Goal: Transaction & Acquisition: Purchase product/service

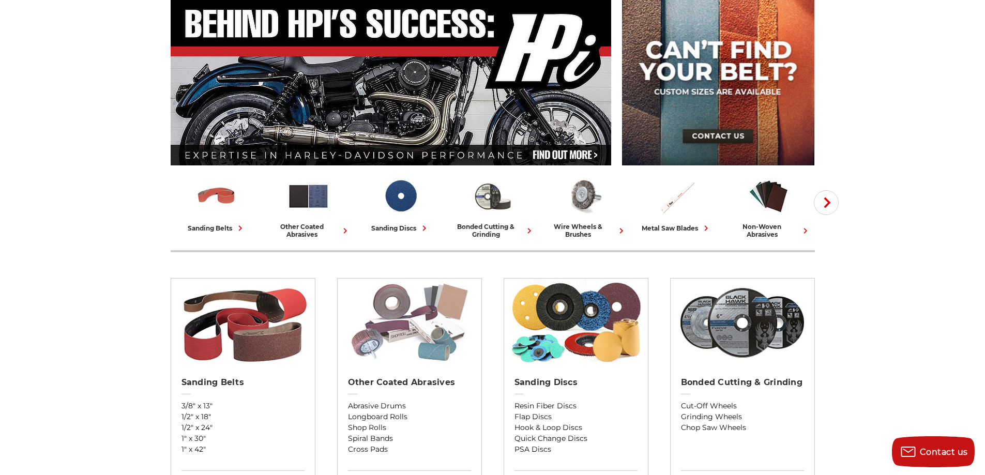
scroll to position [155, 0]
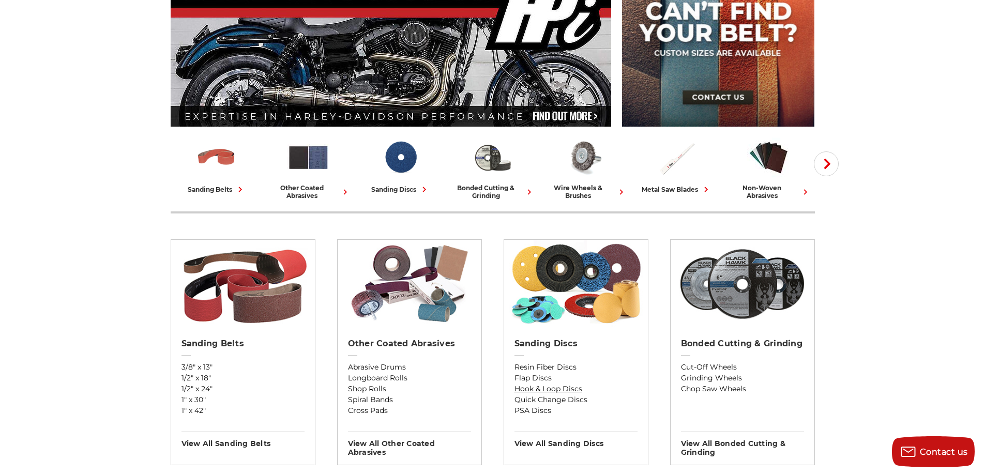
click at [522, 386] on link "Hook & Loop Discs" at bounding box center [575, 389] width 123 height 11
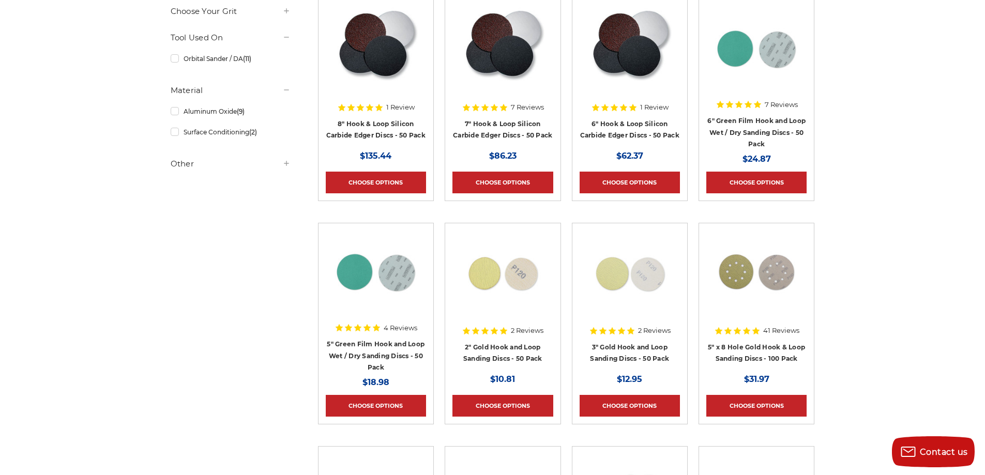
scroll to position [258, 0]
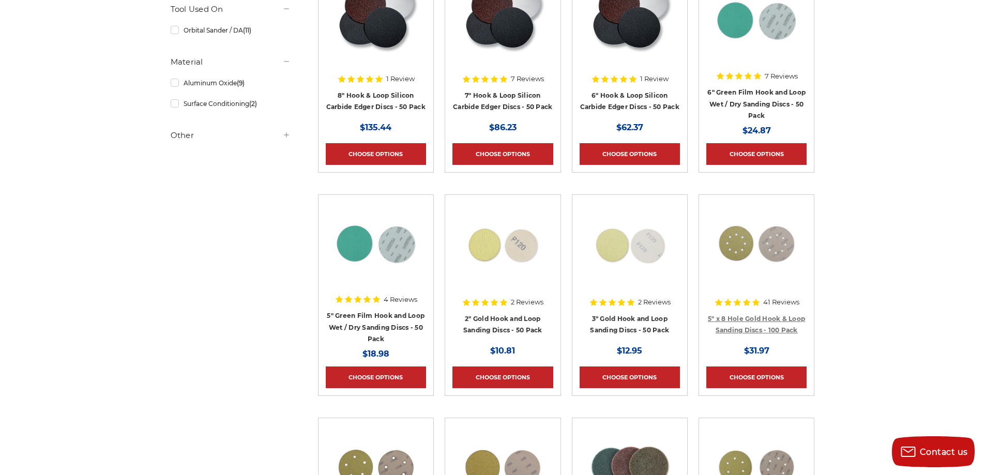
click at [749, 317] on link "5" x 8 Hole Gold Hook & Loop Sanding Discs - 100 Pack" at bounding box center [756, 325] width 97 height 20
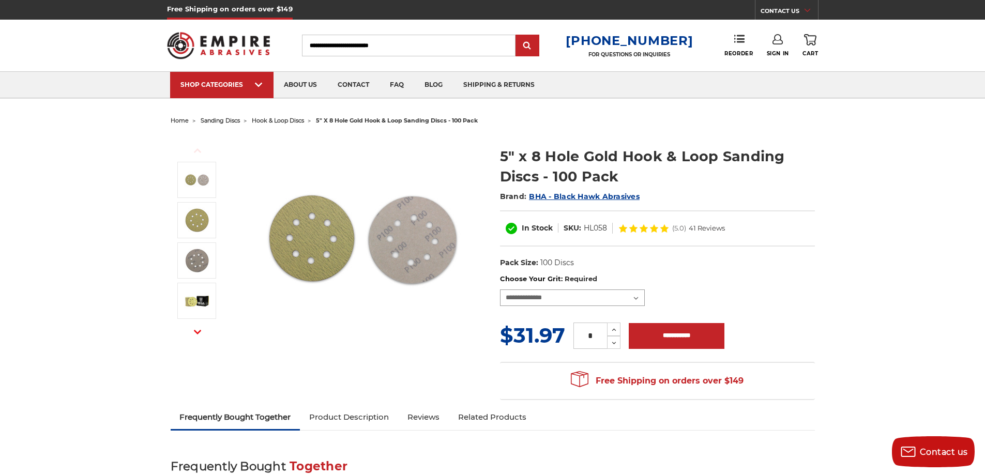
click at [505, 300] on select "**********" at bounding box center [572, 298] width 145 height 17
select select "***"
click at [500, 290] on select "**********" at bounding box center [572, 298] width 145 height 17
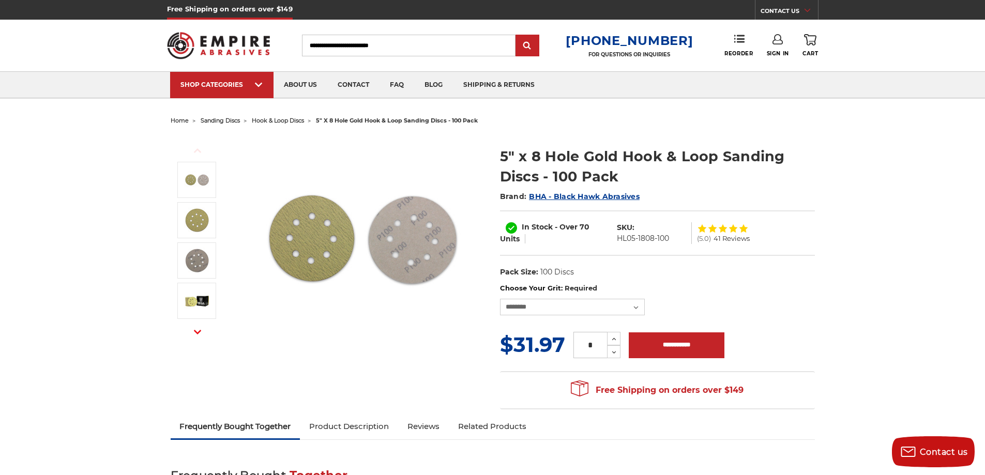
click at [440, 340] on img at bounding box center [362, 238] width 207 height 207
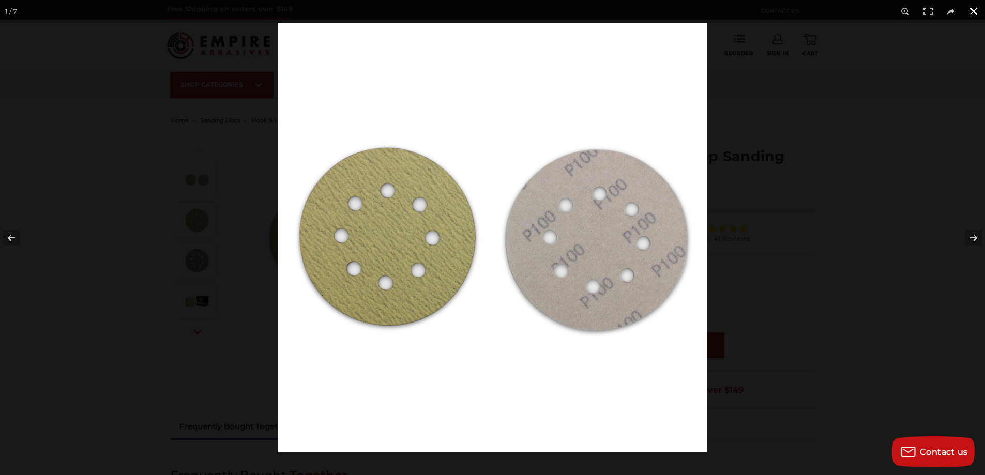
click at [884, 330] on div at bounding box center [770, 260] width 985 height 475
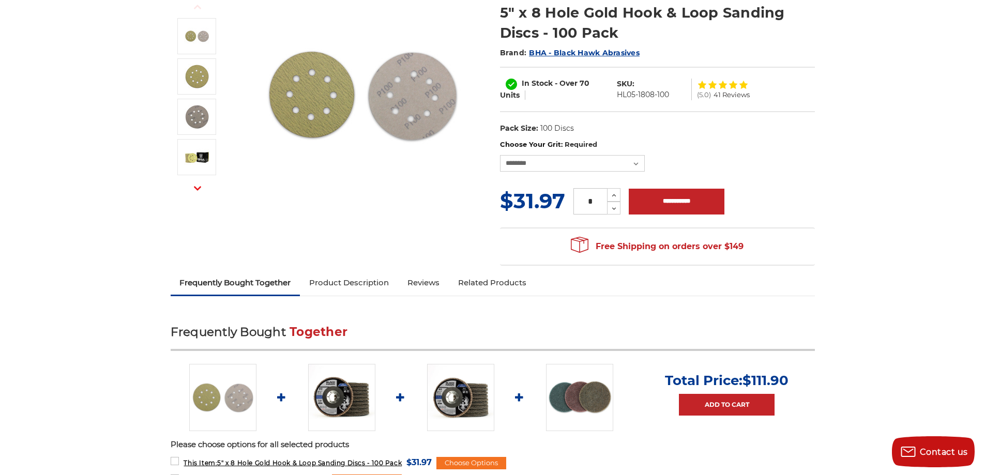
scroll to position [258, 0]
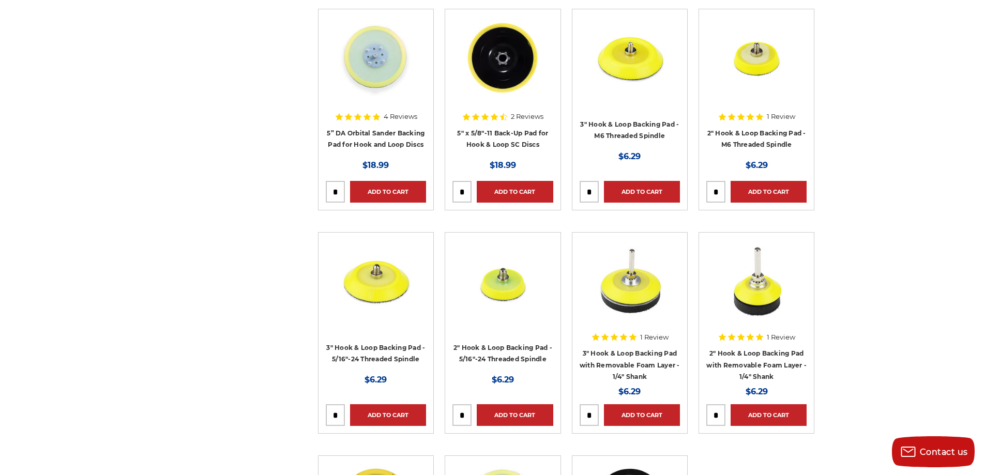
scroll to position [982, 0]
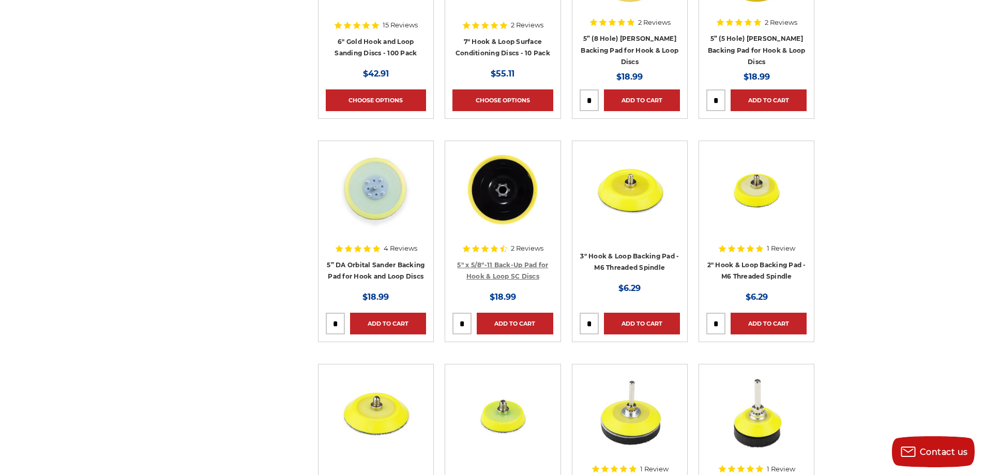
click at [513, 267] on link "5" x 5/8"-11 Back-Up Pad for Hook & Loop SC Discs" at bounding box center [502, 271] width 91 height 20
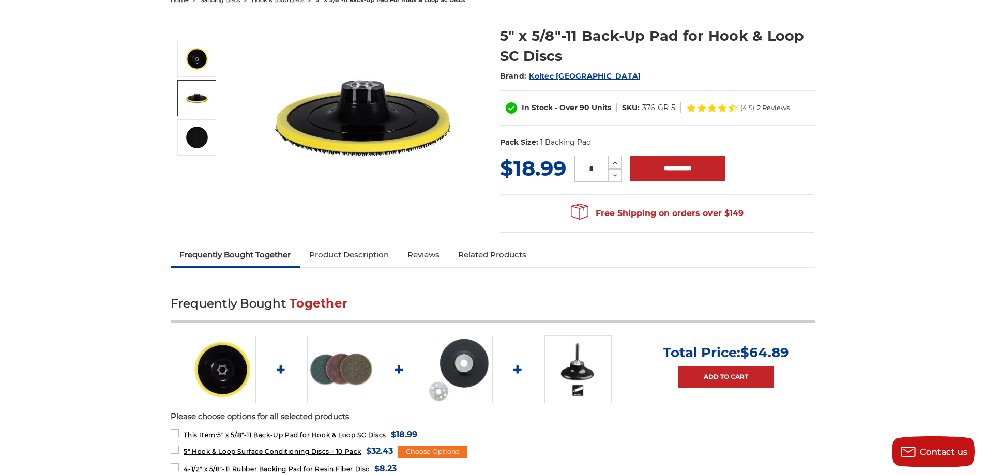
scroll to position [362, 0]
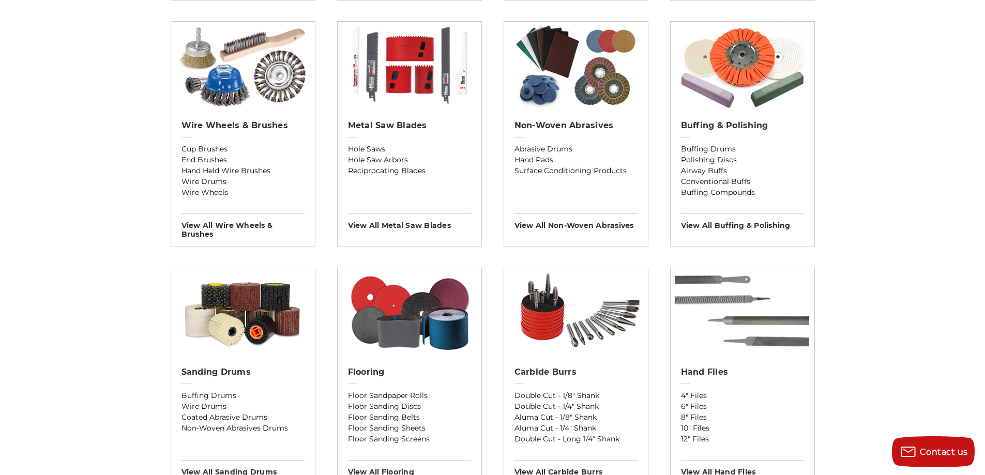
scroll to position [620, 0]
click at [218, 144] on link "Cup Brushes" at bounding box center [242, 148] width 123 height 11
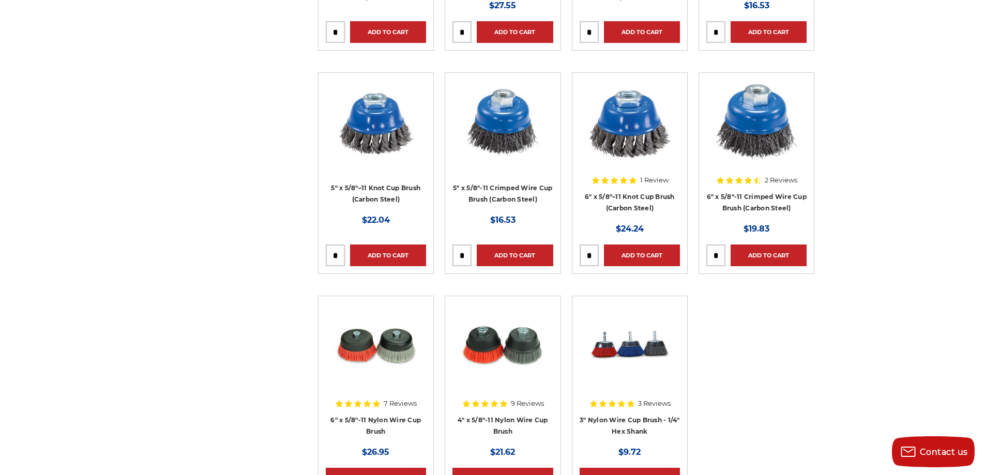
scroll to position [879, 0]
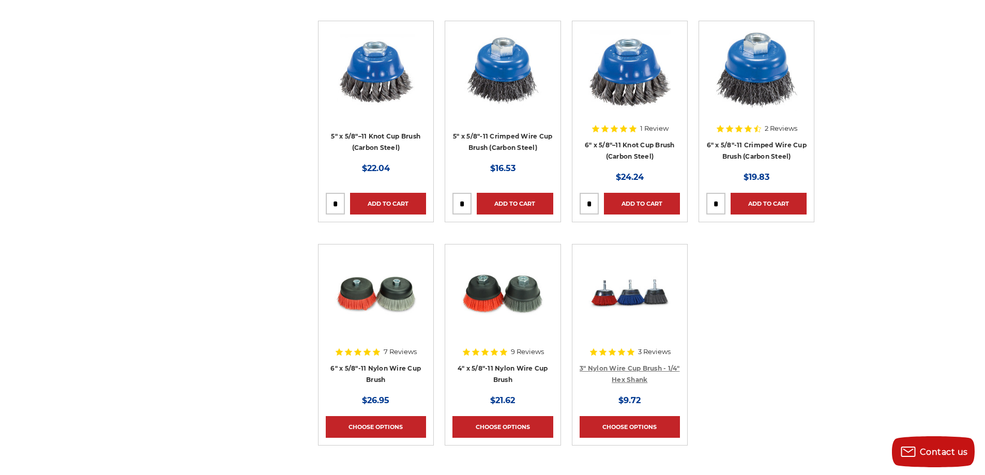
click at [628, 369] on link "3" Nylon Wire Cup Brush - 1/4" Hex Shank" at bounding box center [630, 374] width 100 height 20
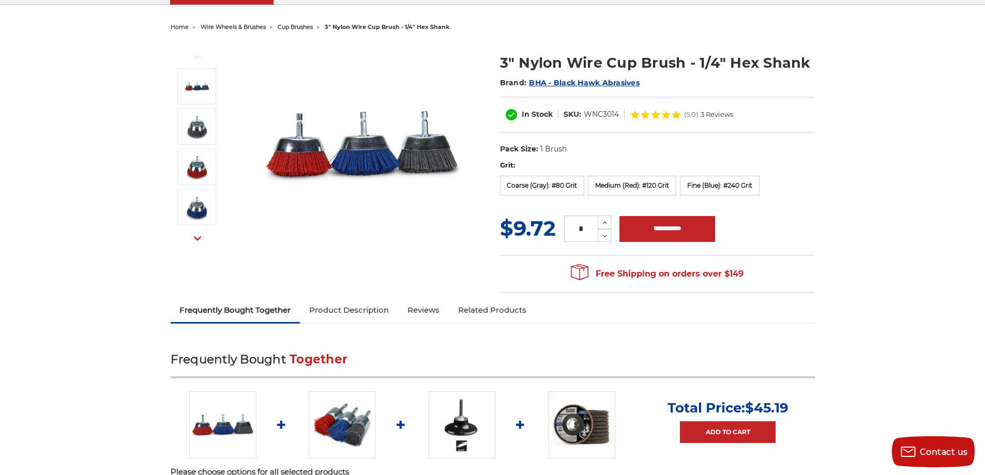
scroll to position [103, 0]
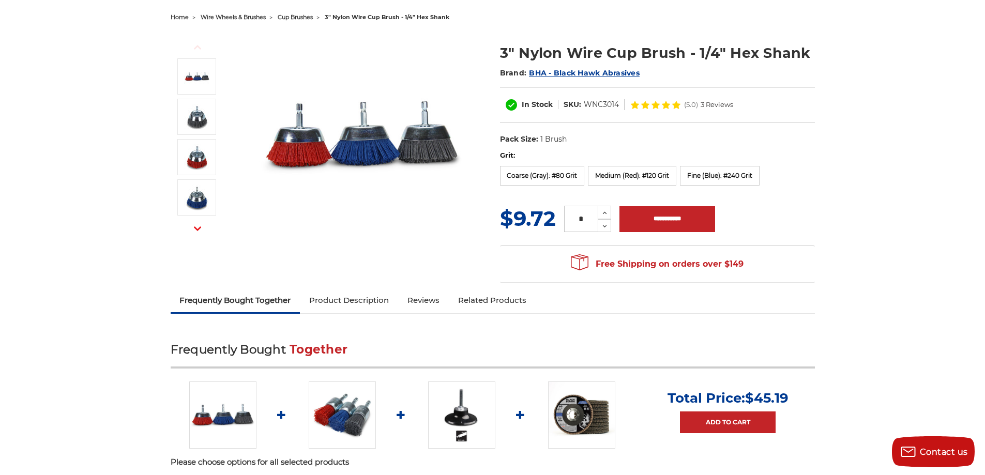
click at [384, 301] on link "Product Description" at bounding box center [349, 300] width 98 height 23
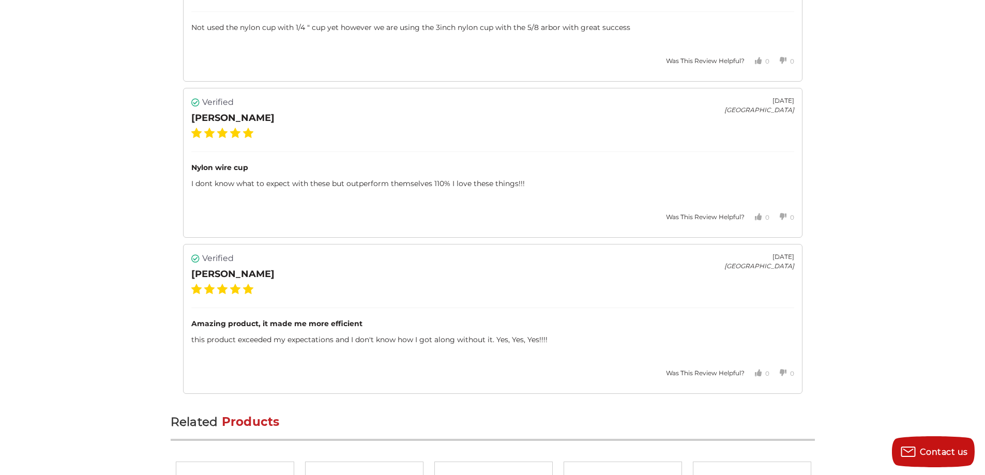
scroll to position [1745, 0]
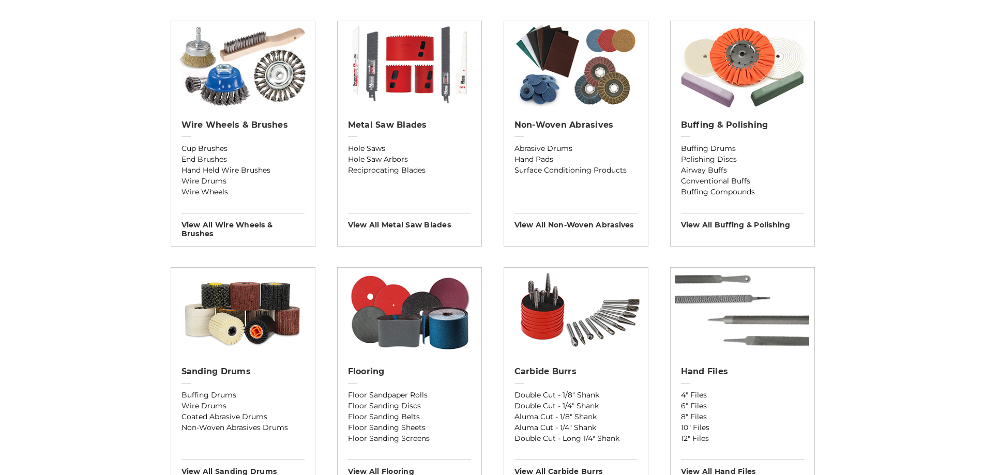
scroll to position [620, 0]
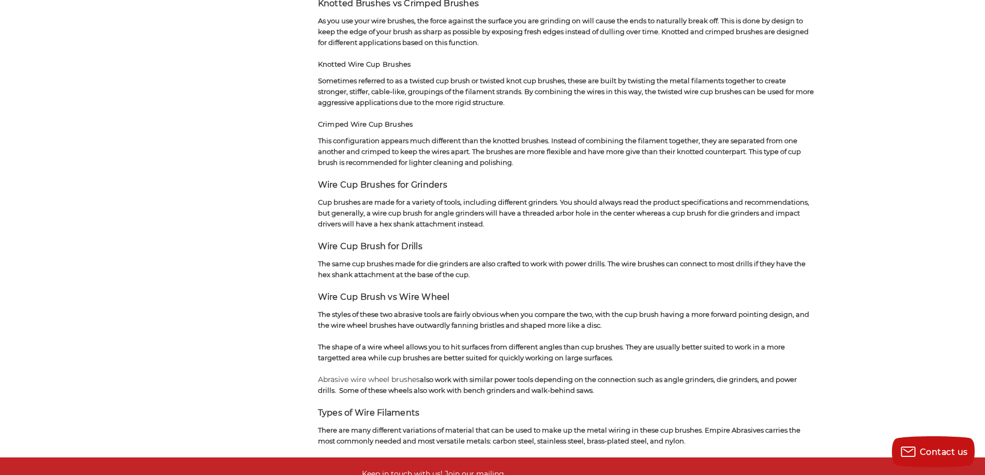
scroll to position [1189, 0]
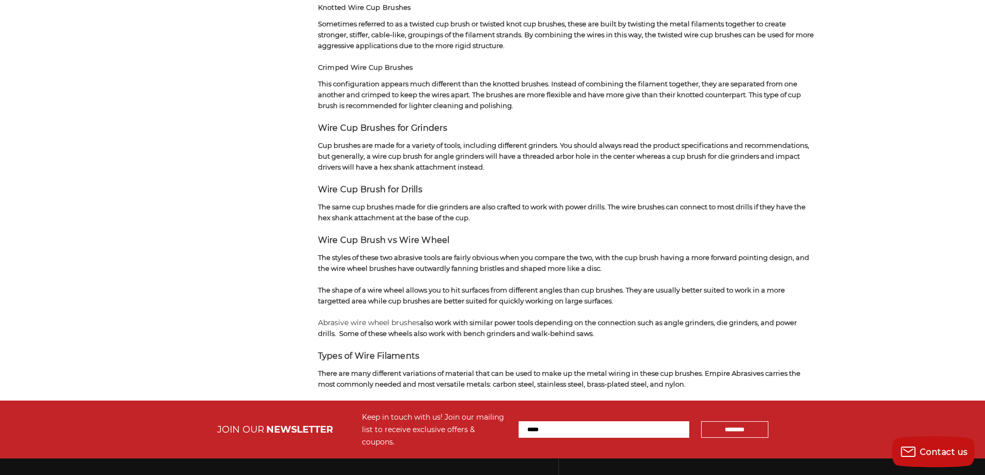
drag, startPoint x: 0, startPoint y: 0, endPoint x: 522, endPoint y: 336, distance: 620.5
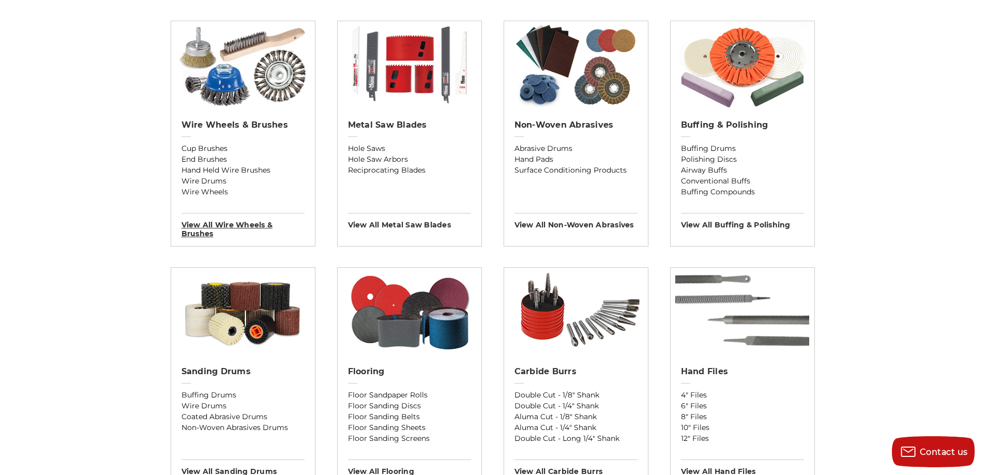
scroll to position [626, 0]
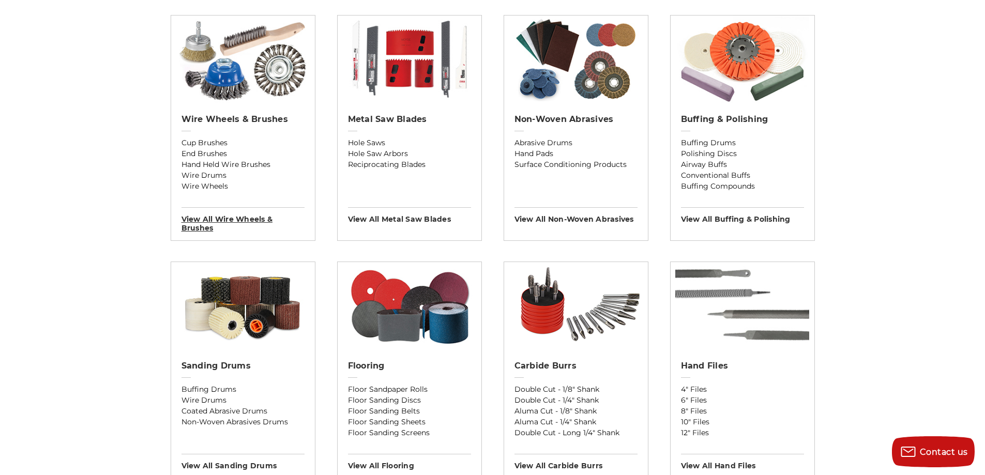
click at [199, 221] on h3 "View All wire wheels & brushes" at bounding box center [242, 219] width 123 height 25
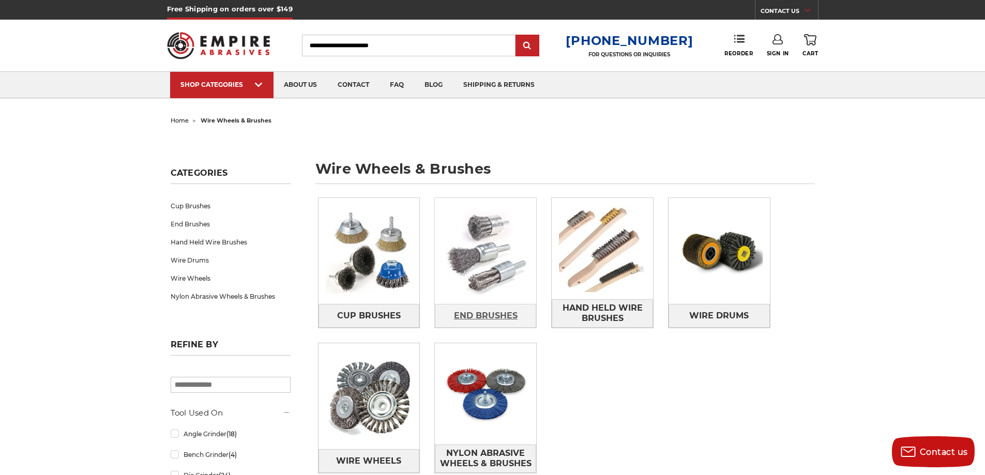
click at [479, 318] on span "End Brushes" at bounding box center [486, 316] width 64 height 18
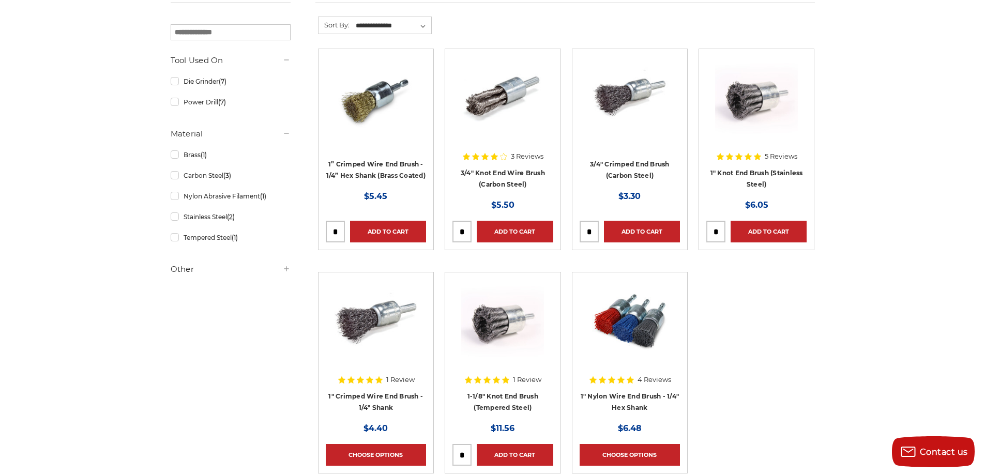
scroll to position [207, 0]
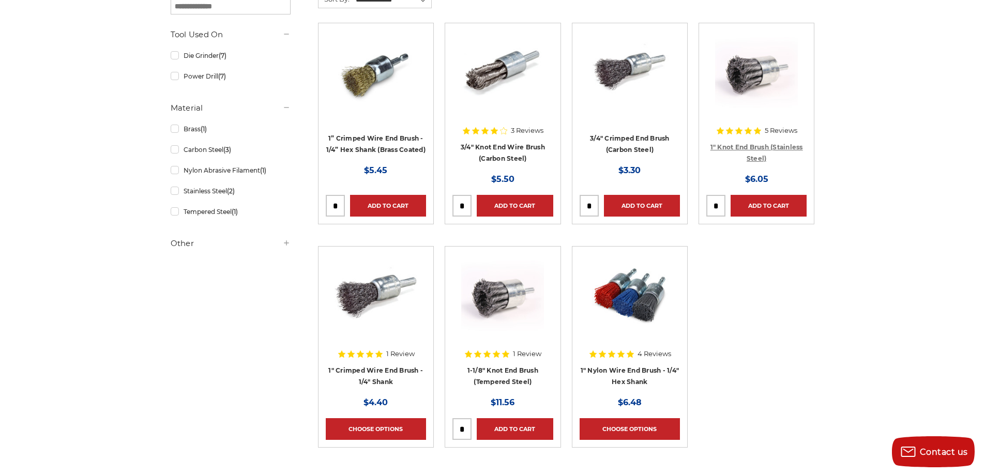
click at [748, 147] on link "1" Knot End Brush (Stainless Steel)" at bounding box center [756, 153] width 93 height 20
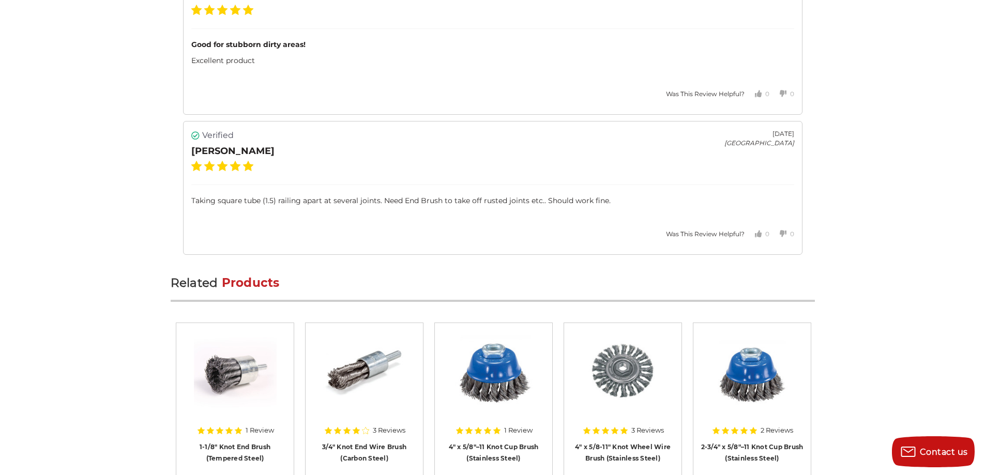
scroll to position [1913, 0]
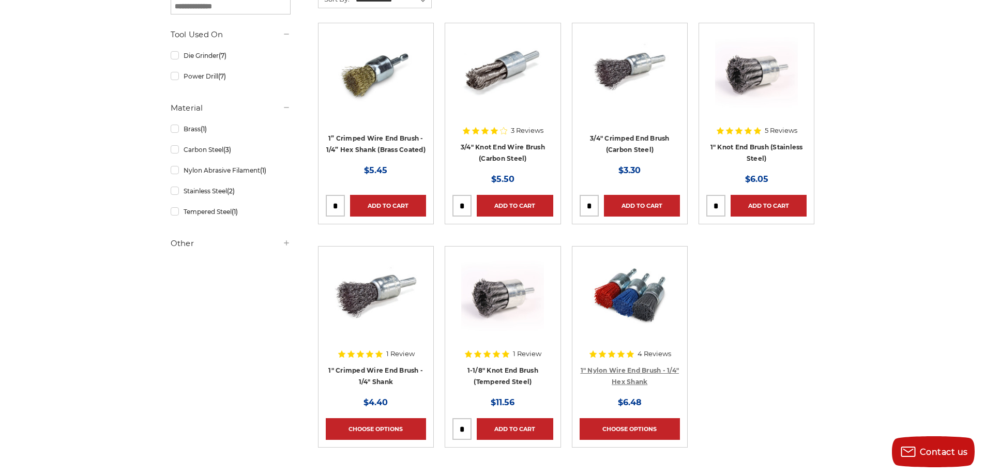
click at [635, 379] on link "1" Nylon Wire End Brush - 1/4" Hex Shank" at bounding box center [630, 377] width 99 height 20
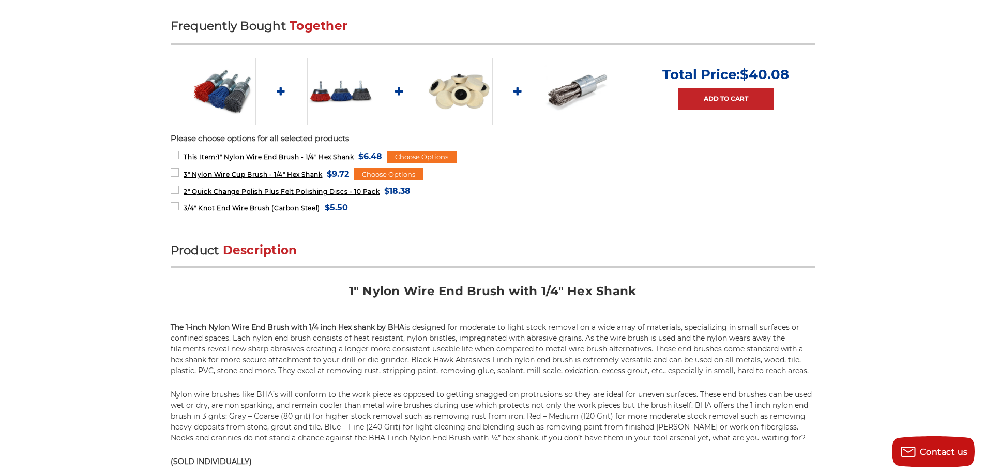
scroll to position [207, 0]
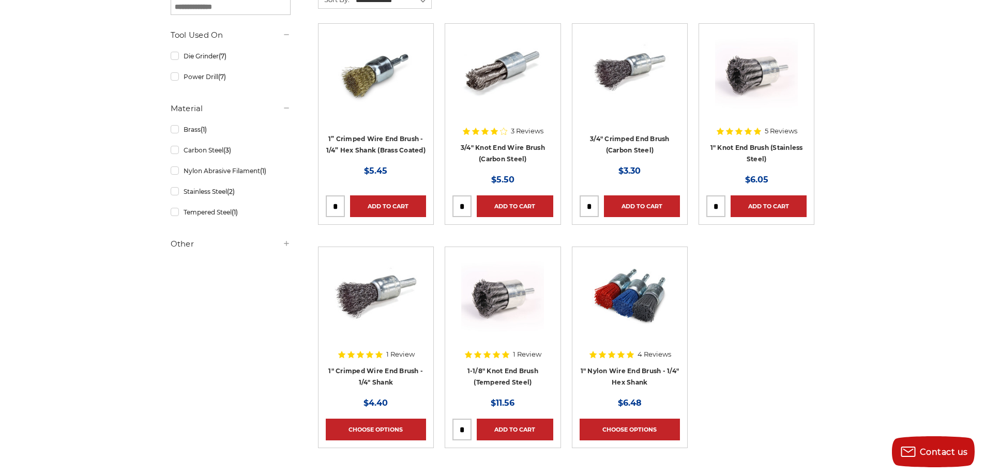
scroll to position [207, 0]
click at [383, 375] on h4 "1" Crimped Wire End Brush - 1/4" Shank" at bounding box center [376, 378] width 100 height 29
click at [382, 370] on link "1" Crimped Wire End Brush - 1/4" Shank" at bounding box center [375, 377] width 95 height 20
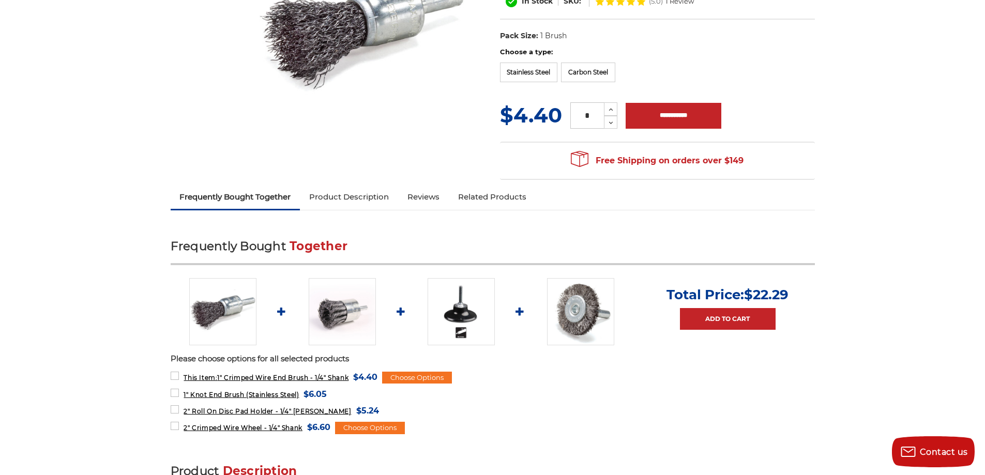
scroll to position [52, 0]
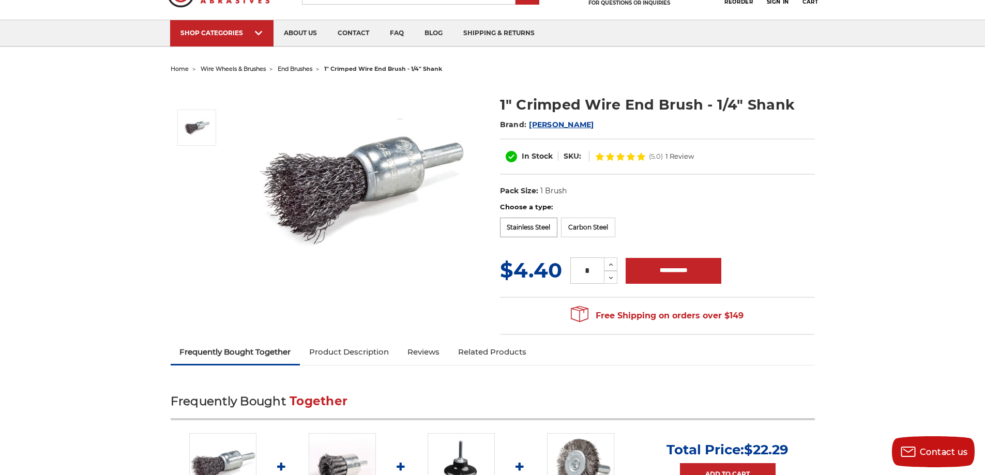
click at [508, 226] on label "Stainless Steel" at bounding box center [529, 228] width 58 height 20
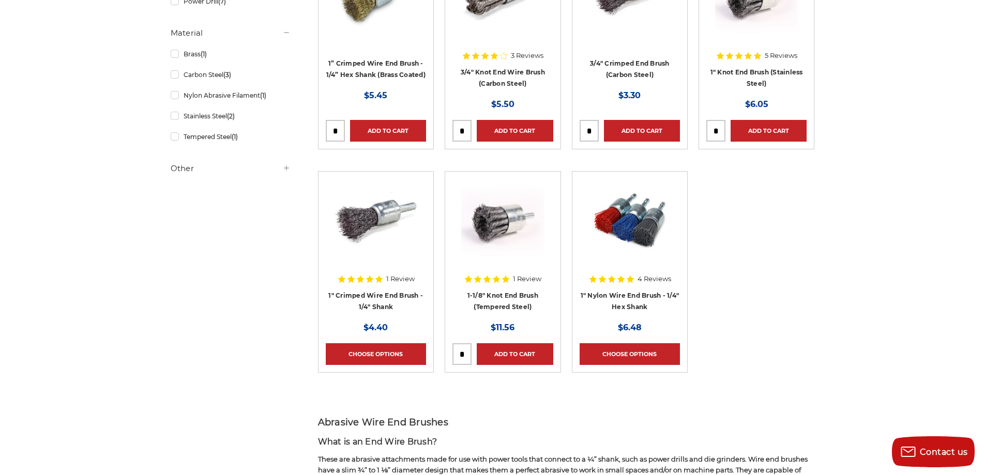
scroll to position [310, 0]
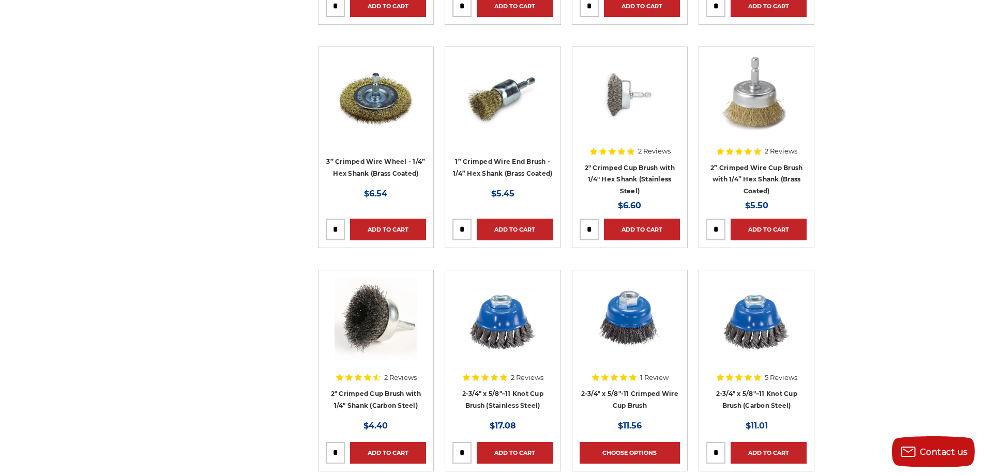
scroll to position [1603, 0]
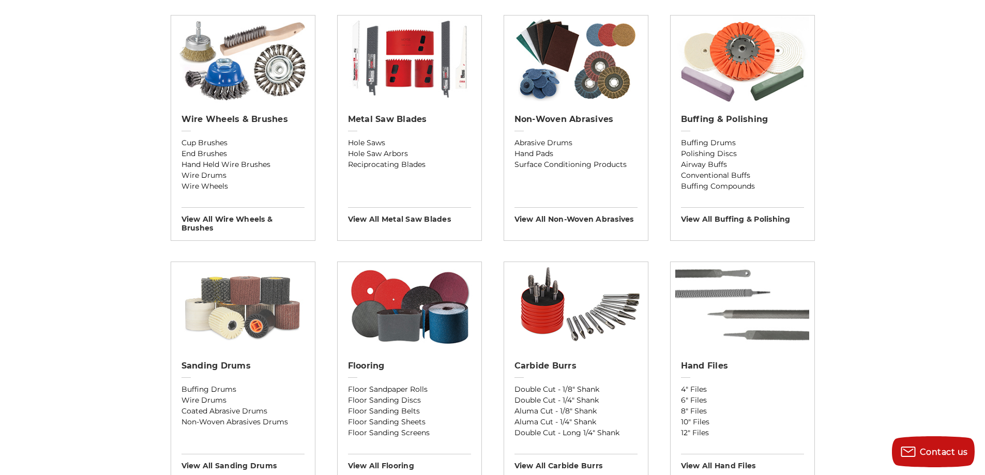
scroll to position [632, 0]
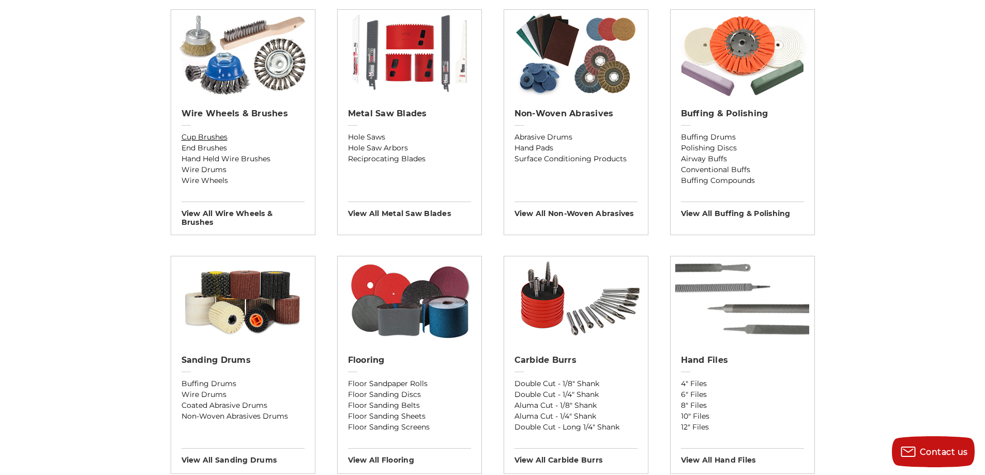
click at [199, 136] on link "Cup Brushes" at bounding box center [242, 137] width 123 height 11
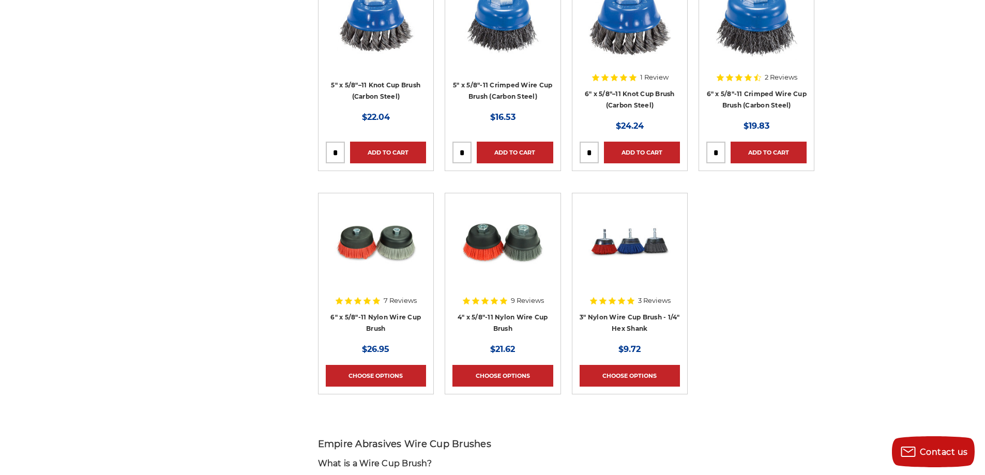
scroll to position [931, 0]
click at [617, 327] on link "3" Nylon Wire Cup Brush - 1/4" Hex Shank" at bounding box center [630, 323] width 100 height 20
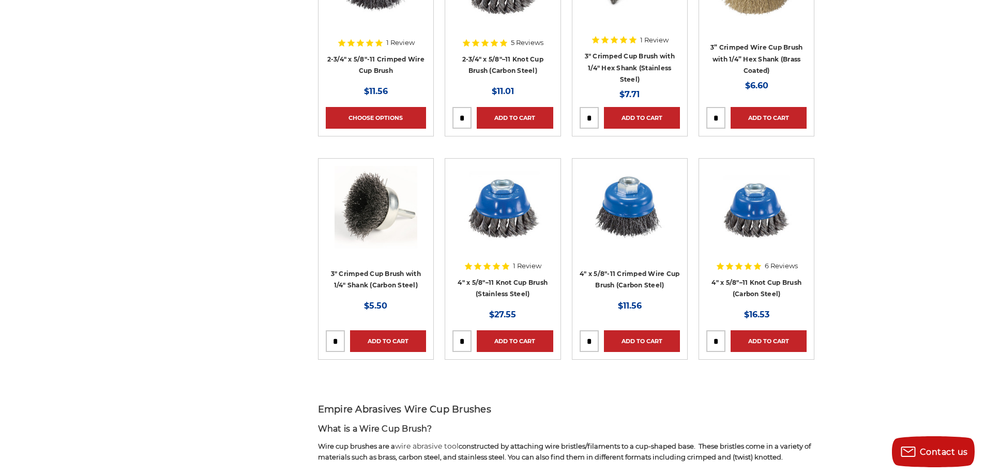
scroll to position [517, 0]
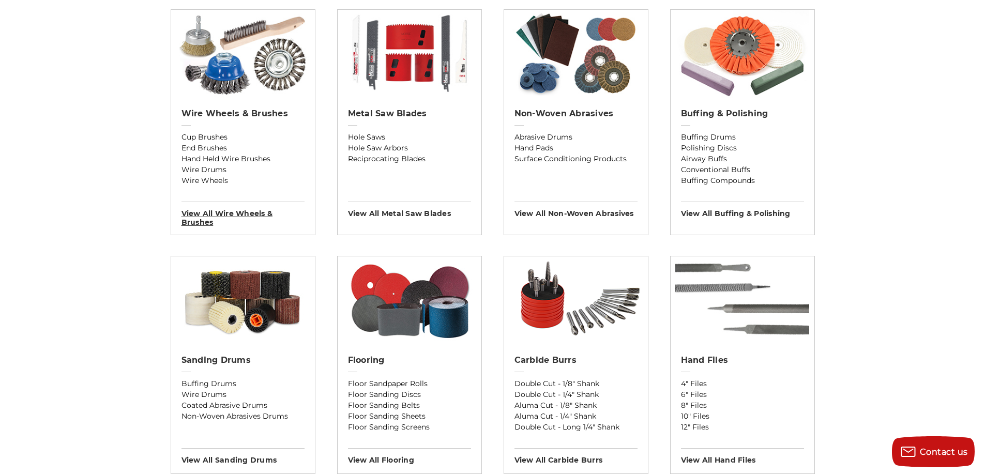
scroll to position [637, 0]
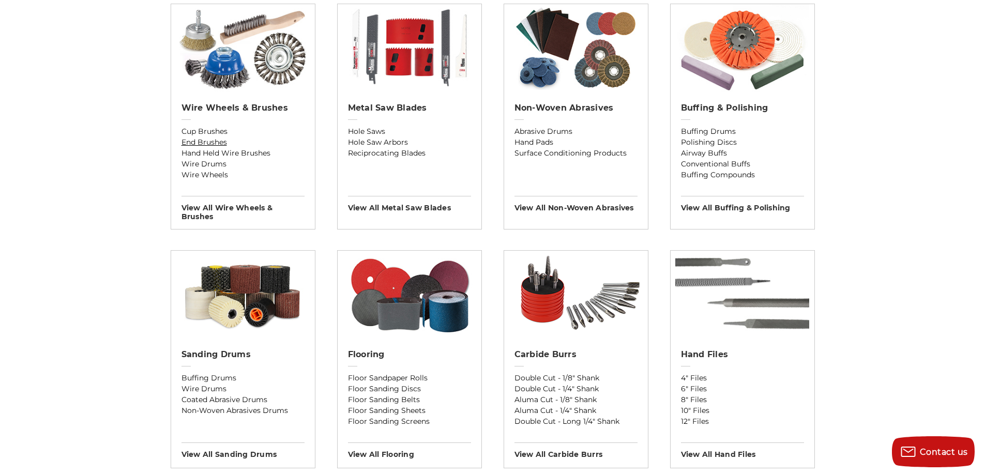
click at [192, 139] on link "End Brushes" at bounding box center [242, 142] width 123 height 11
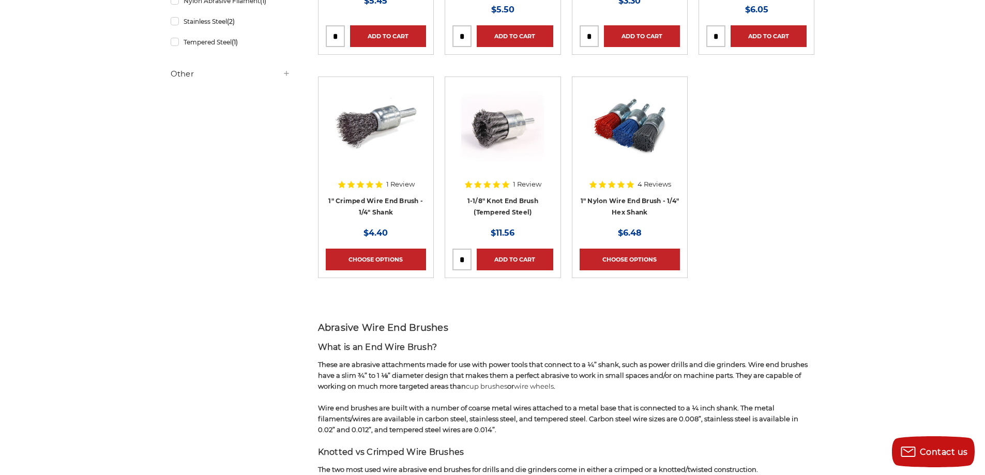
scroll to position [414, 0]
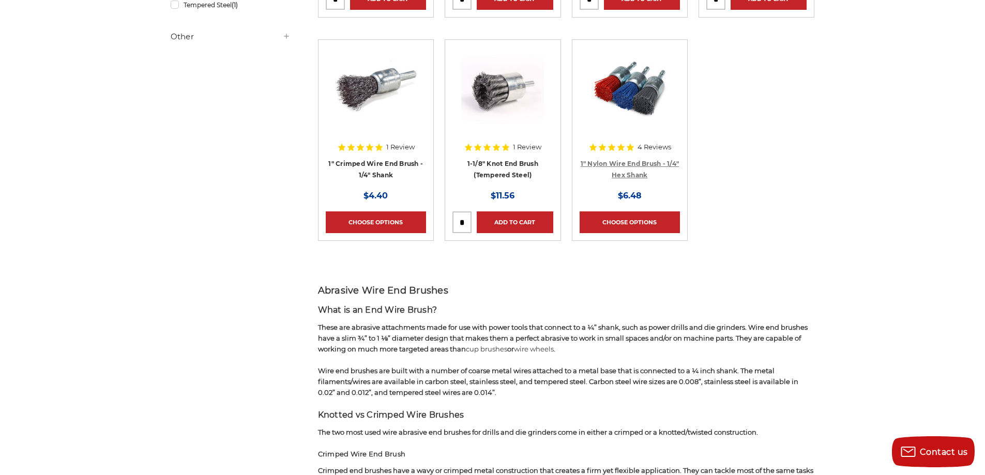
click at [623, 177] on link "1" Nylon Wire End Brush - 1/4" Hex Shank" at bounding box center [630, 170] width 99 height 20
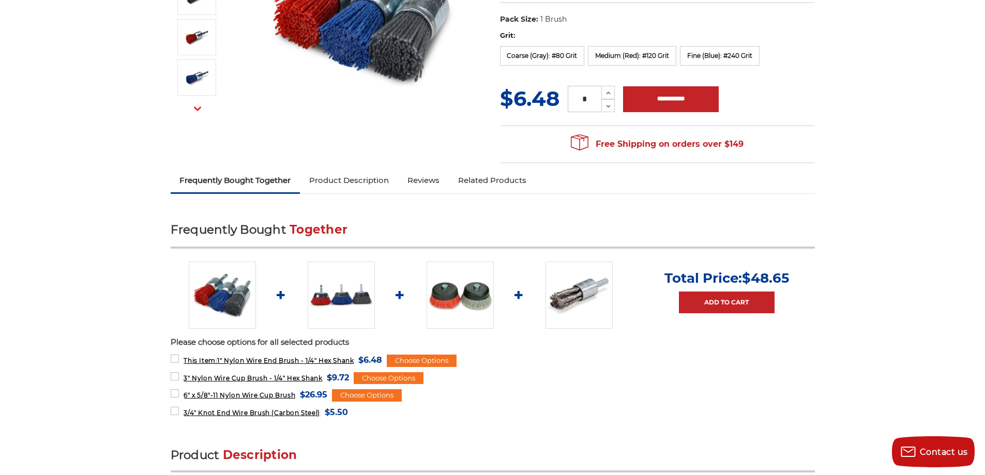
scroll to position [68, 0]
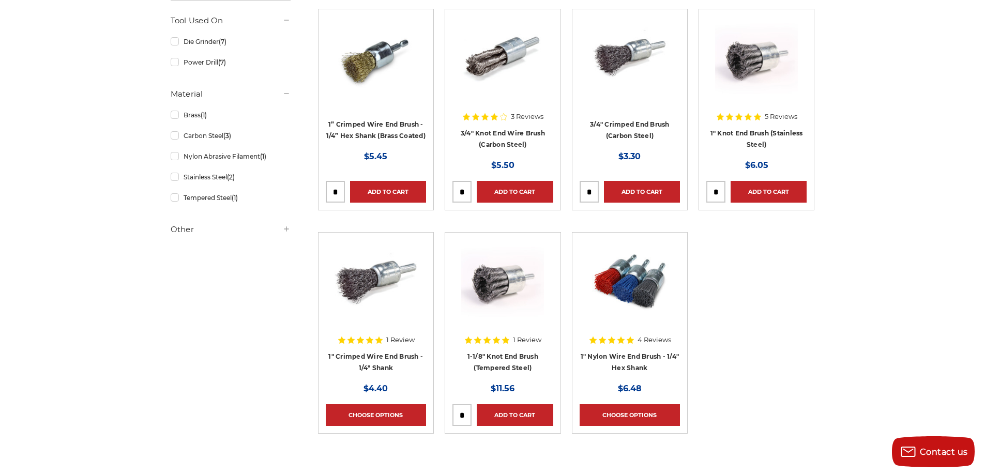
scroll to position [207, 0]
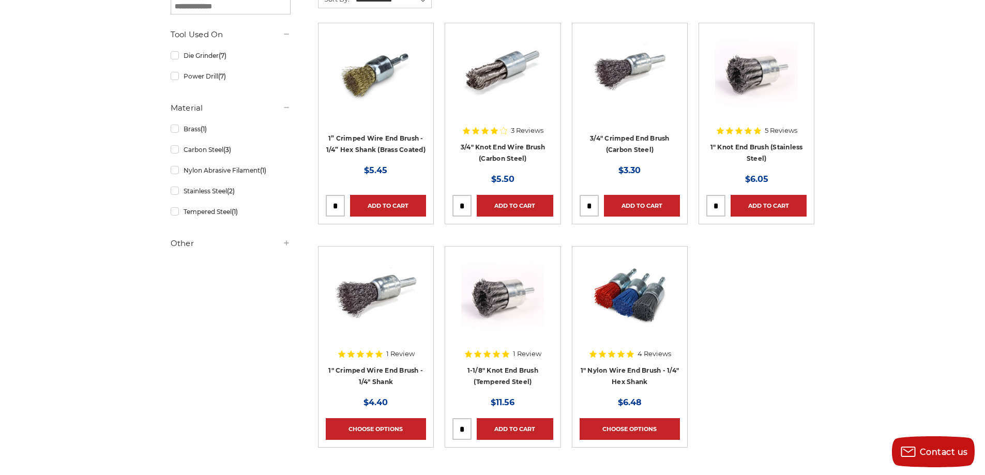
drag, startPoint x: 853, startPoint y: 346, endPoint x: 861, endPoint y: 340, distance: 10.0
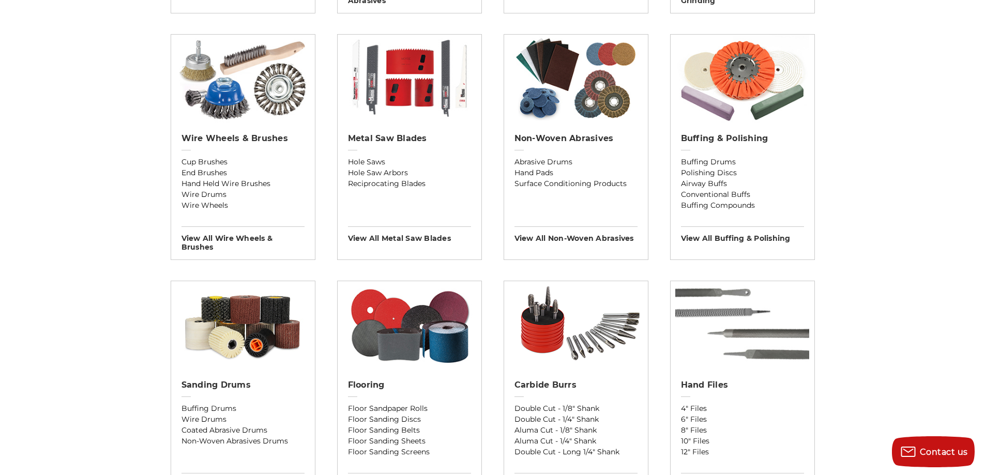
scroll to position [540, 0]
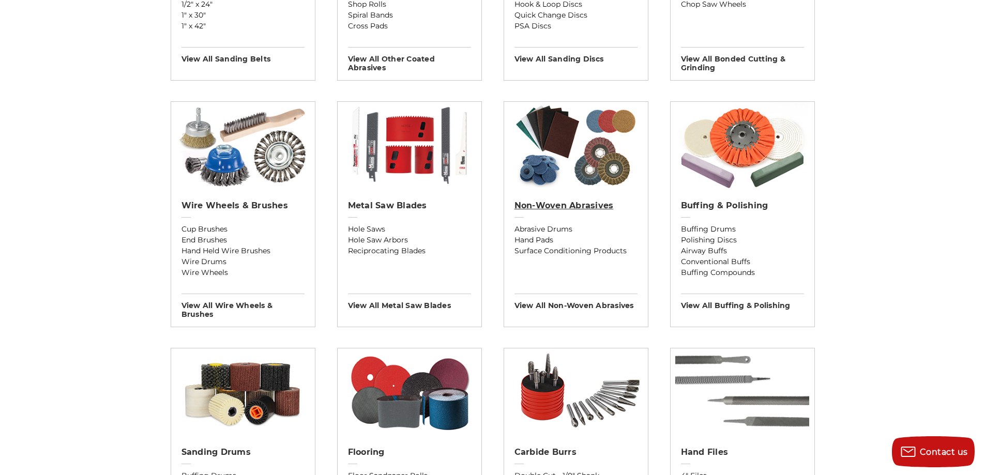
click at [569, 203] on h2 "Non-woven Abrasives" at bounding box center [575, 206] width 123 height 10
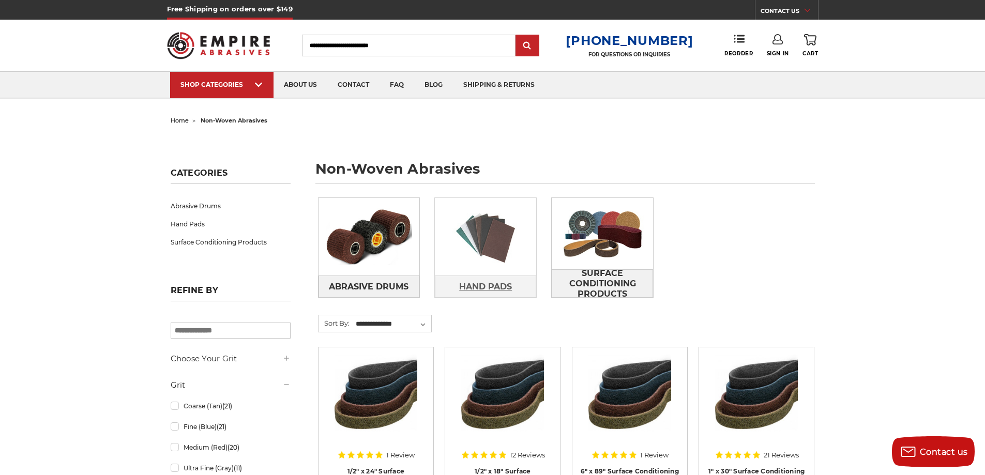
click at [459, 282] on span "Hand Pads" at bounding box center [485, 287] width 53 height 18
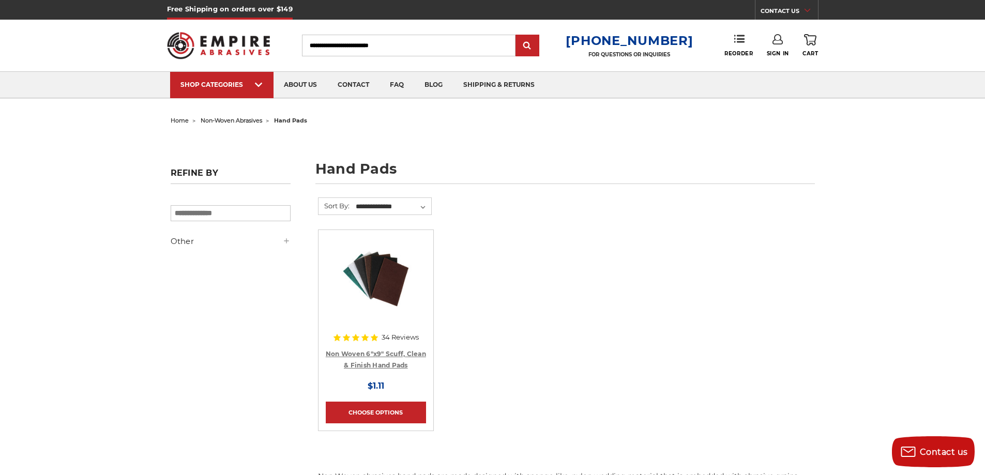
click at [398, 352] on link "Non Woven 6"x9" Scuff, Clean & Finish Hand Pads" at bounding box center [376, 360] width 100 height 20
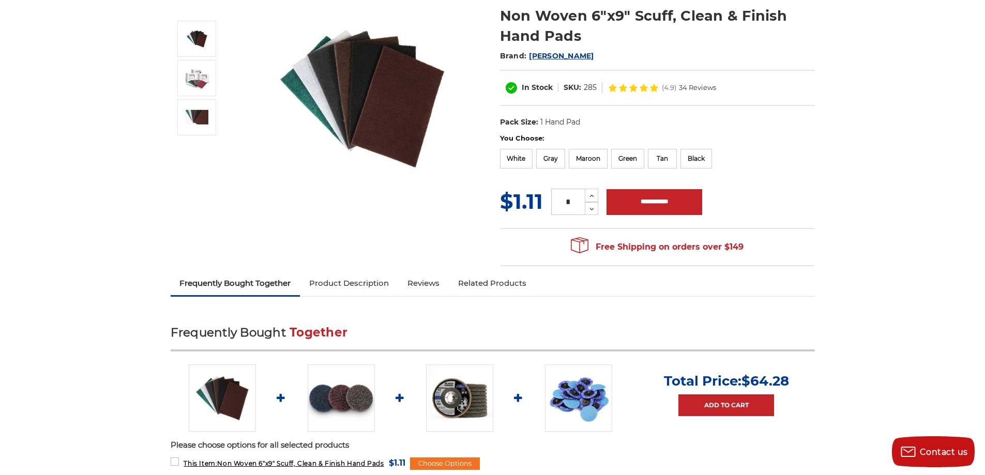
scroll to position [207, 0]
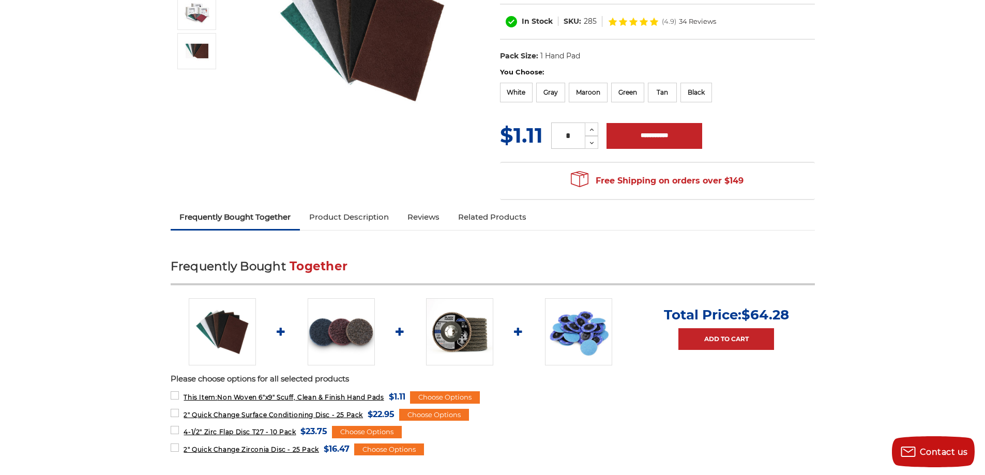
click at [461, 334] on img at bounding box center [459, 331] width 67 height 67
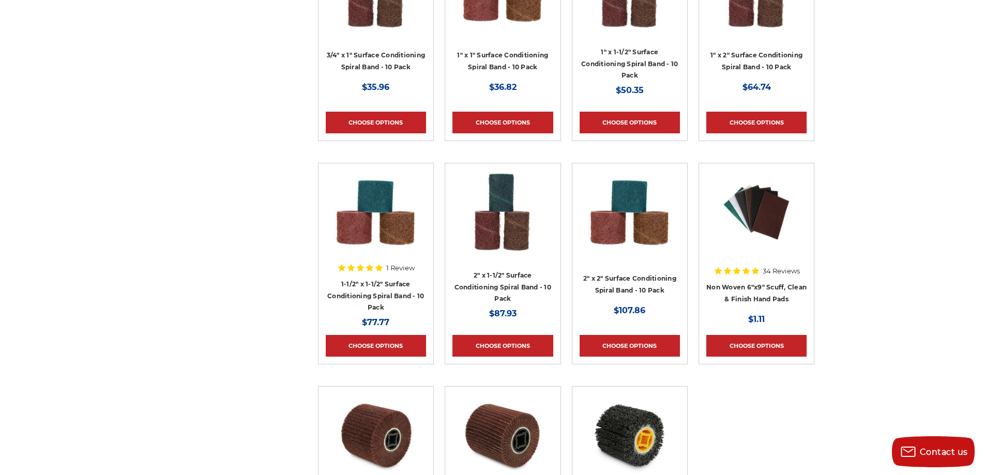
scroll to position [1913, 0]
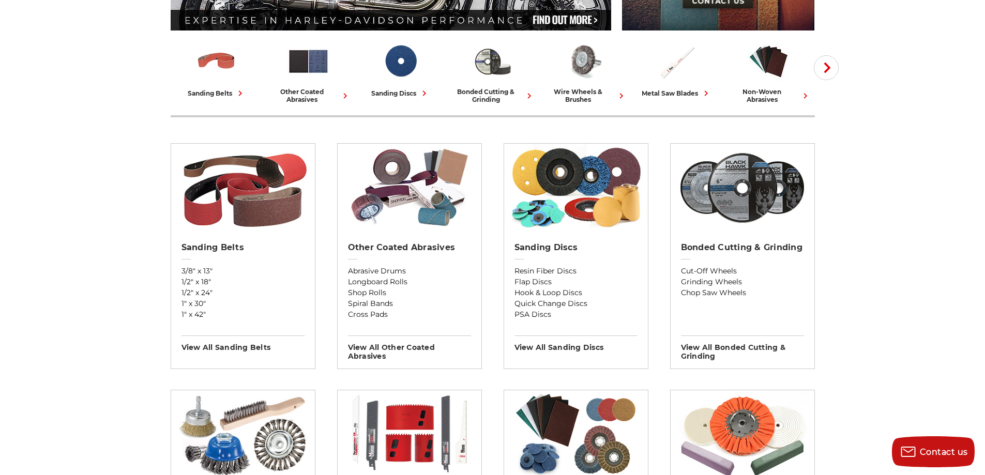
scroll to position [230, 0]
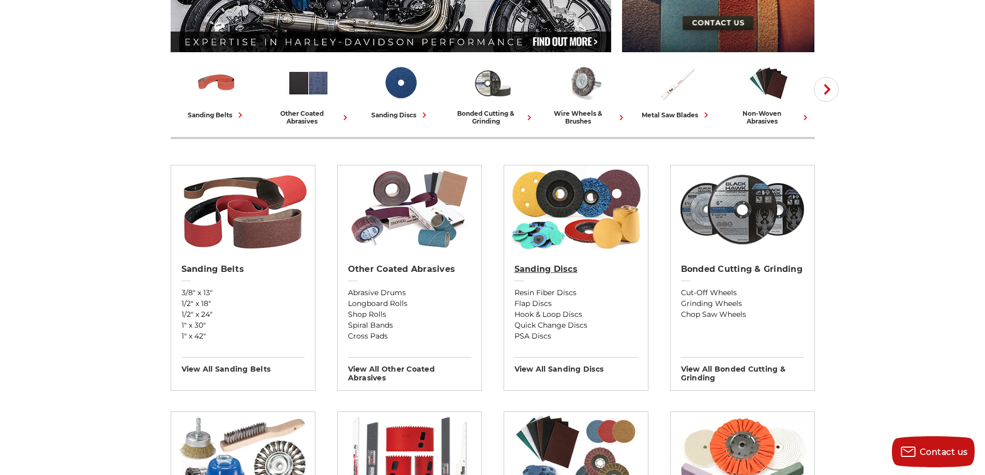
click at [571, 274] on h2 "Sanding Discs" at bounding box center [575, 269] width 123 height 10
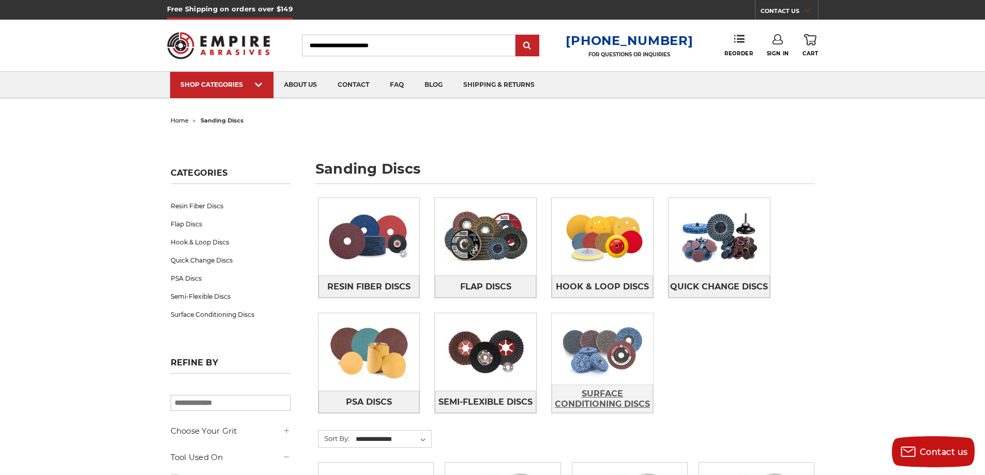
click at [604, 402] on span "Surface Conditioning Discs" at bounding box center [602, 399] width 100 height 28
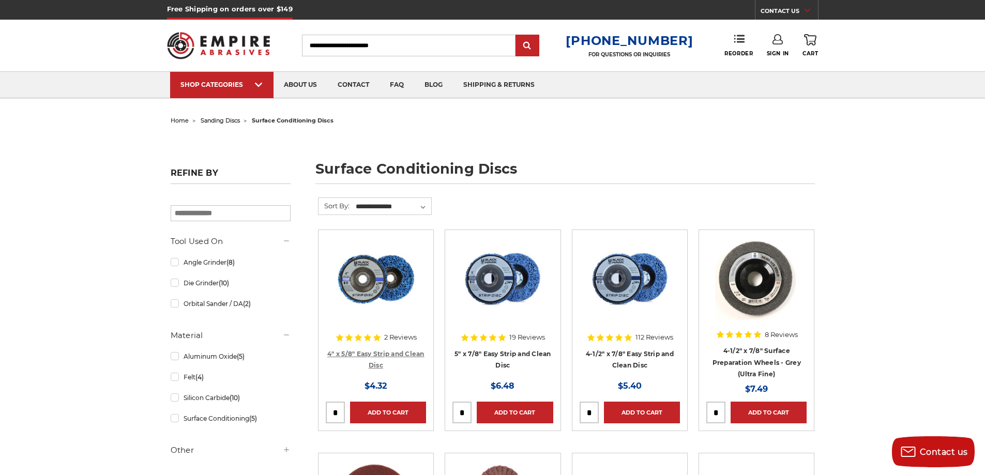
click at [401, 354] on link "4" x 5/8" Easy Strip and Clean Disc" at bounding box center [375, 360] width 97 height 20
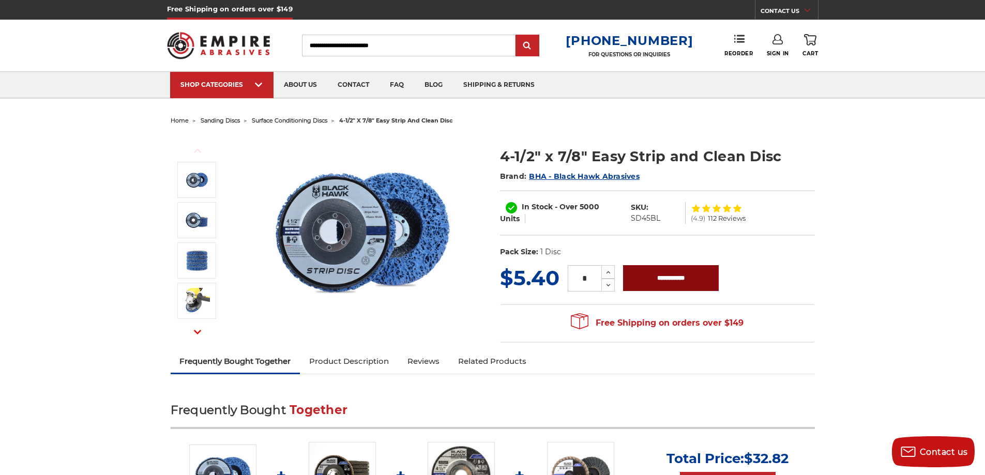
click at [646, 278] on input "**********" at bounding box center [671, 278] width 96 height 26
type input "**********"
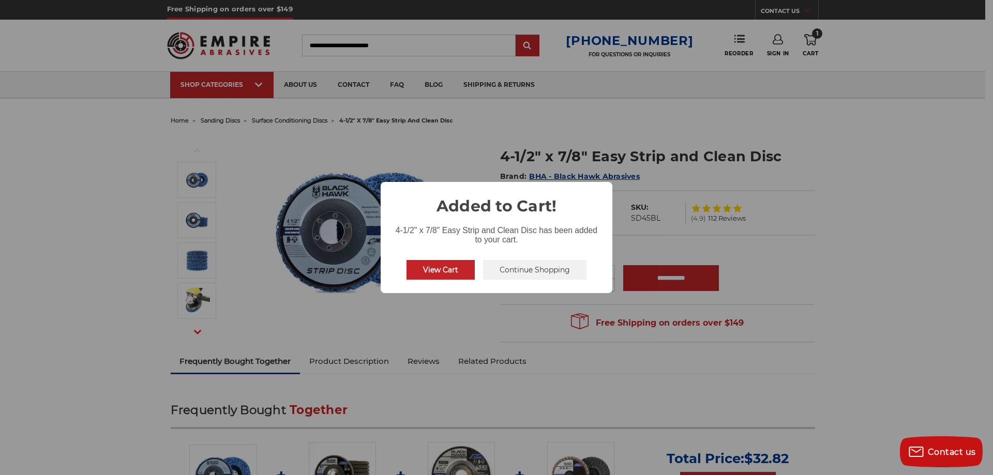
drag, startPoint x: 458, startPoint y: 247, endPoint x: 471, endPoint y: 247, distance: 12.9
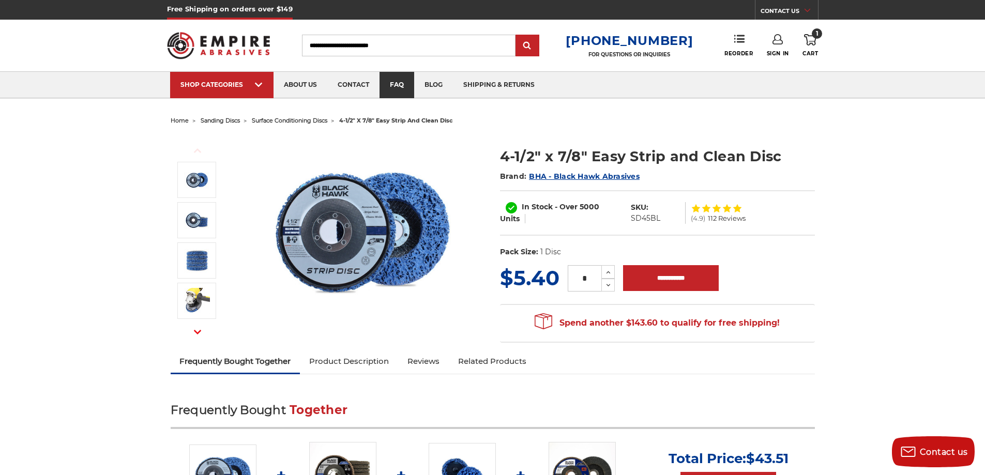
click at [400, 82] on link "faq" at bounding box center [396, 85] width 35 height 26
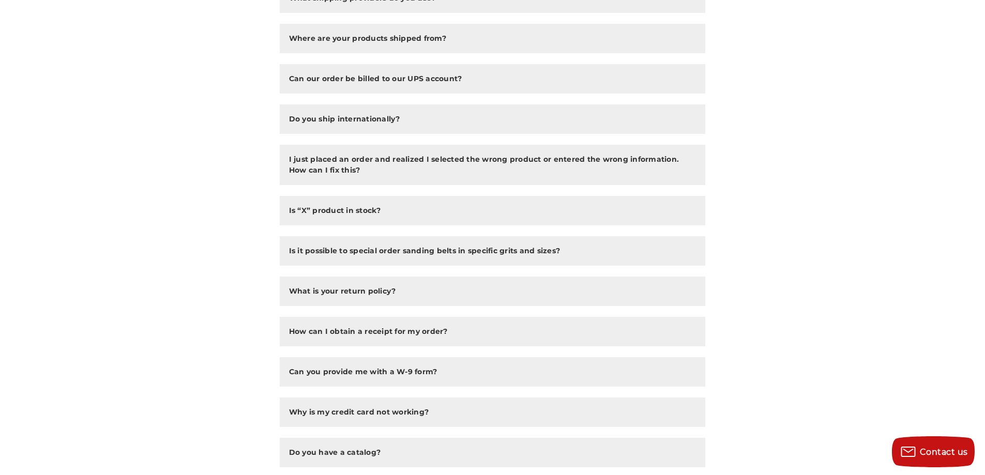
scroll to position [517, 0]
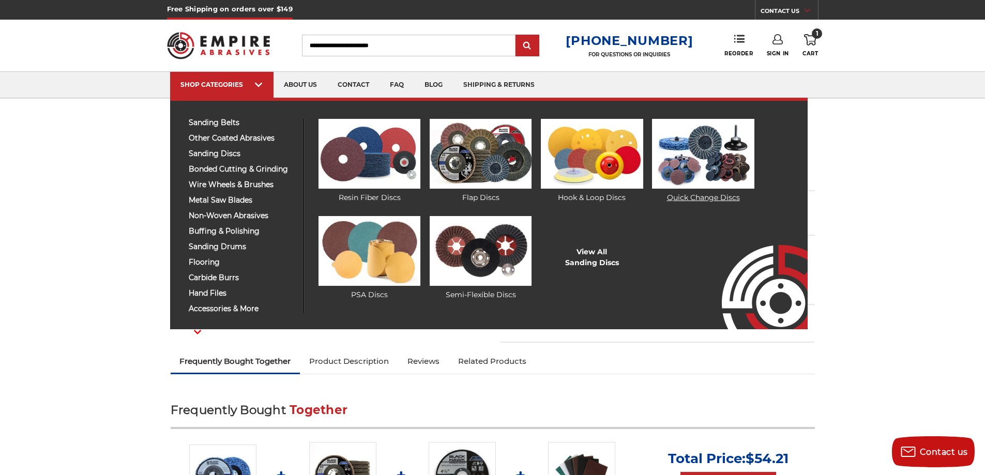
click at [732, 159] on img at bounding box center [703, 154] width 102 height 70
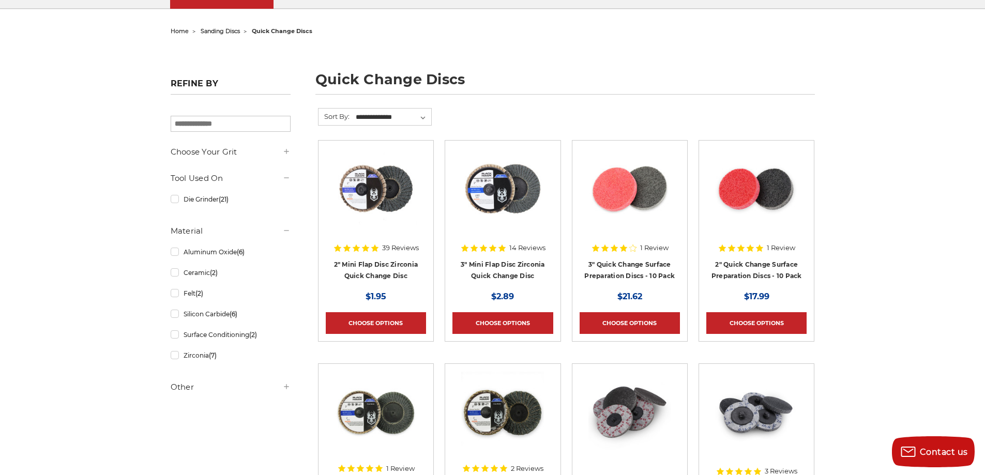
scroll to position [103, 0]
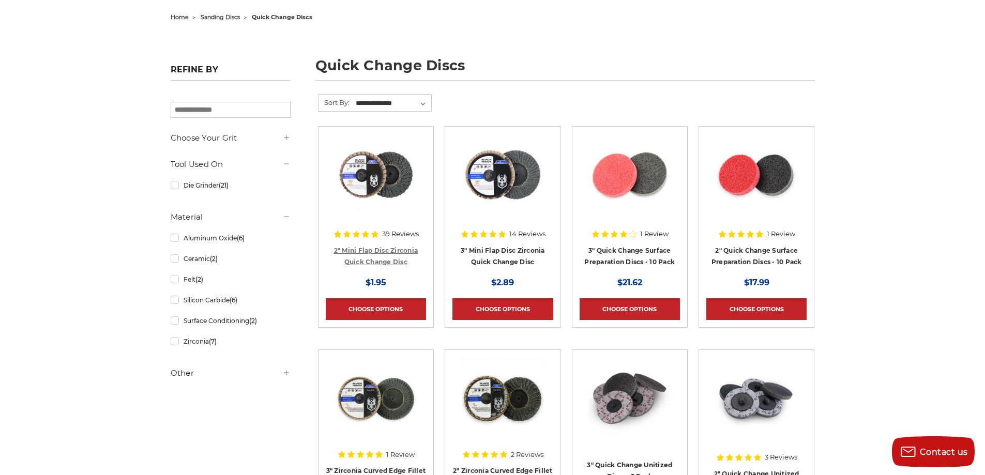
click at [384, 247] on link "2" Mini Flap Disc Zirconia Quick Change Disc" at bounding box center [376, 257] width 84 height 20
click at [662, 258] on link "3" Quick Change Surface Preparation Discs - 10 Pack" at bounding box center [629, 257] width 90 height 20
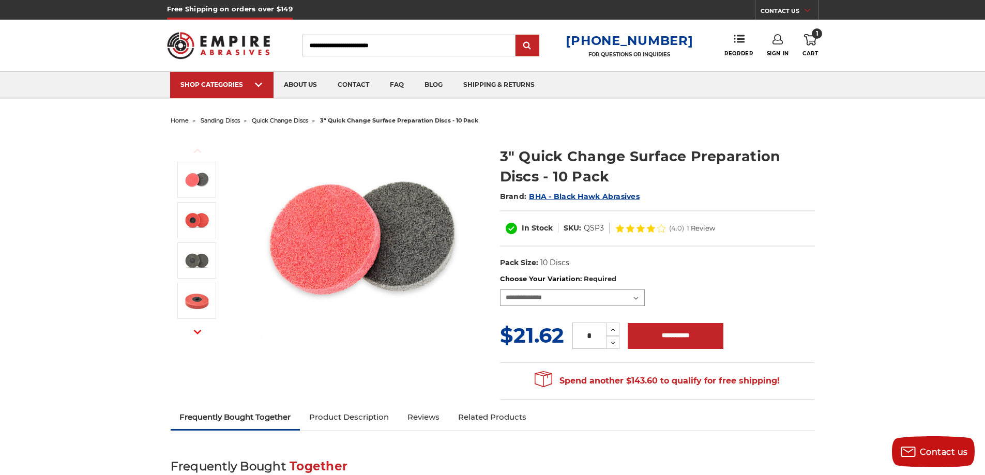
click at [602, 291] on select "**********" at bounding box center [572, 298] width 145 height 17
click at [667, 268] on dl "UPC: Pack Size: 10 Discs Size: 3" Tool: Die Grinder Material: Aluminum Oxide Ma…" at bounding box center [657, 263] width 315 height 22
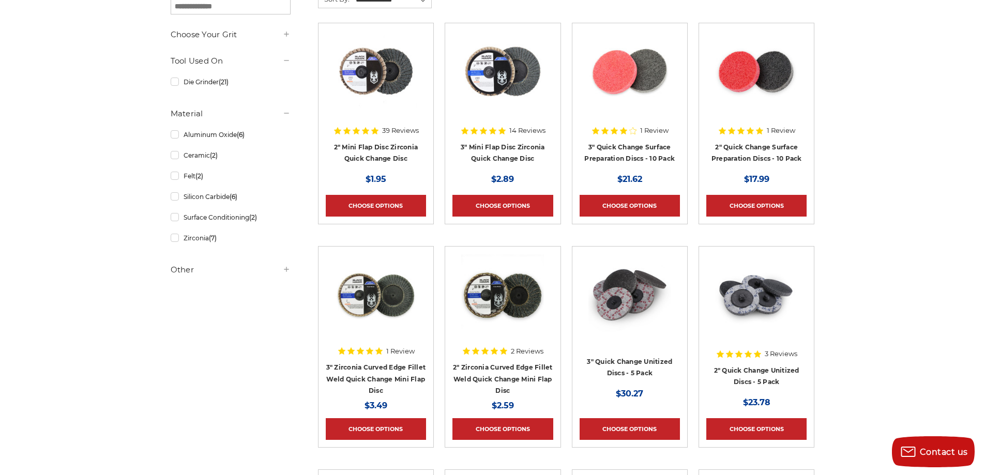
scroll to position [258, 0]
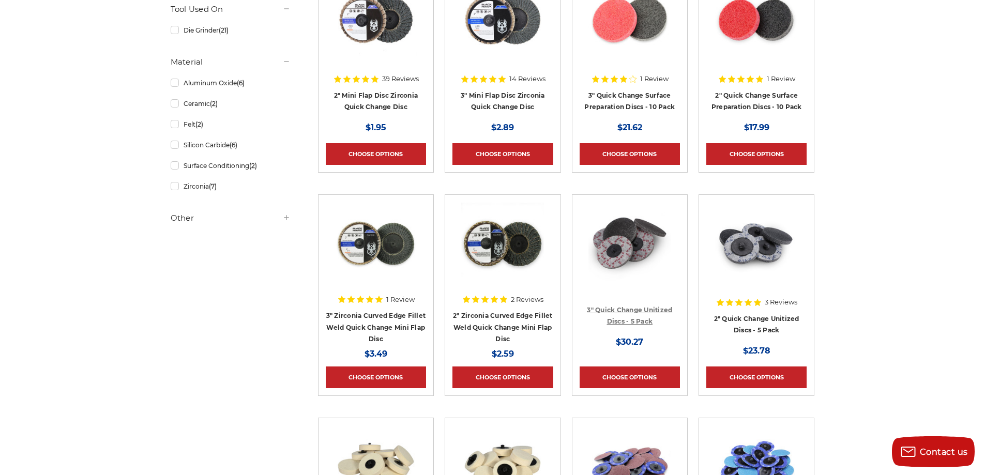
click at [633, 308] on link "3" Quick Change Unitized Discs - 5 Pack" at bounding box center [629, 316] width 85 height 20
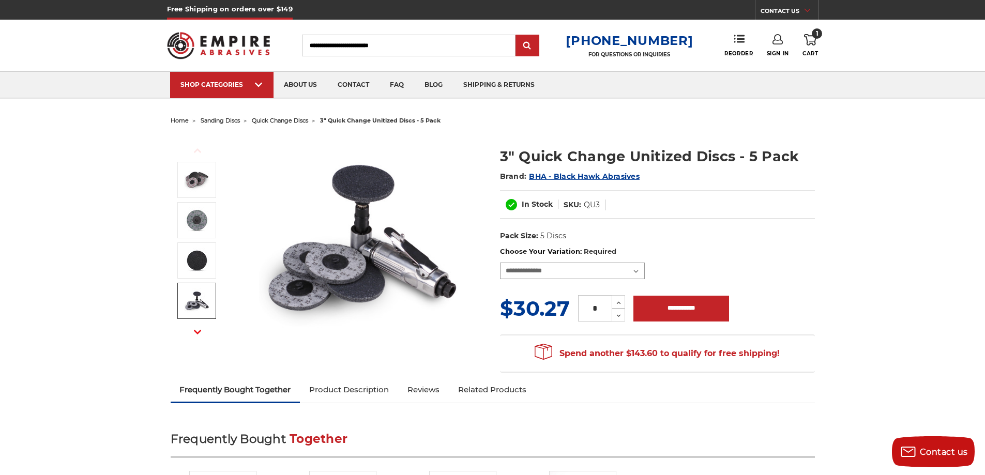
click at [546, 269] on select "**********" at bounding box center [572, 271] width 145 height 17
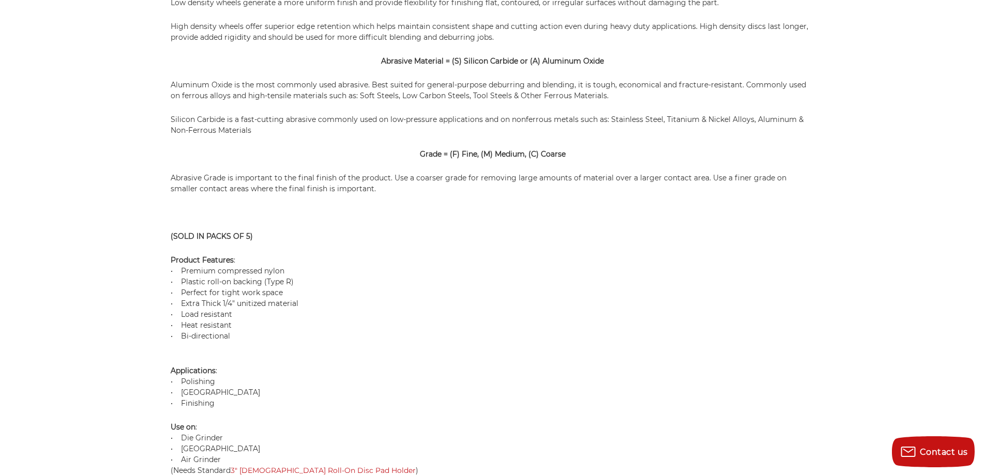
scroll to position [879, 0]
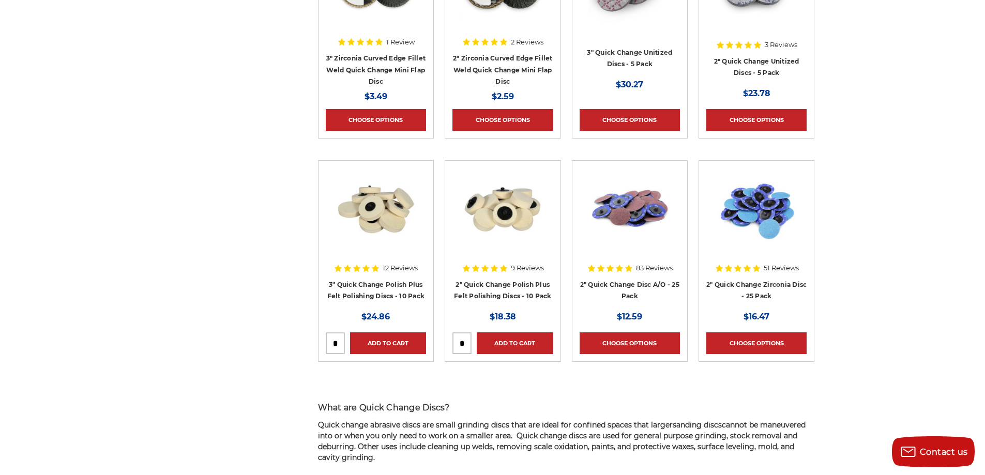
scroll to position [517, 0]
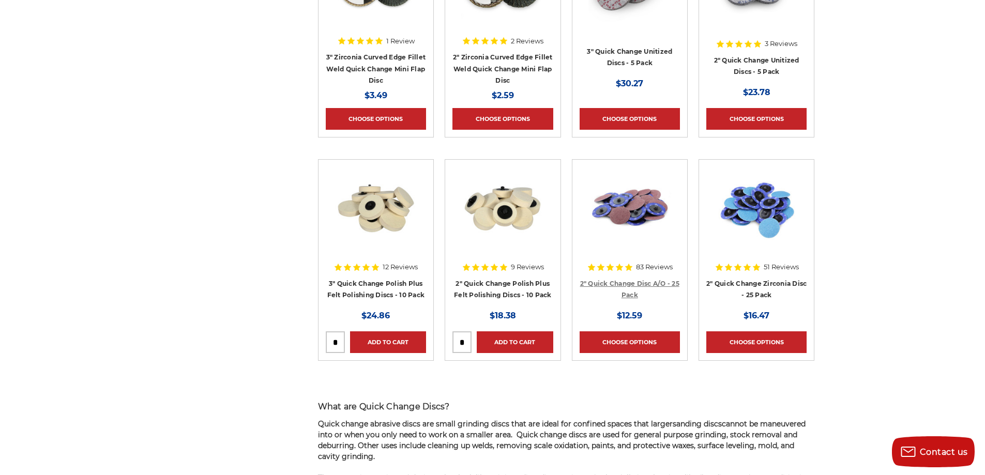
click at [643, 282] on link "2" Quick Change Disc A/O - 25 Pack" at bounding box center [629, 290] width 99 height 20
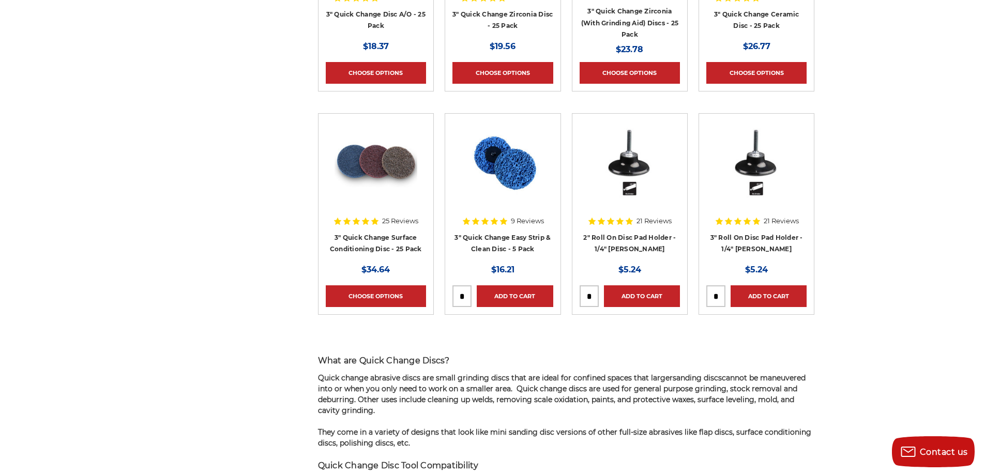
scroll to position [1241, 0]
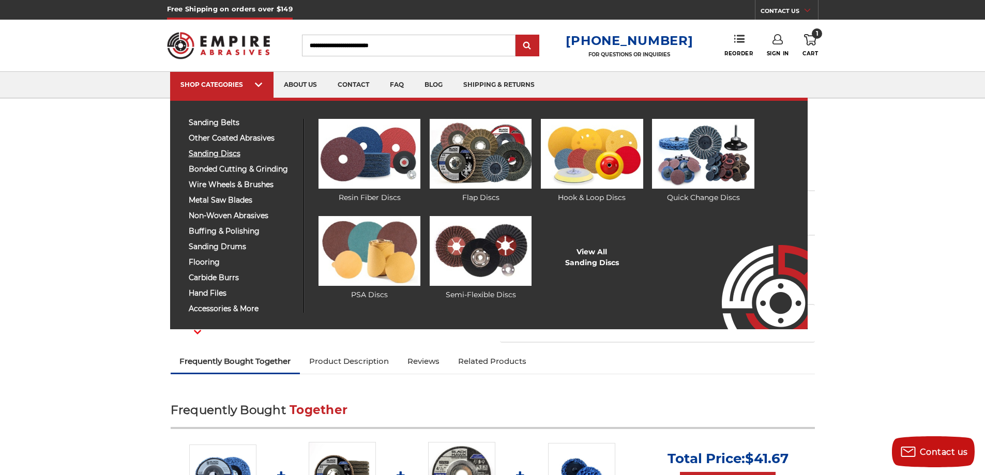
click at [225, 153] on span "sanding discs" at bounding box center [242, 154] width 107 height 8
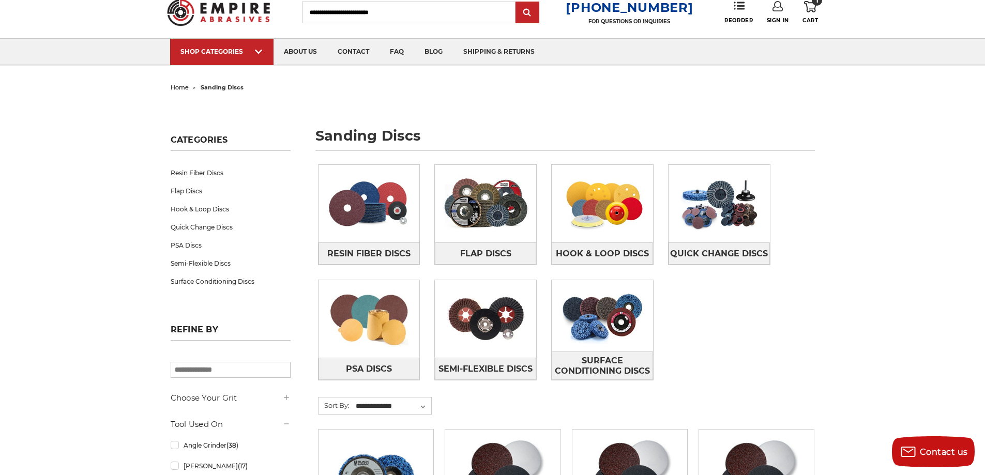
scroll to position [52, 0]
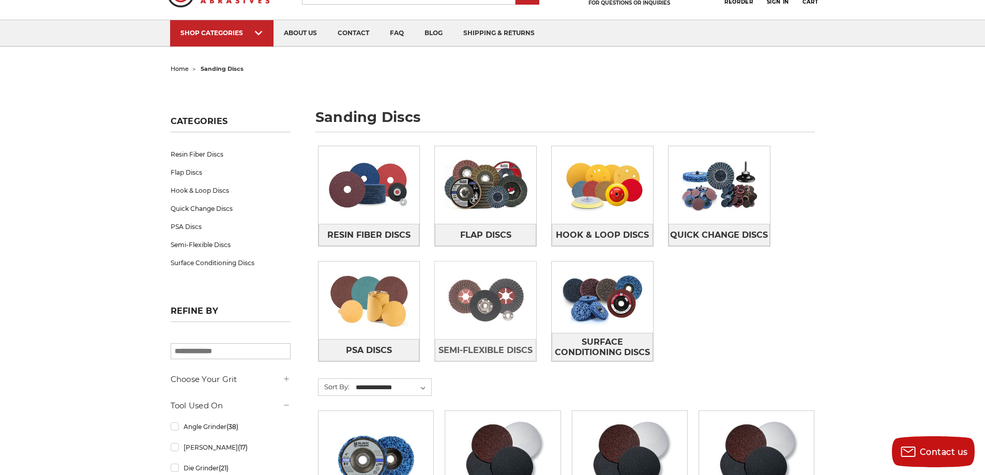
click at [507, 308] on img at bounding box center [485, 300] width 101 height 71
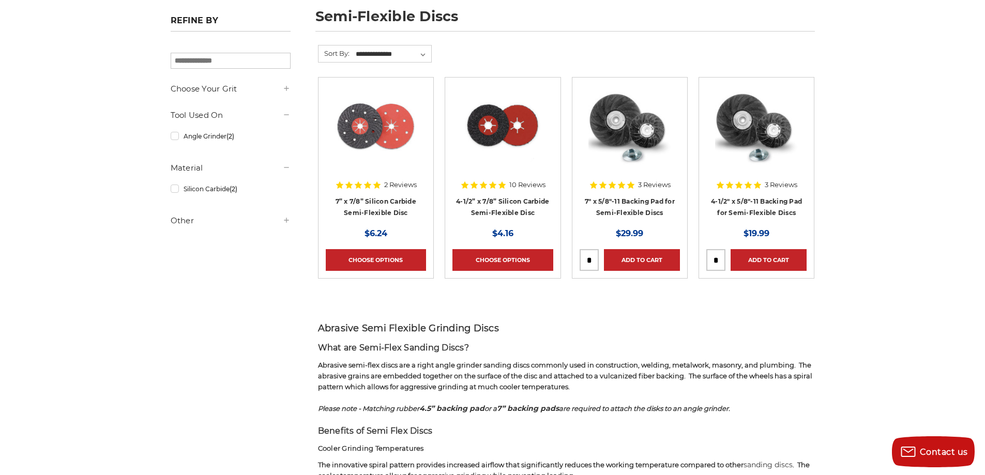
scroll to position [155, 0]
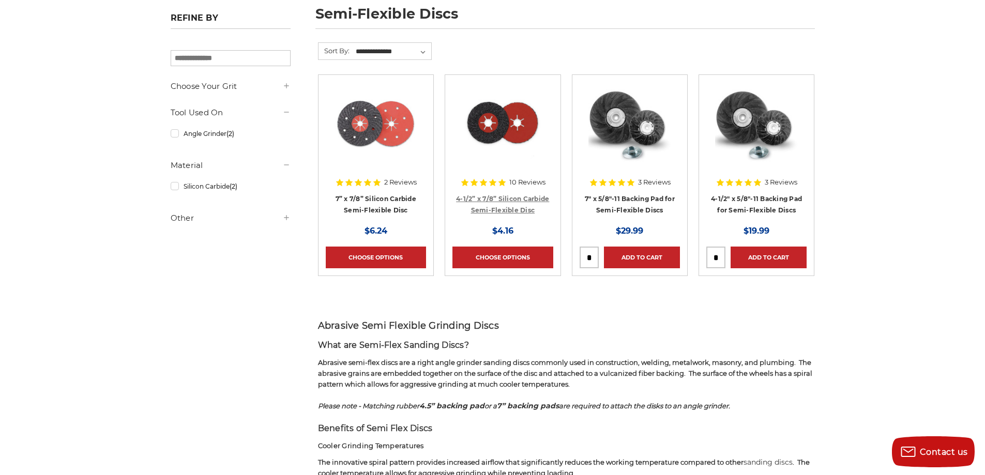
click at [490, 197] on link "4-1/2” x 7/8” Silicon Carbide Semi-Flexible Disc" at bounding box center [502, 205] width 93 height 20
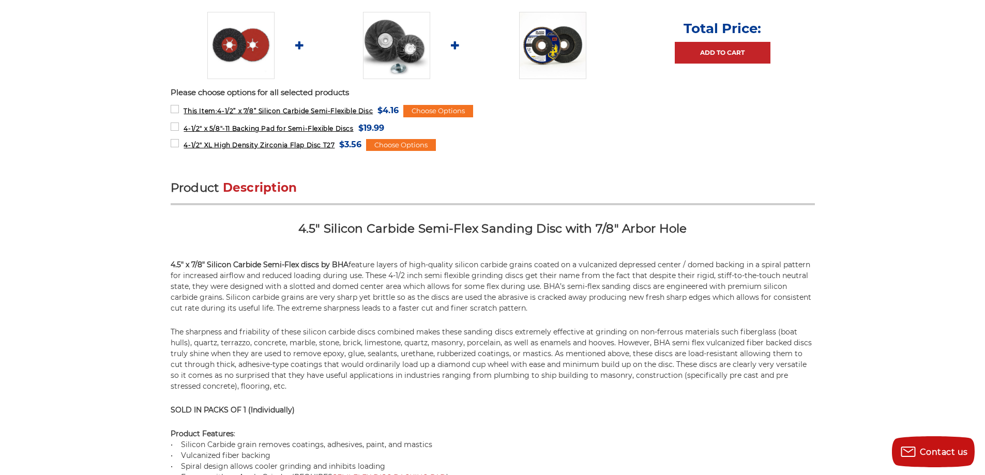
scroll to position [517, 0]
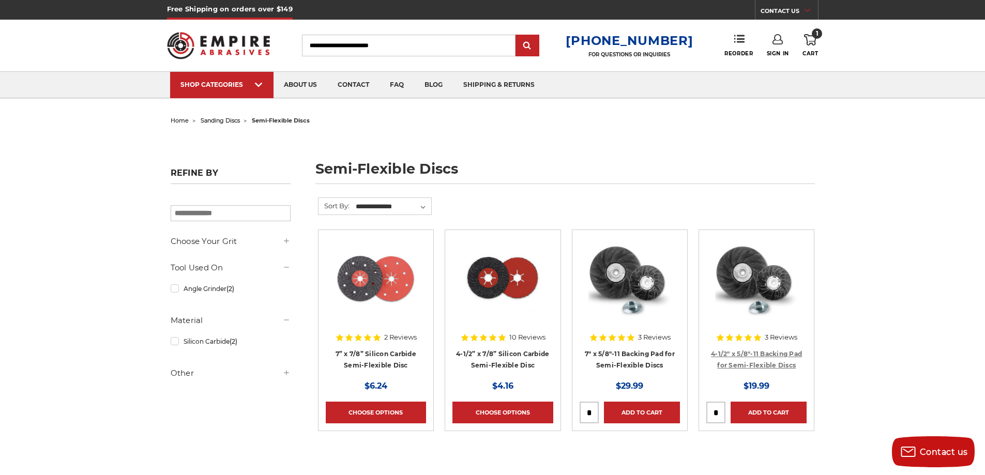
click at [741, 351] on link "4-1/2" x 5/8"-11 Backing Pad for Semi-Flexible Discs" at bounding box center [756, 360] width 91 height 20
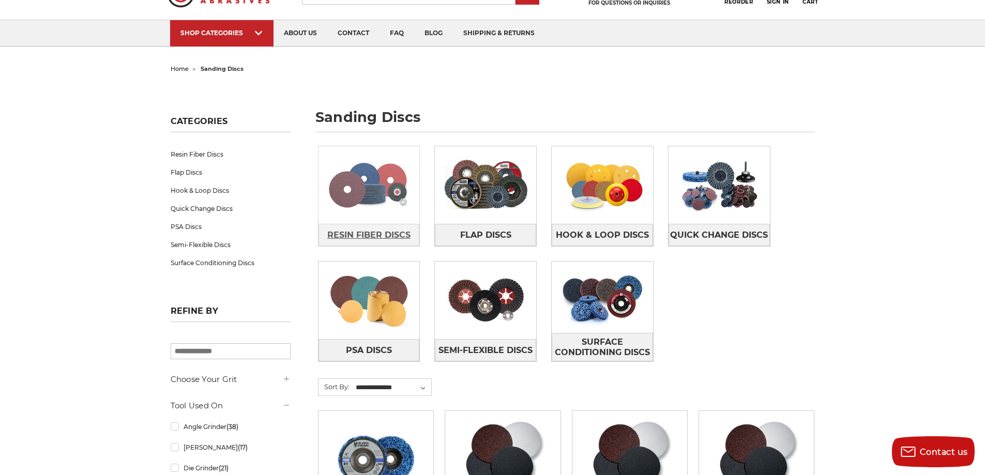
click at [380, 227] on span "Resin Fiber Discs" at bounding box center [368, 235] width 83 height 18
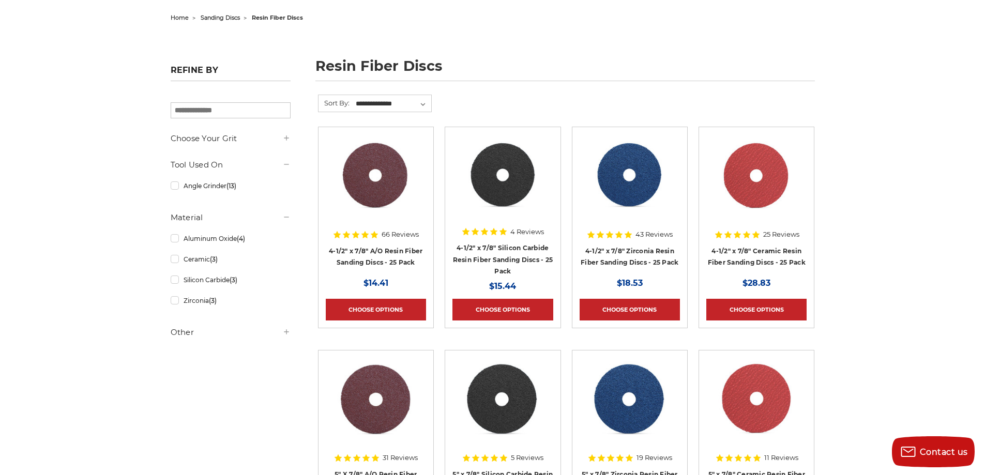
scroll to position [103, 0]
click at [650, 258] on link "4-1/2" x 7/8" Zirconia Resin Fiber Sanding Discs - 25 Pack" at bounding box center [630, 257] width 98 height 20
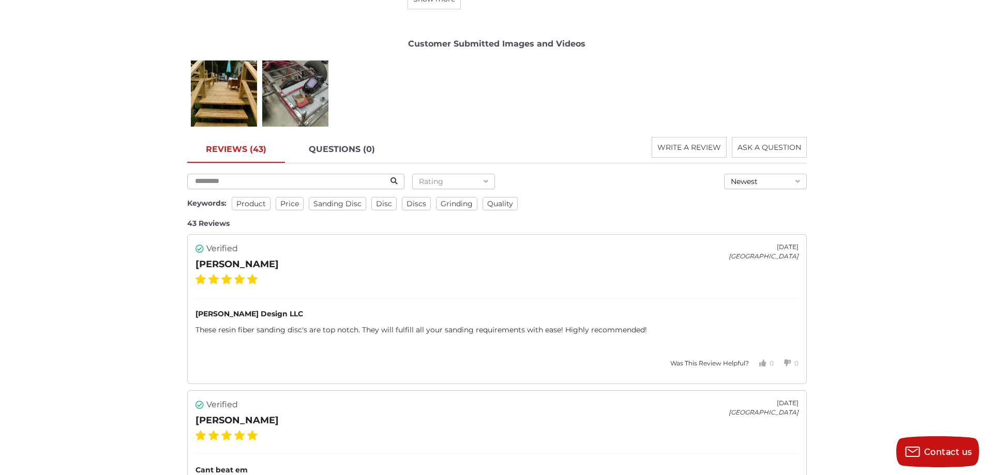
scroll to position [1448, 0]
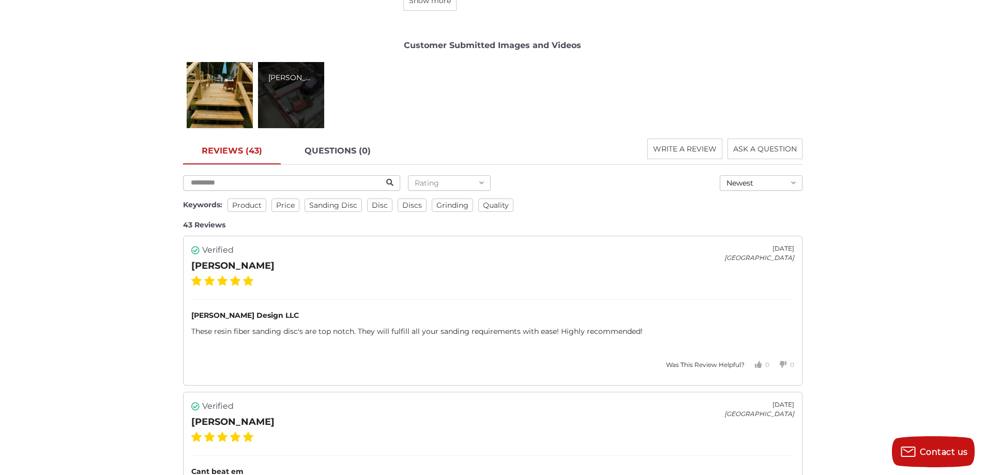
click at [283, 98] on div "Robert T." at bounding box center [291, 95] width 66 height 66
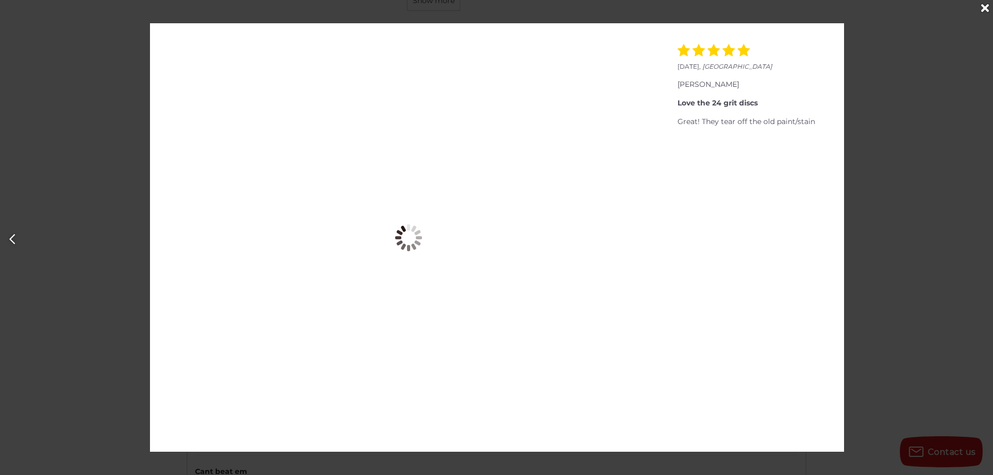
scroll to position [0, 993]
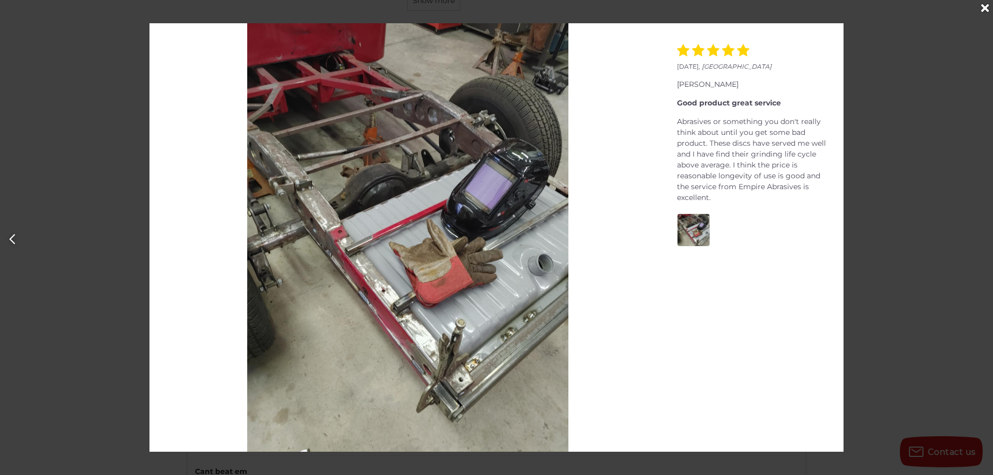
click at [940, 245] on div "June 16, 2022 , United States terence d. Love the 24 grit discs Great! They tea…" at bounding box center [496, 237] width 993 height 429
click at [104, 218] on div "June 16, 2022 , United States terence d. Love the 24 grit discs Great! They tea…" at bounding box center [496, 237] width 993 height 429
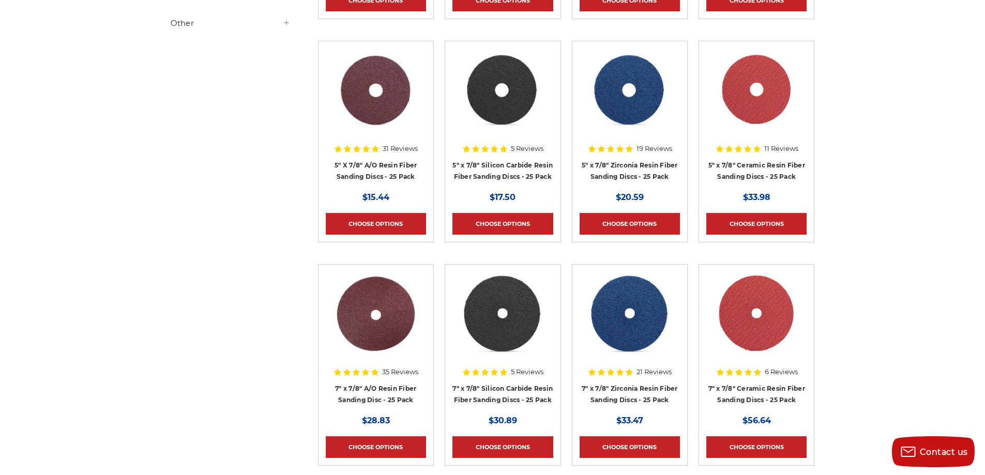
scroll to position [414, 0]
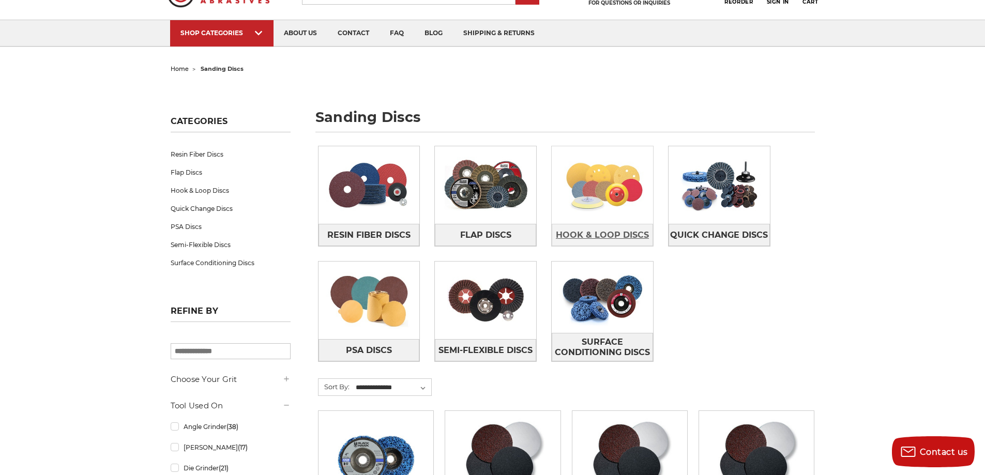
click at [613, 233] on span "Hook & Loop Discs" at bounding box center [602, 235] width 93 height 18
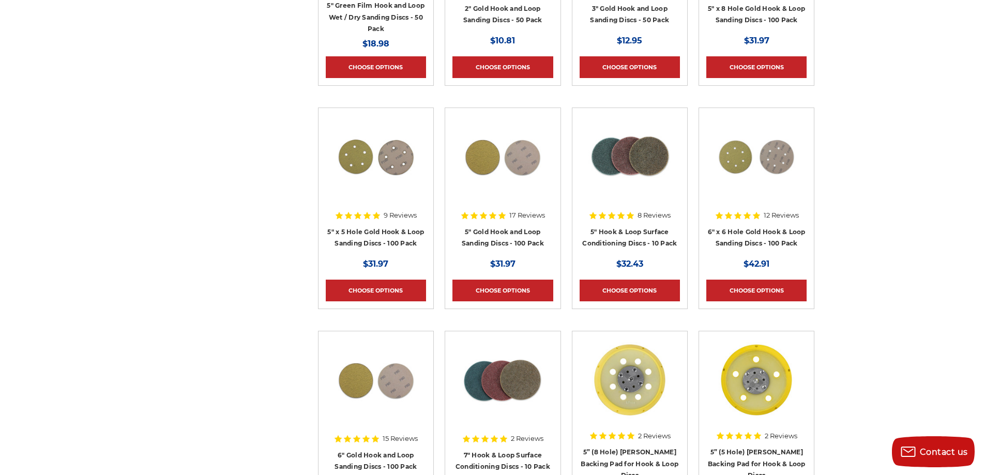
scroll to position [620, 0]
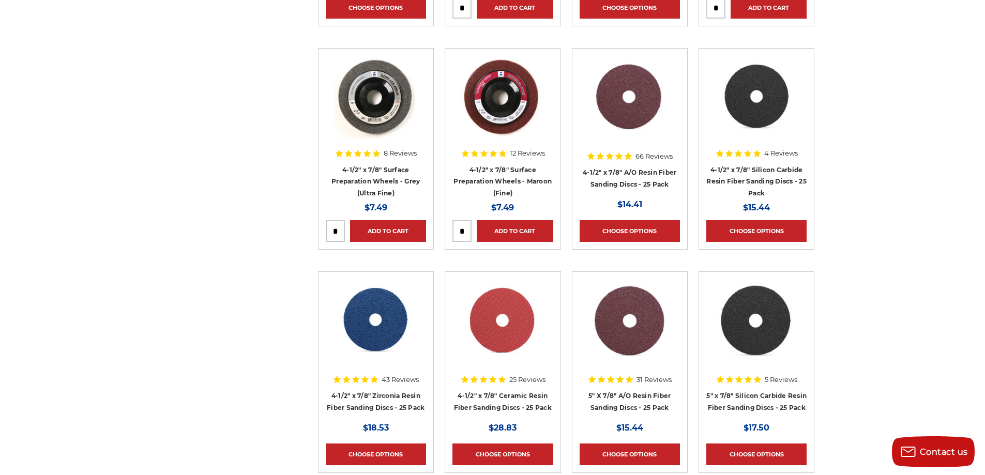
scroll to position [879, 0]
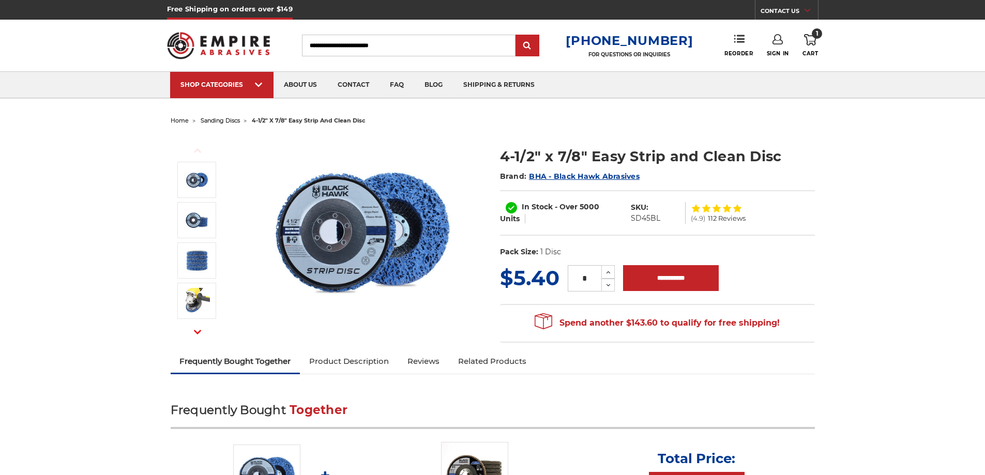
drag, startPoint x: 0, startPoint y: 0, endPoint x: 519, endPoint y: 287, distance: 592.6
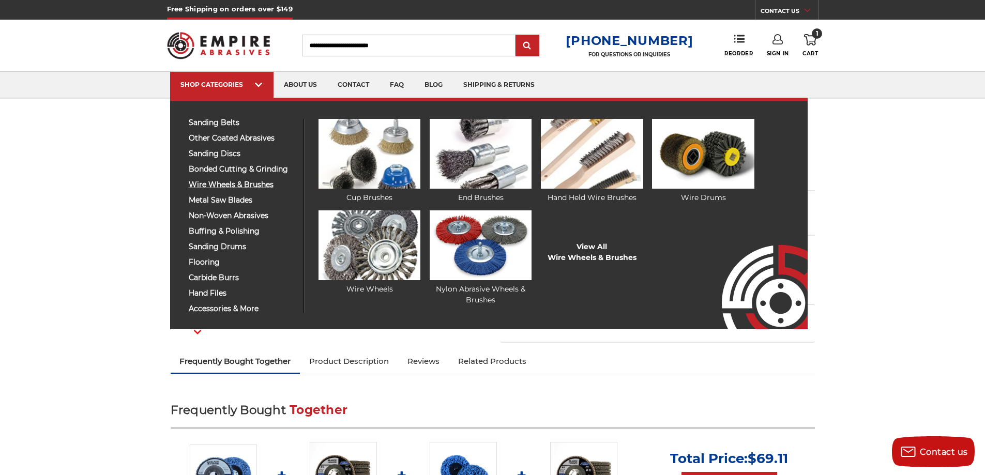
click at [222, 181] on span "wire wheels & brushes" at bounding box center [242, 185] width 107 height 8
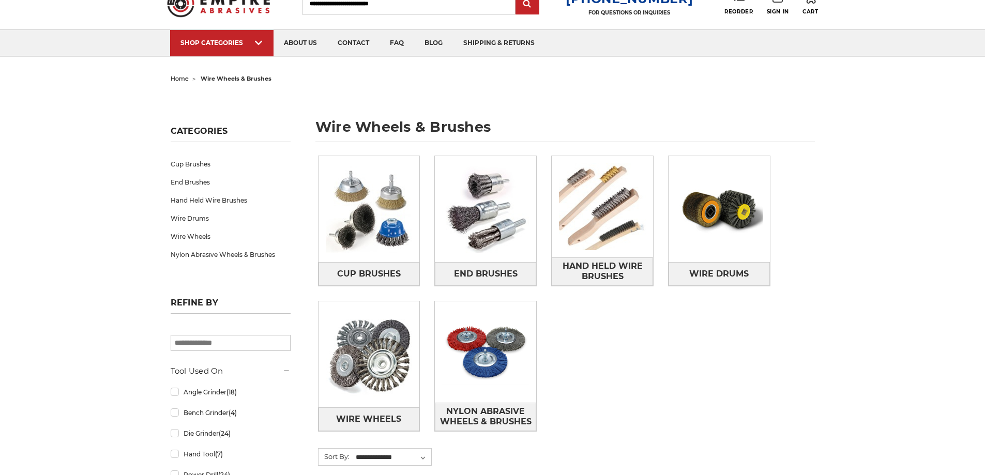
scroll to position [103, 0]
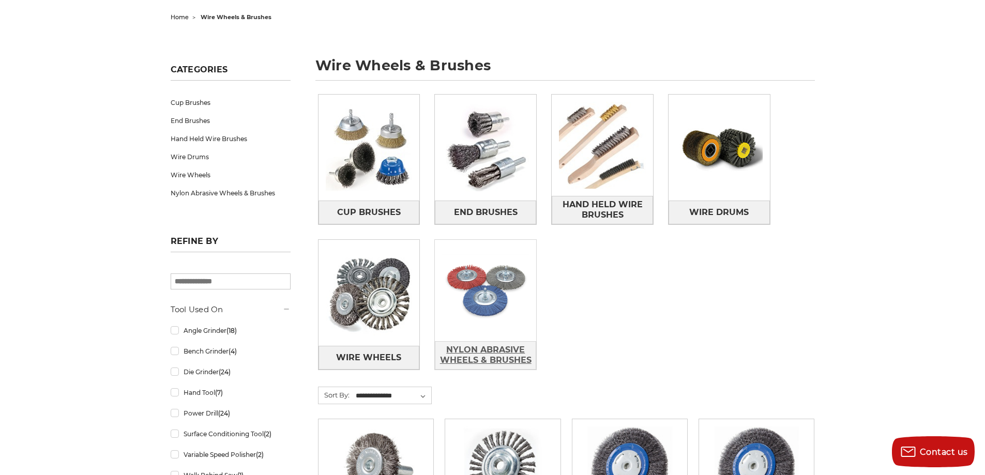
click at [501, 357] on span "Nylon Abrasive Wheels & Brushes" at bounding box center [485, 355] width 100 height 28
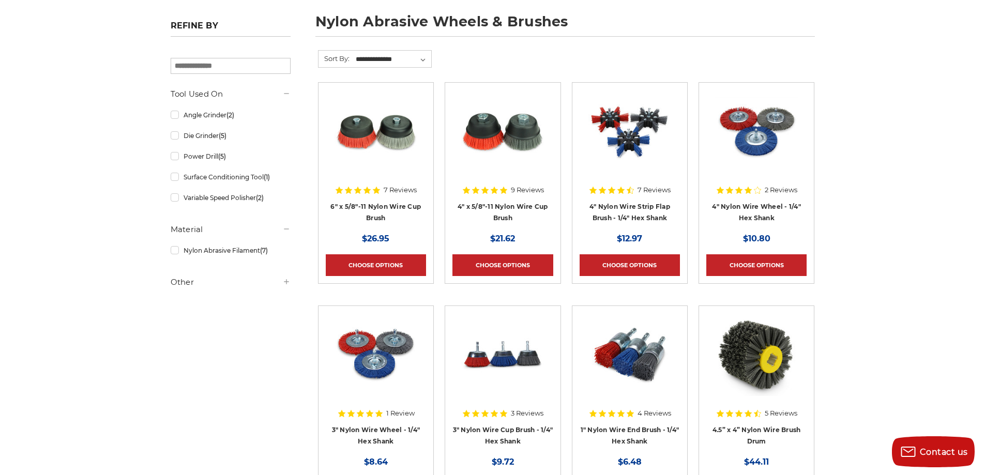
scroll to position [155, 0]
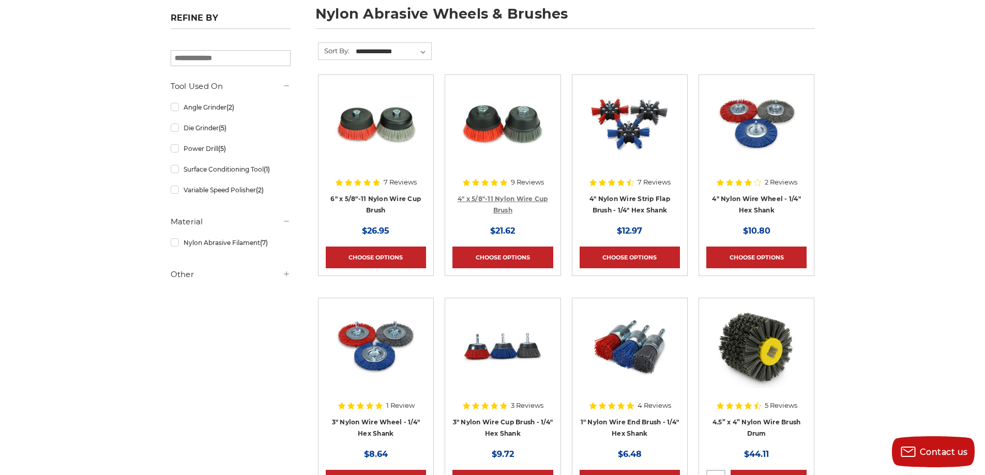
click at [497, 200] on link "4" x 5/8"-11 Nylon Wire Cup Brush" at bounding box center [503, 205] width 90 height 20
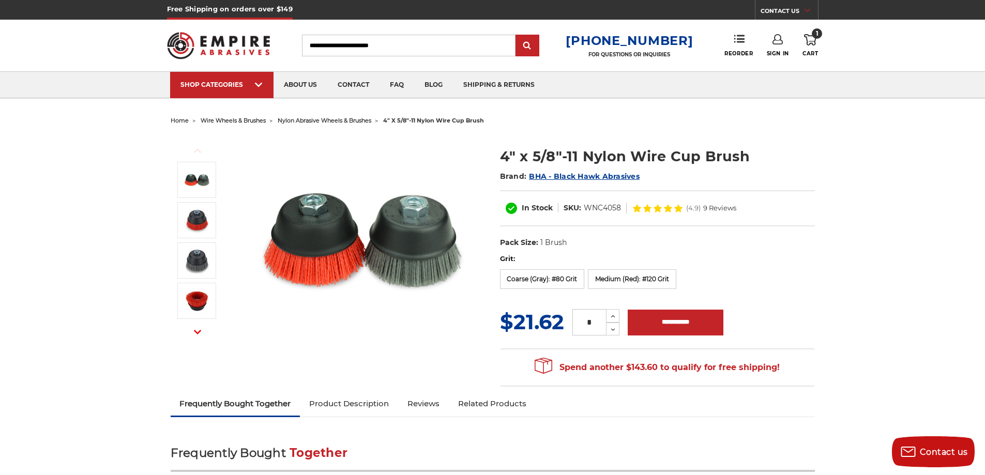
click at [709, 208] on span "9 Reviews" at bounding box center [719, 208] width 33 height 7
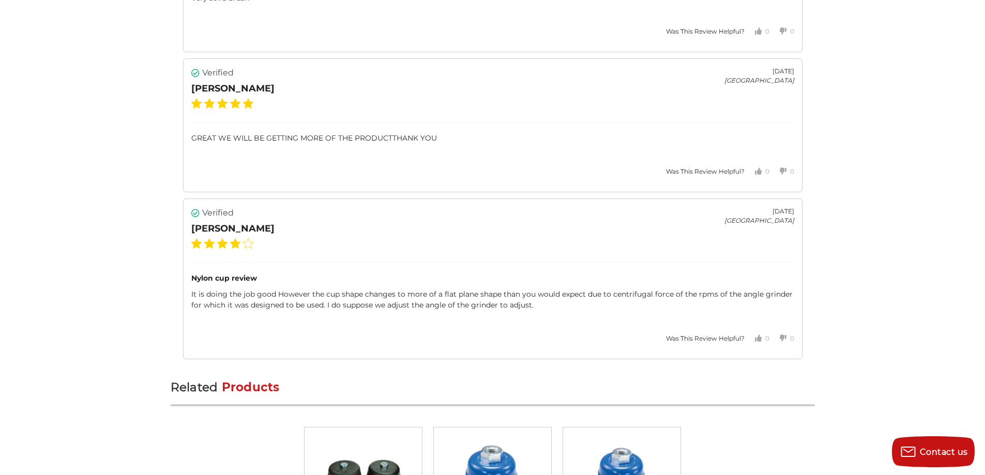
scroll to position [2860, 0]
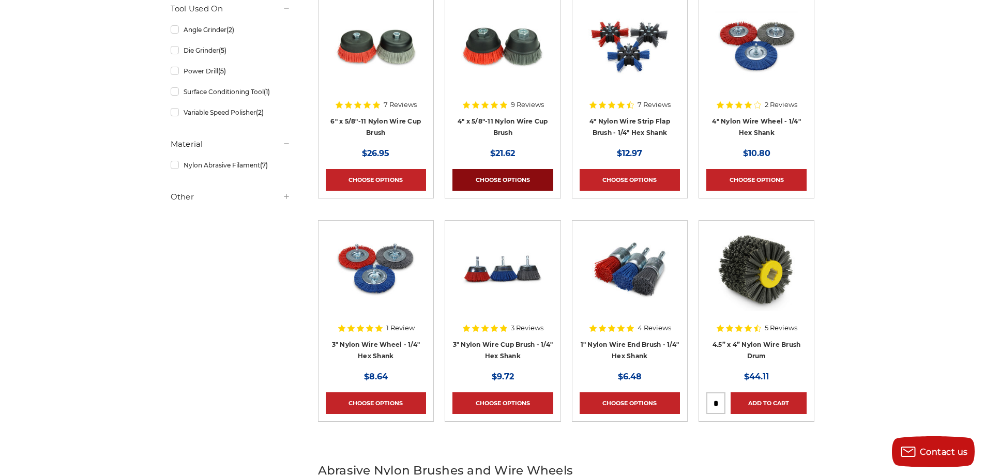
scroll to position [155, 0]
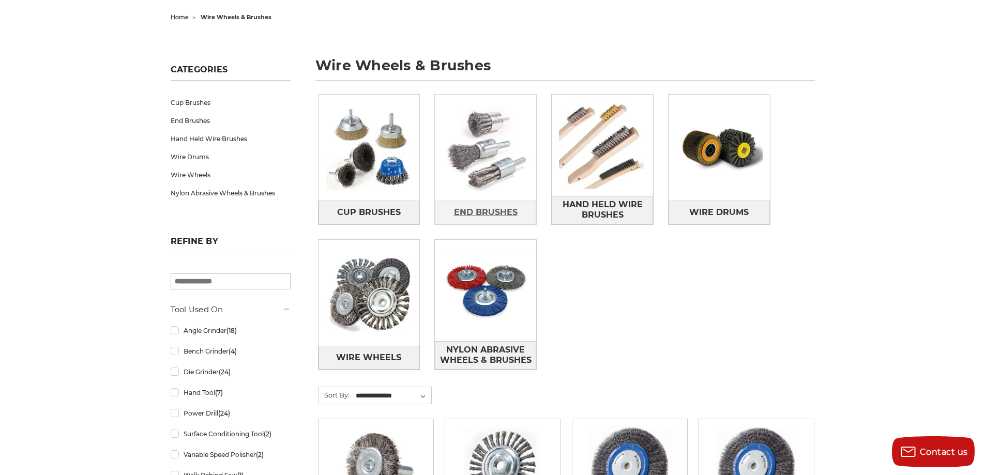
click at [515, 211] on span "End Brushes" at bounding box center [486, 213] width 64 height 18
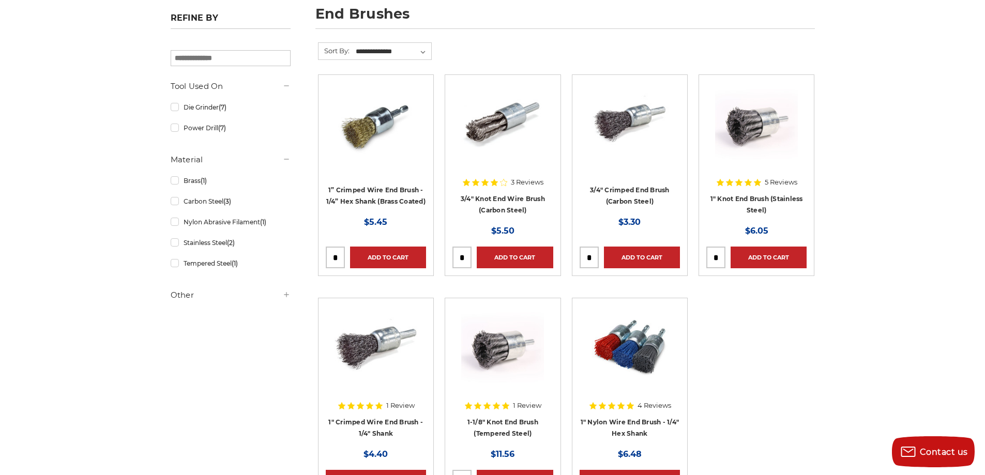
scroll to position [207, 0]
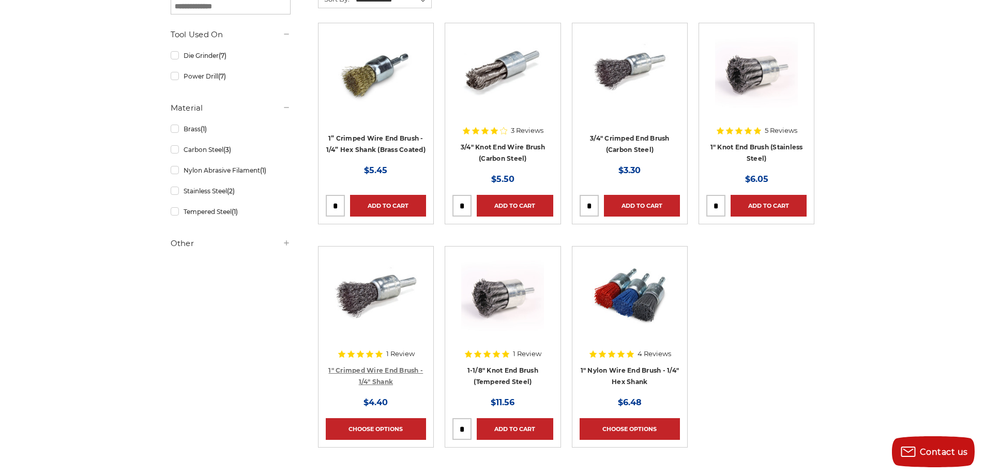
click at [369, 369] on link "1" Crimped Wire End Brush - 1/4" Shank" at bounding box center [375, 377] width 95 height 20
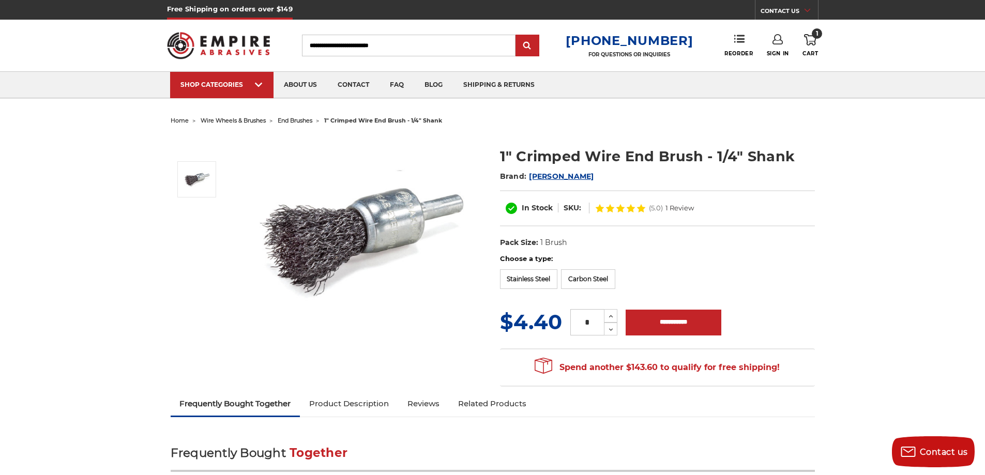
click at [678, 208] on span "1 Review" at bounding box center [679, 208] width 28 height 7
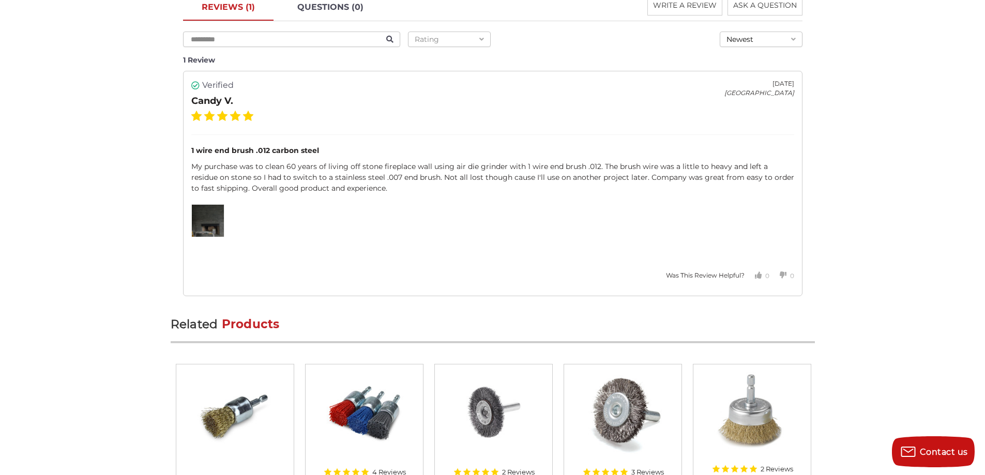
scroll to position [1344, 0]
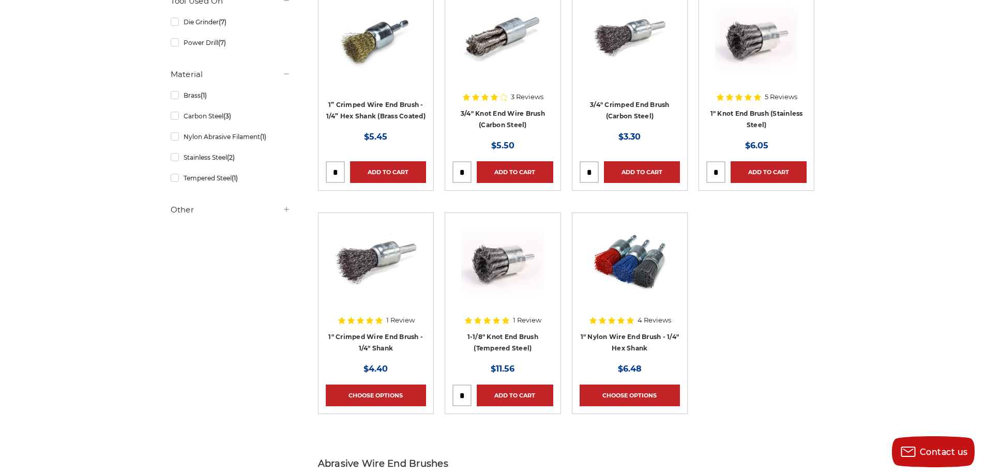
scroll to position [258, 0]
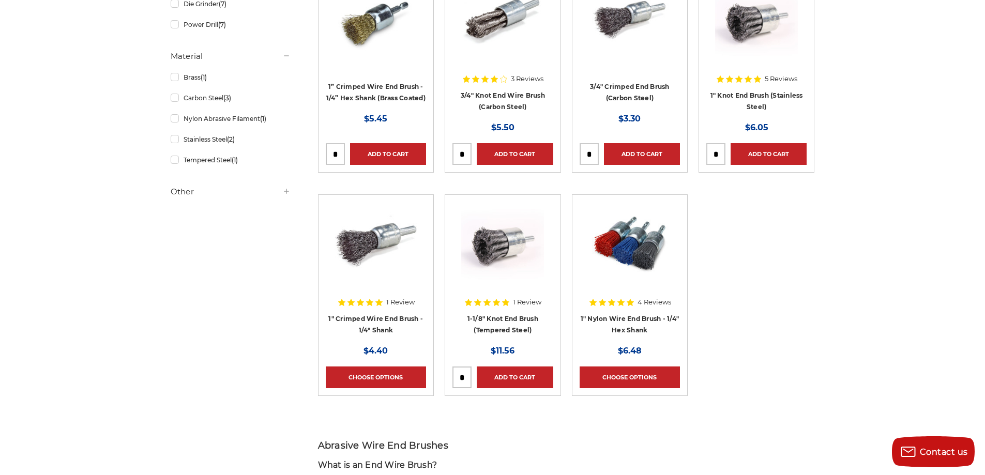
click at [660, 298] on div at bounding box center [630, 252] width 100 height 100
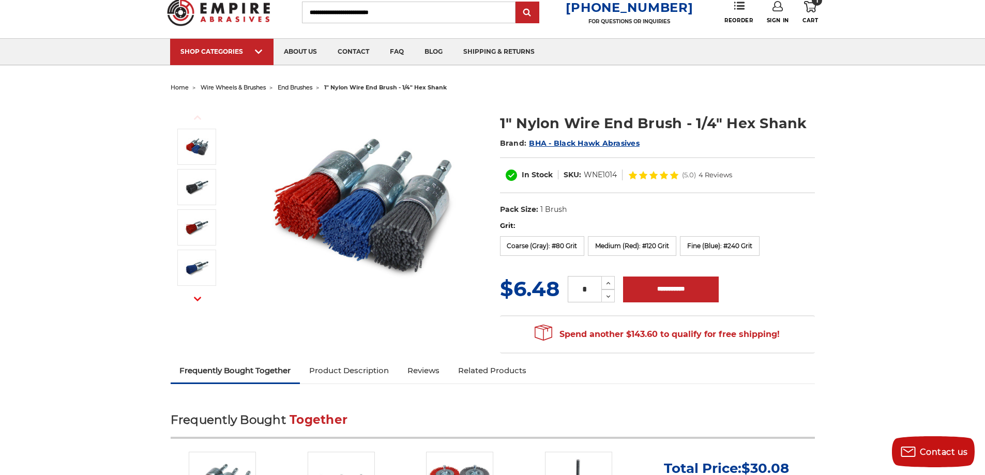
scroll to position [52, 0]
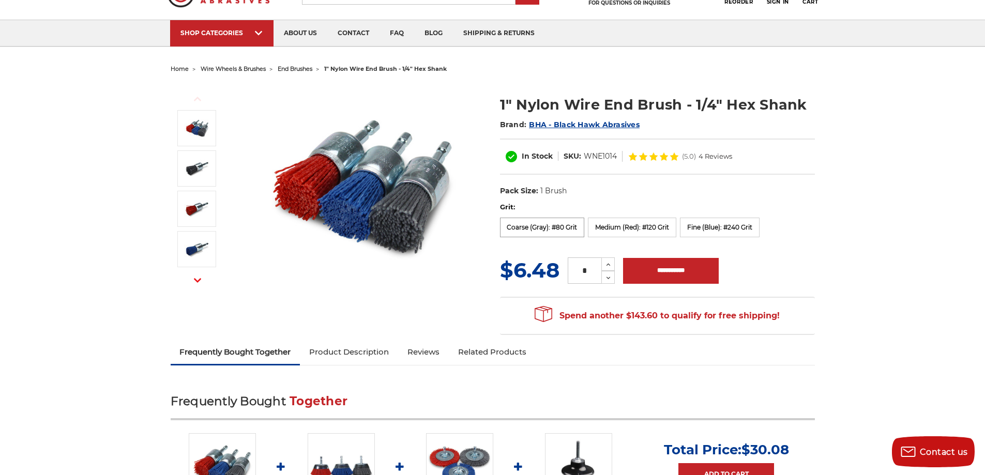
click at [532, 233] on label "Coarse (Gray): #80 Grit" at bounding box center [542, 228] width 85 height 20
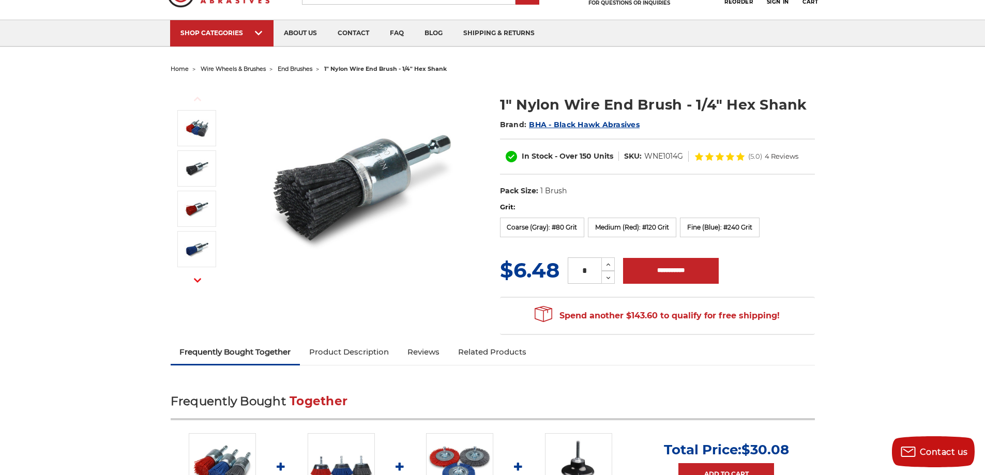
click at [772, 154] on span "4 Reviews" at bounding box center [782, 156] width 34 height 7
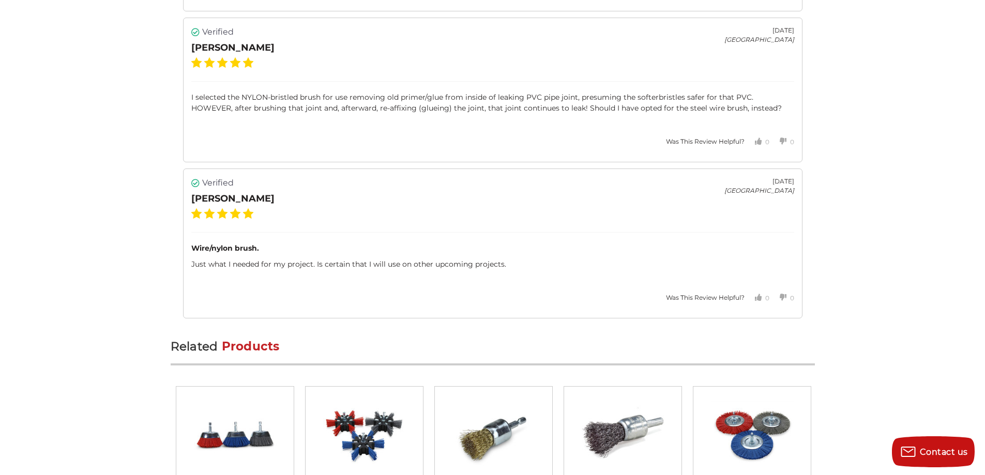
scroll to position [2072, 0]
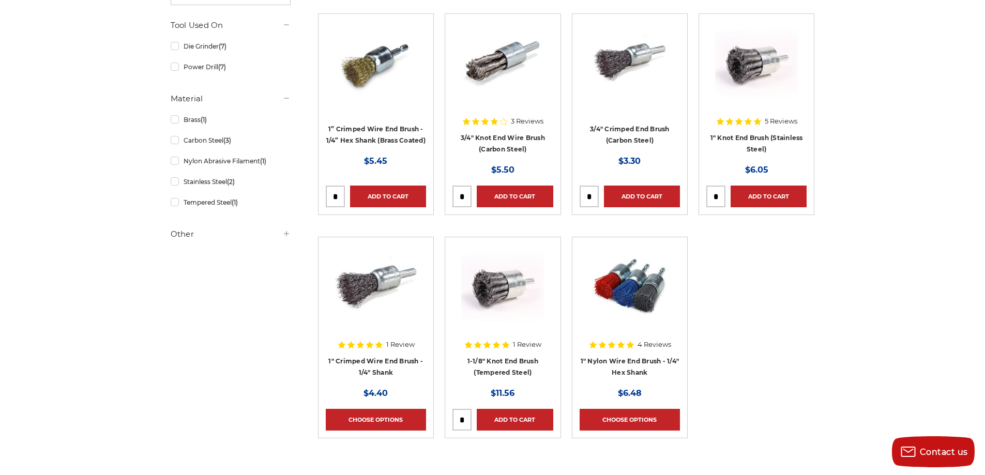
scroll to position [207, 0]
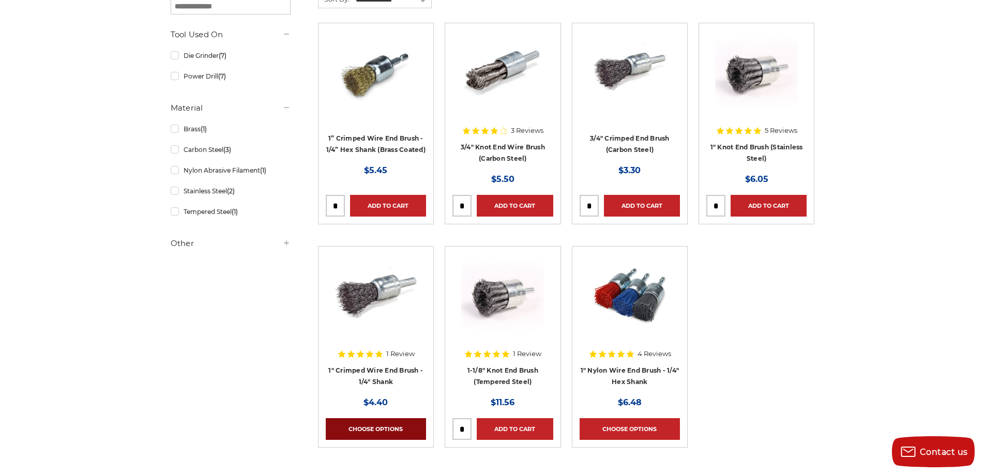
click at [389, 424] on link "Choose Options" at bounding box center [376, 429] width 100 height 22
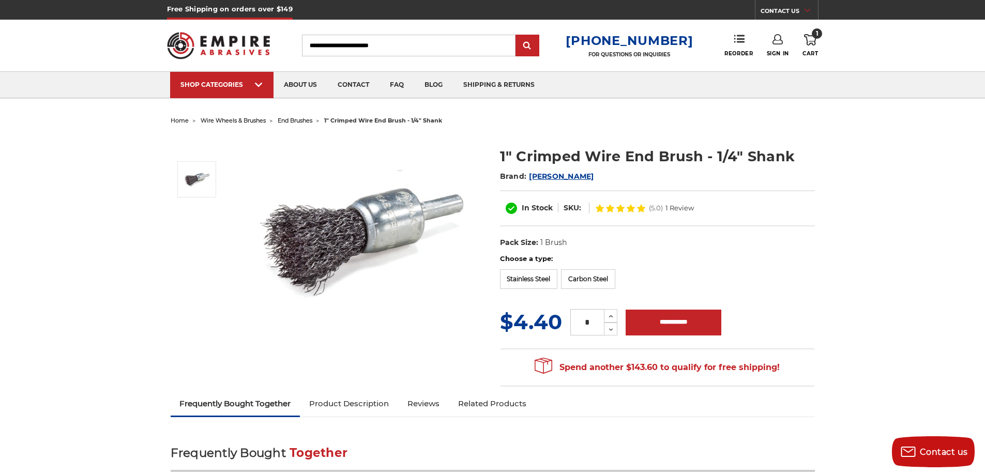
click at [676, 210] on span "1 Review" at bounding box center [679, 208] width 28 height 7
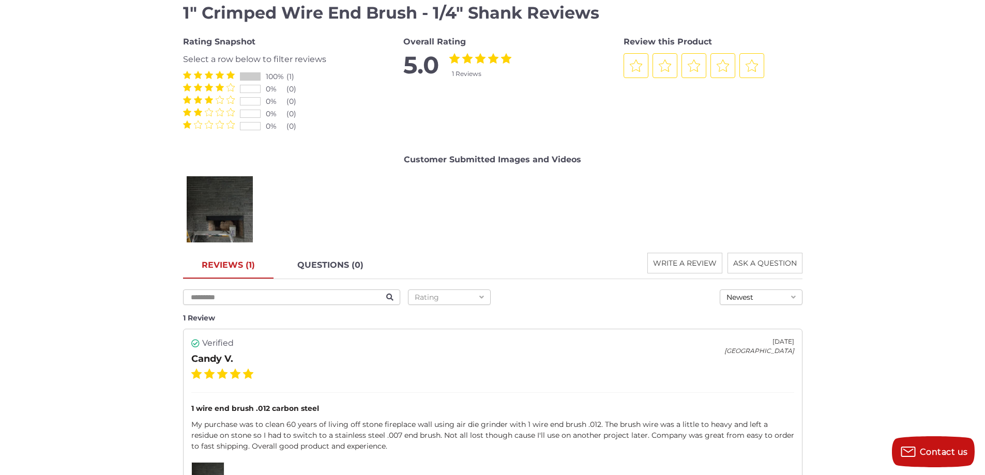
scroll to position [1086, 0]
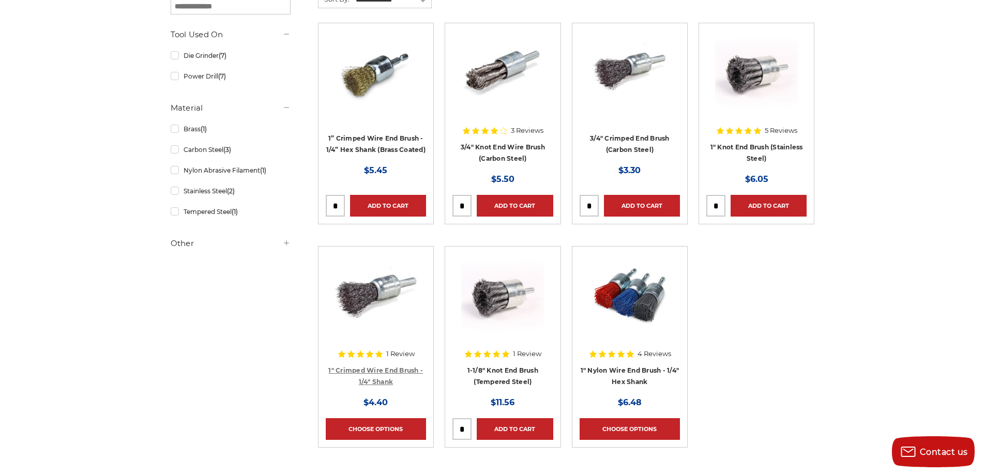
click at [377, 383] on link "1" Crimped Wire End Brush - 1/4" Shank" at bounding box center [375, 377] width 95 height 20
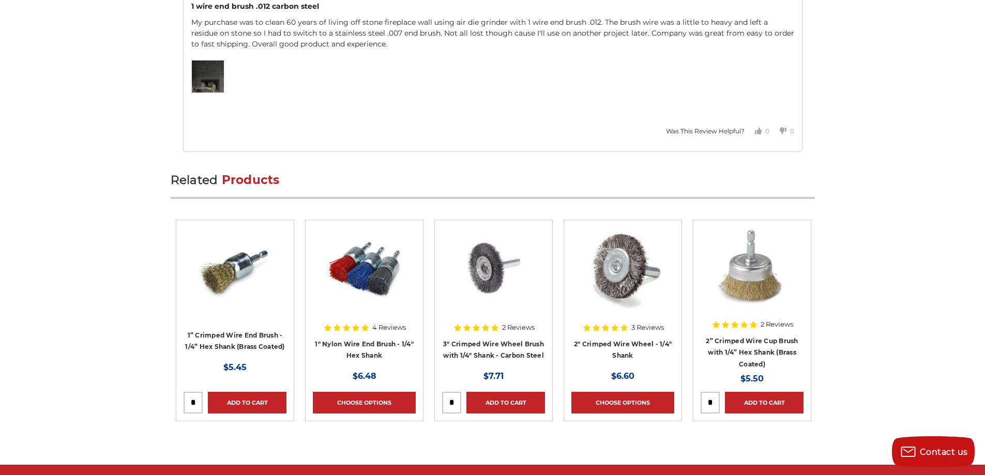
scroll to position [1603, 0]
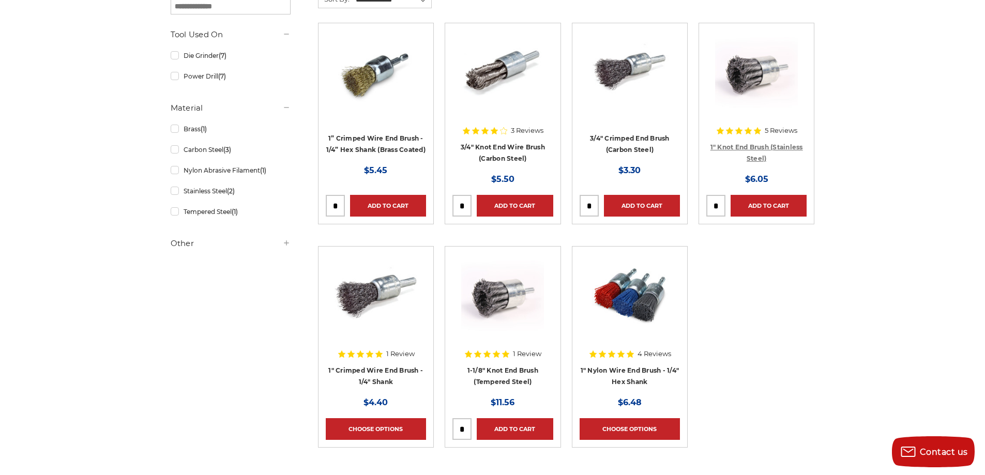
click at [768, 148] on link "1" Knot End Brush (Stainless Steel)" at bounding box center [756, 153] width 93 height 20
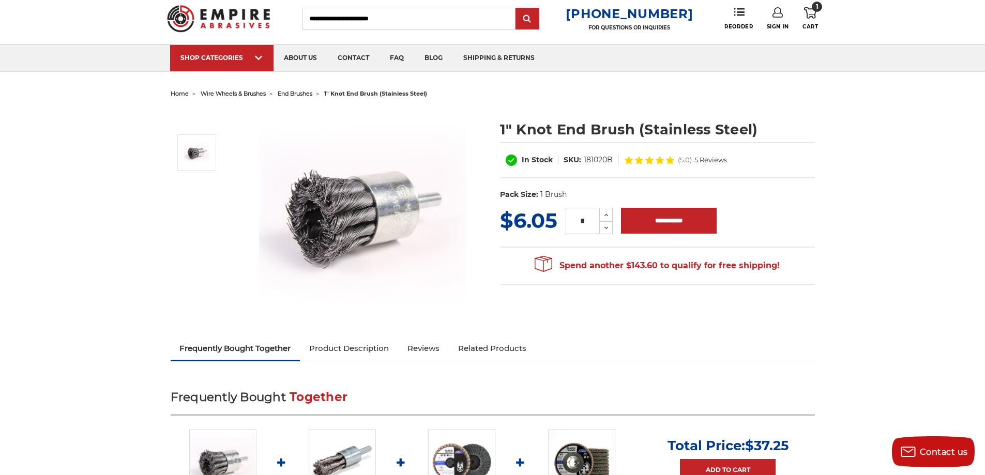
scroll to position [52, 0]
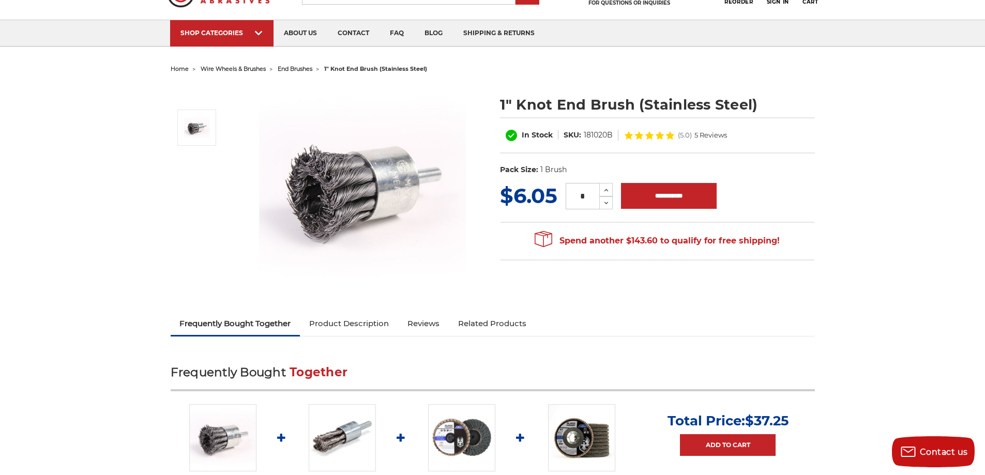
click at [716, 137] on span "5 Reviews" at bounding box center [710, 135] width 33 height 7
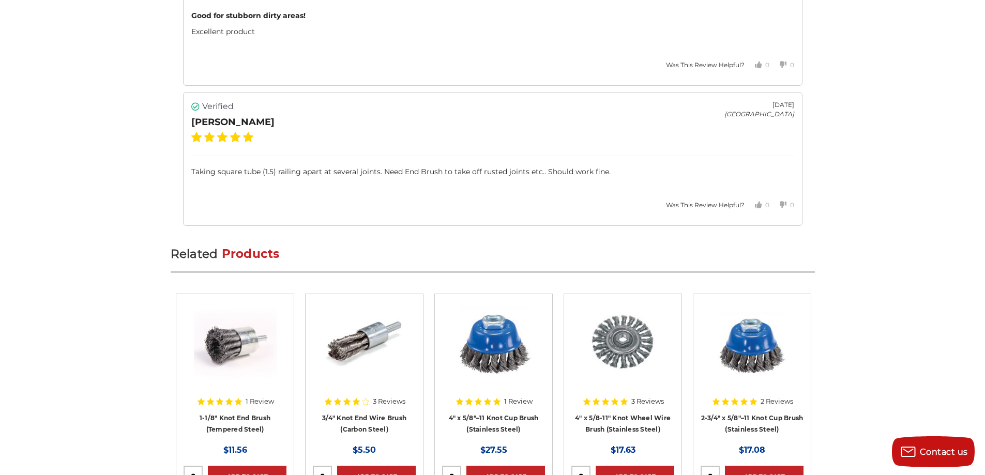
scroll to position [1908, 0]
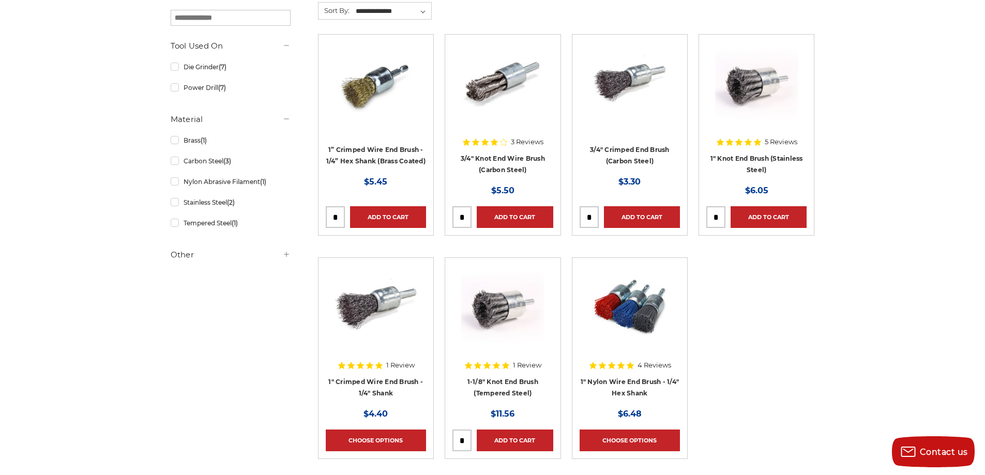
scroll to position [258, 0]
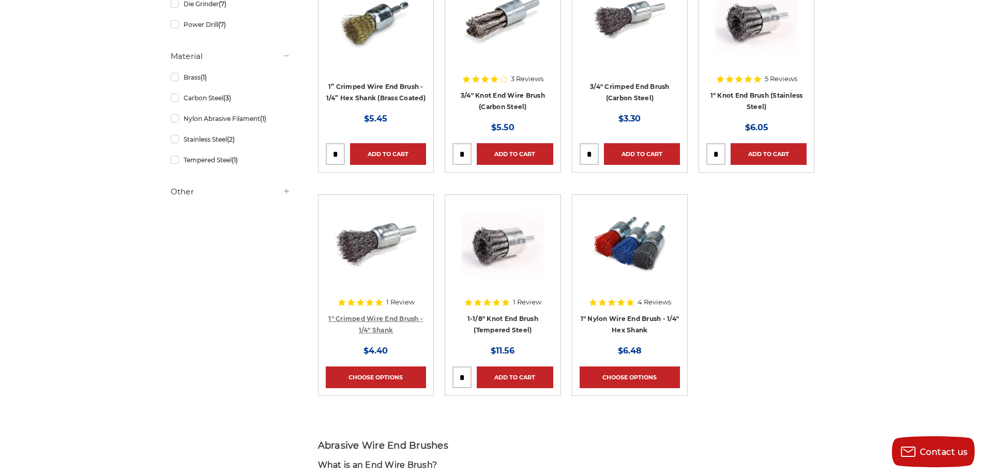
click at [375, 320] on link "1" Crimped Wire End Brush - 1/4" Shank" at bounding box center [375, 325] width 95 height 20
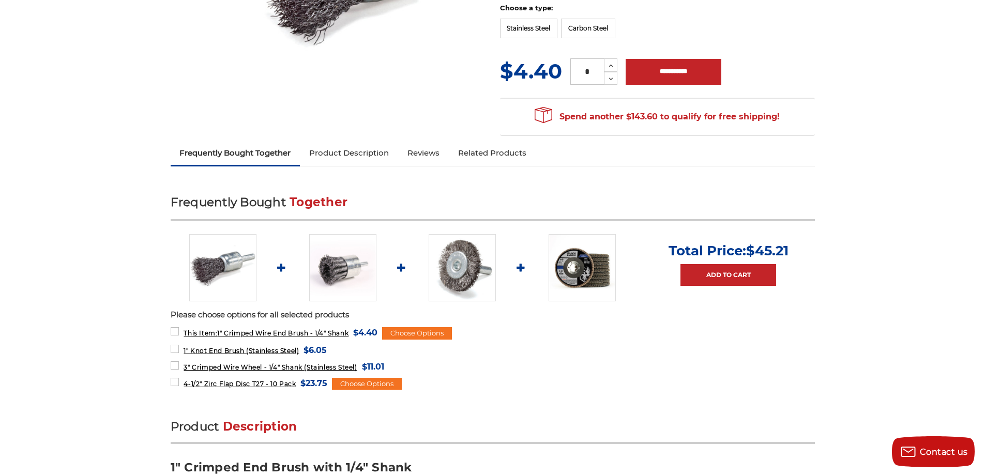
scroll to position [258, 0]
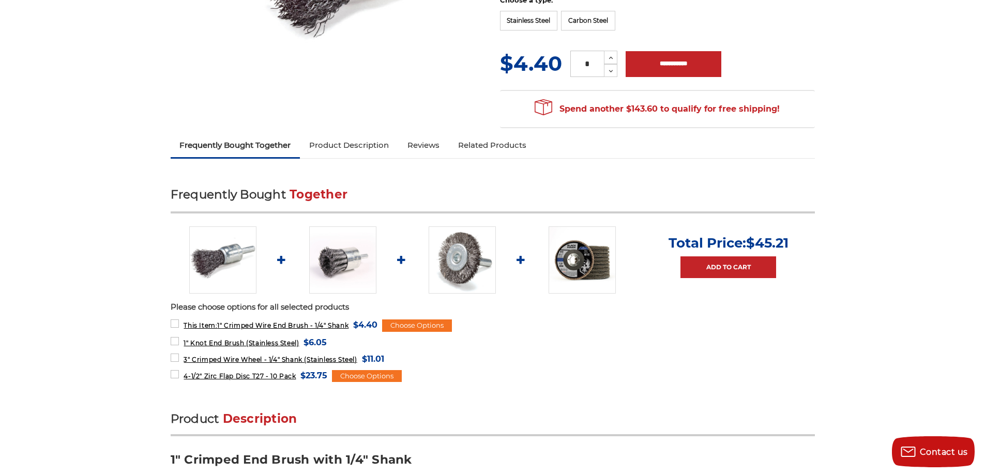
click at [370, 147] on link "Product Description" at bounding box center [349, 145] width 98 height 23
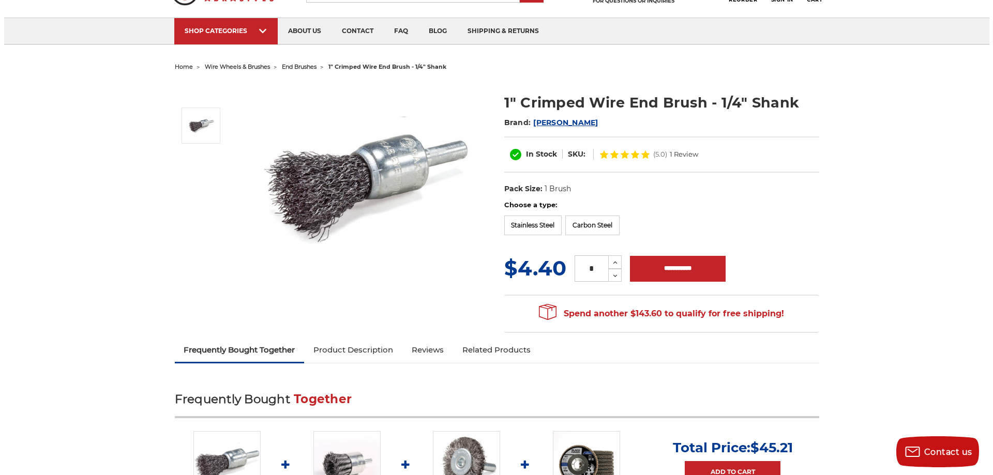
scroll to position [0, 0]
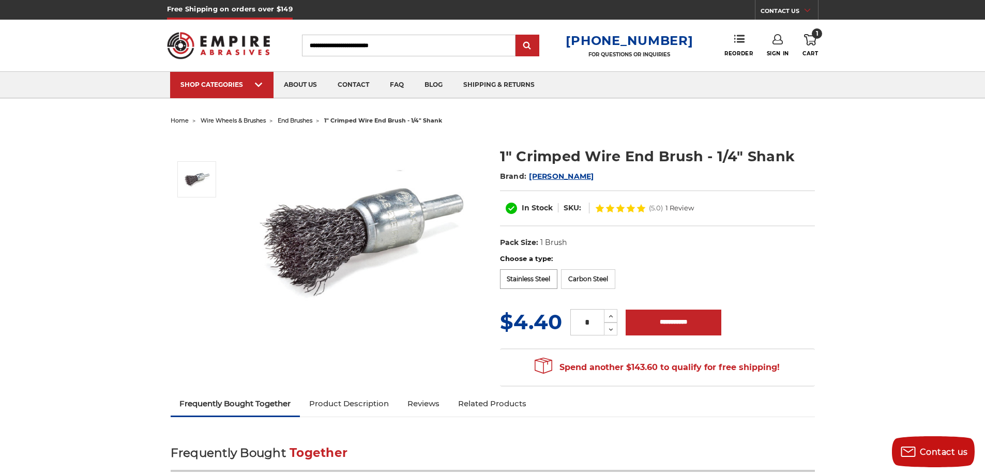
click at [524, 280] on label "Stainless Steel" at bounding box center [529, 279] width 58 height 20
click at [665, 328] on input "**********" at bounding box center [669, 323] width 96 height 26
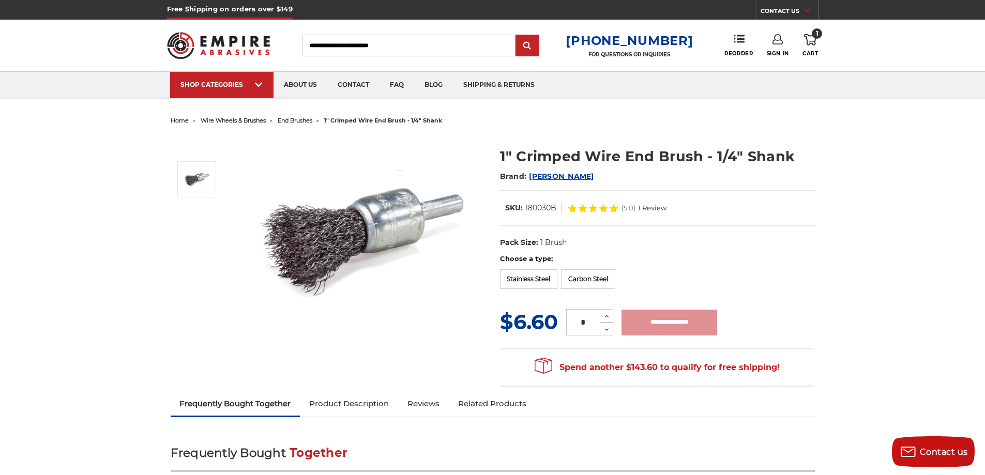
type input "**********"
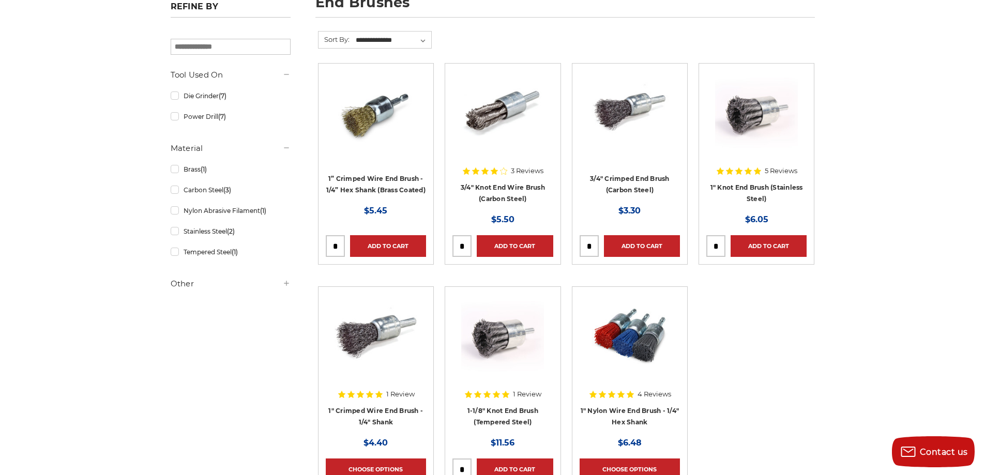
scroll to position [103, 0]
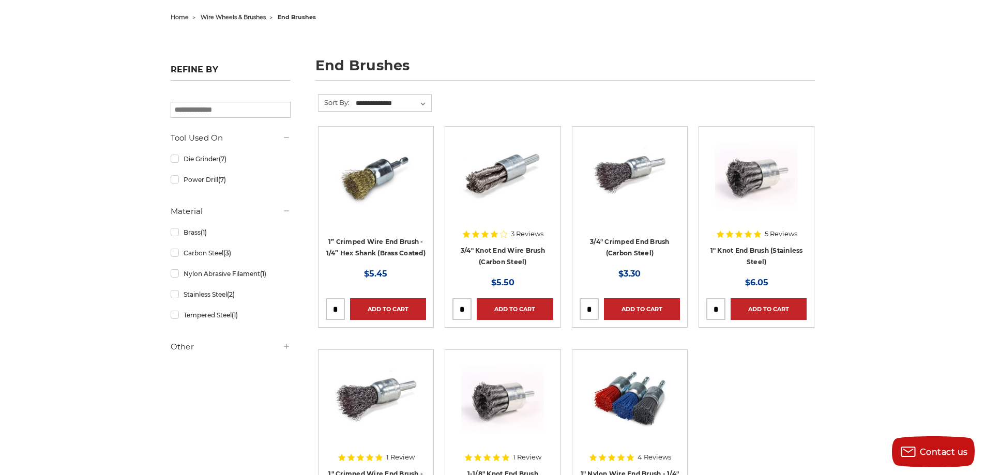
drag, startPoint x: 667, startPoint y: 282, endPoint x: 685, endPoint y: 311, distance: 34.1
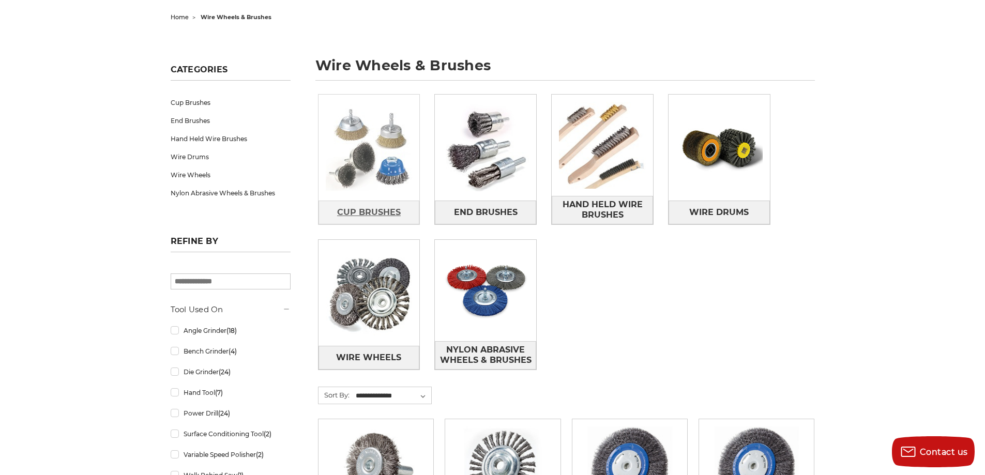
click at [347, 214] on span "Cup Brushes" at bounding box center [369, 213] width 64 height 18
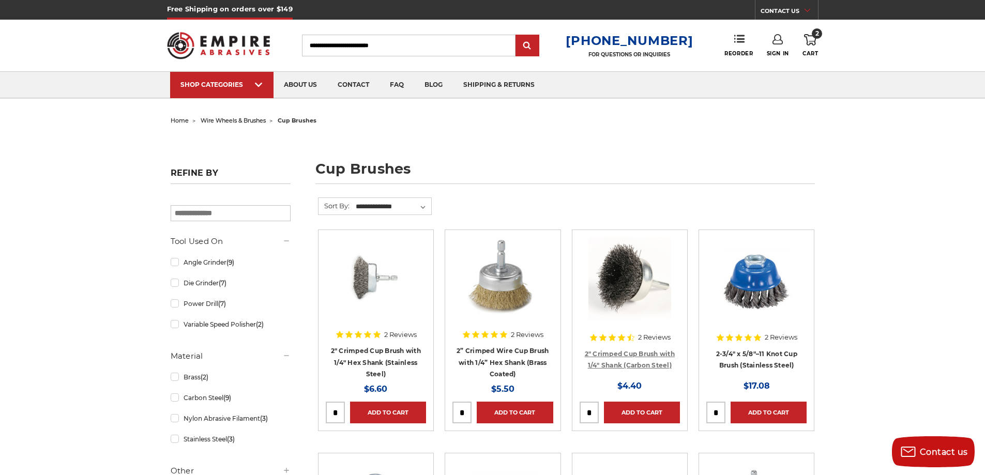
click at [634, 356] on link "2" Crimped Cup Brush with 1/4" Shank (Carbon Steel)" at bounding box center [630, 360] width 90 height 20
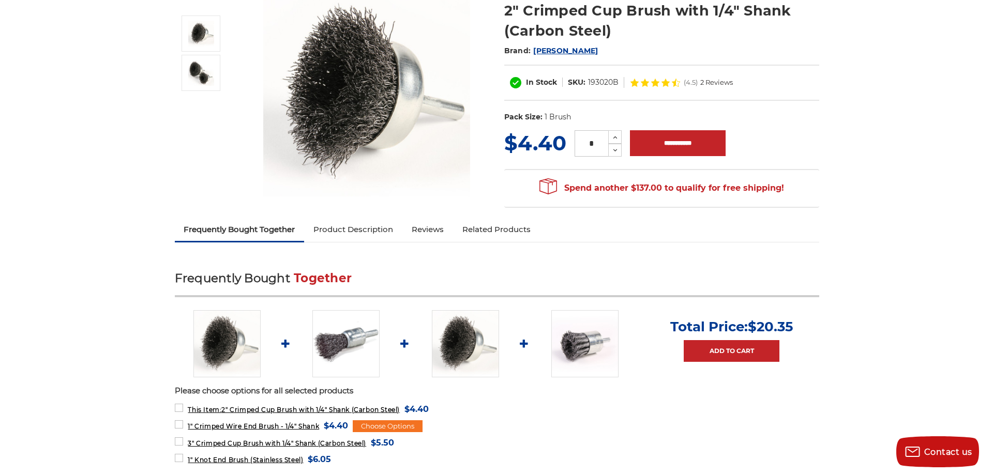
scroll to position [52, 0]
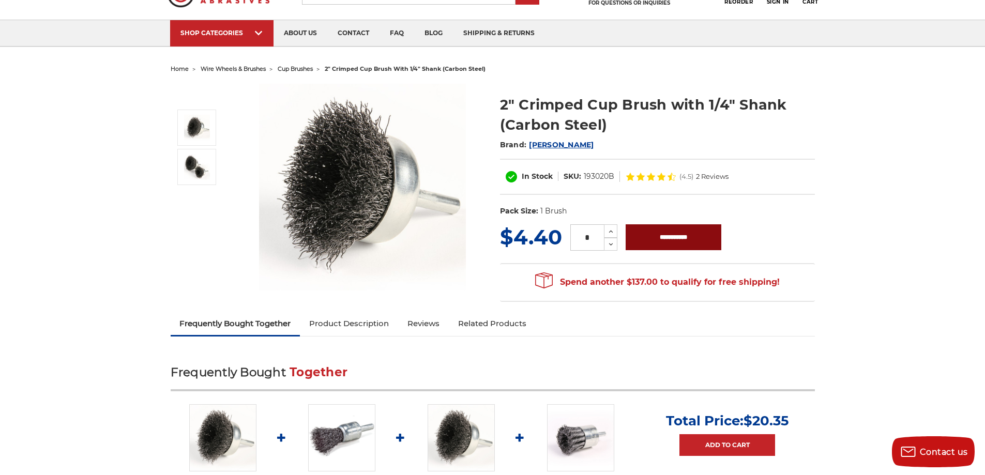
click at [658, 241] on input "**********" at bounding box center [674, 237] width 96 height 26
type input "**********"
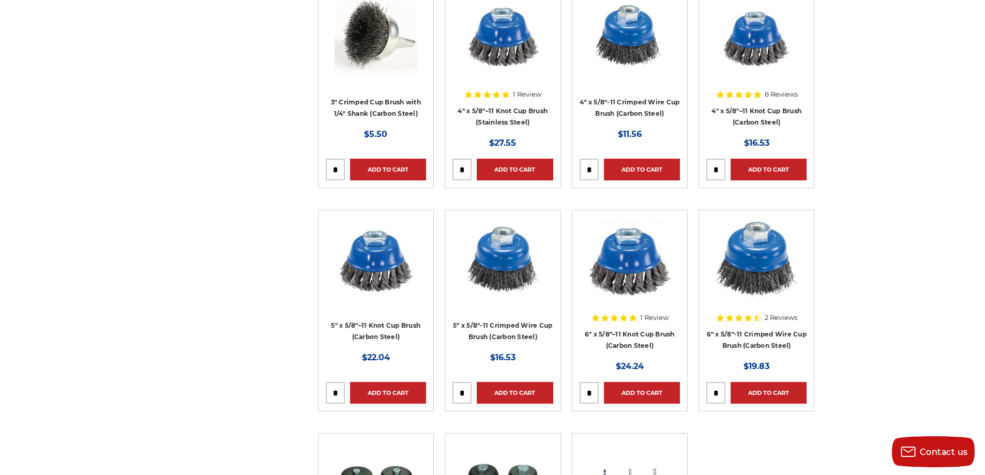
scroll to position [879, 0]
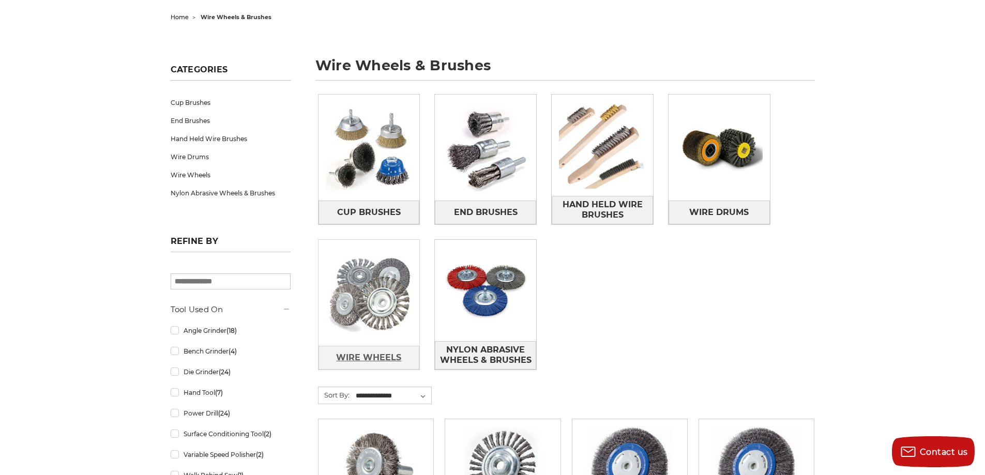
click at [389, 353] on span "Wire Wheels" at bounding box center [368, 358] width 65 height 18
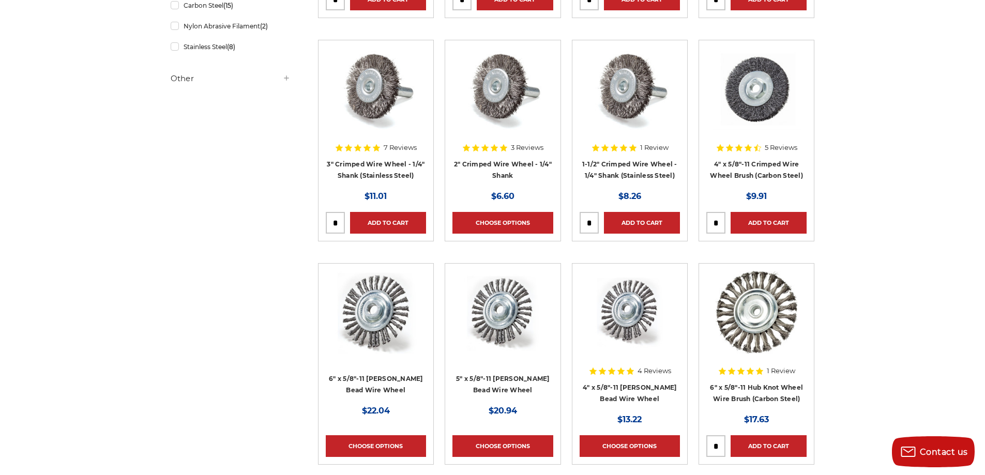
scroll to position [207, 0]
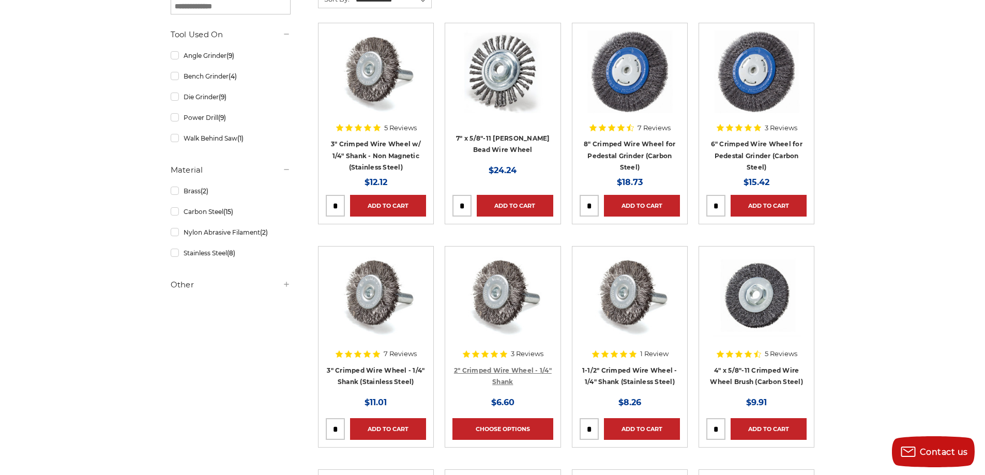
click at [489, 373] on link "2" Crimped Wire Wheel - 1/4" Shank" at bounding box center [503, 377] width 98 height 20
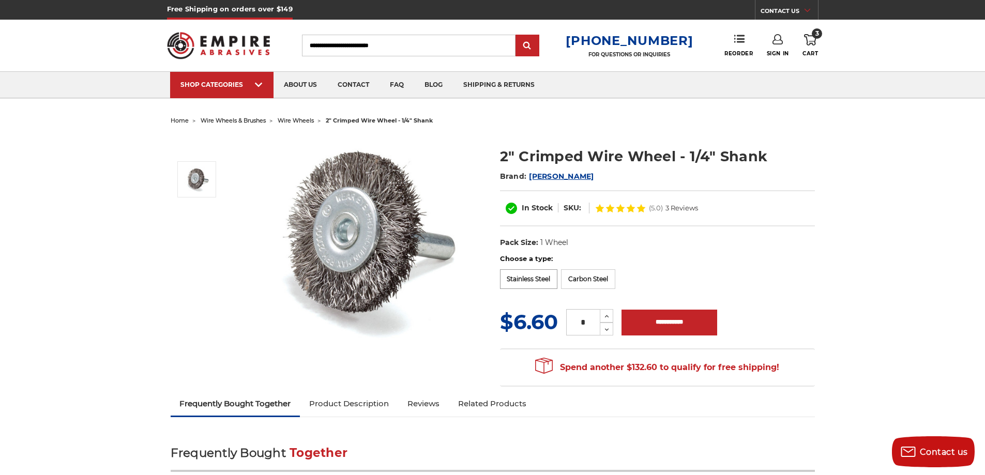
click at [543, 280] on label "Stainless Steel" at bounding box center [529, 279] width 58 height 20
click at [577, 277] on label "Carbon Steel" at bounding box center [588, 279] width 54 height 20
click at [662, 324] on input "**********" at bounding box center [669, 323] width 96 height 26
type input "**********"
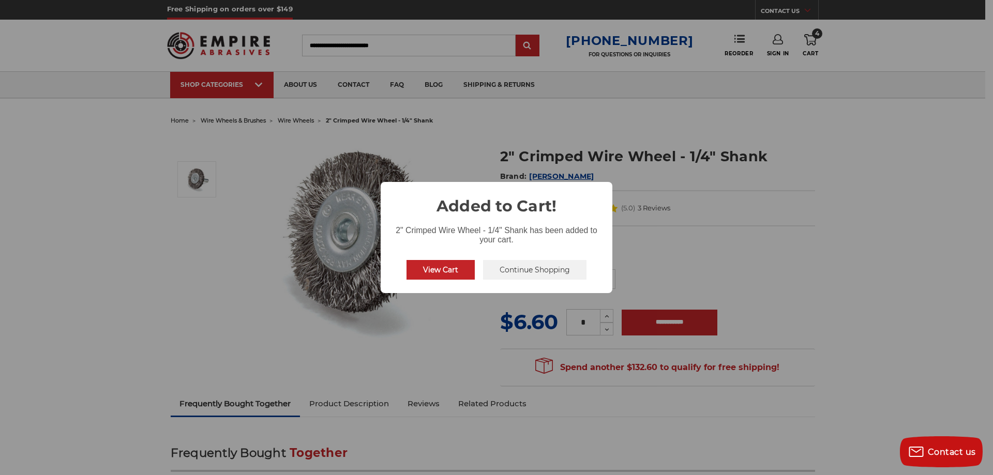
click at [459, 270] on button "View Cart" at bounding box center [440, 270] width 68 height 20
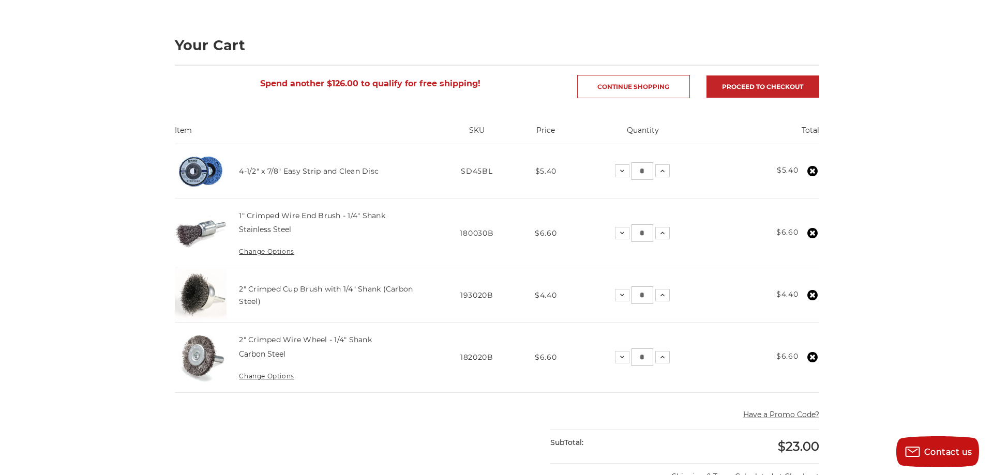
scroll to position [155, 0]
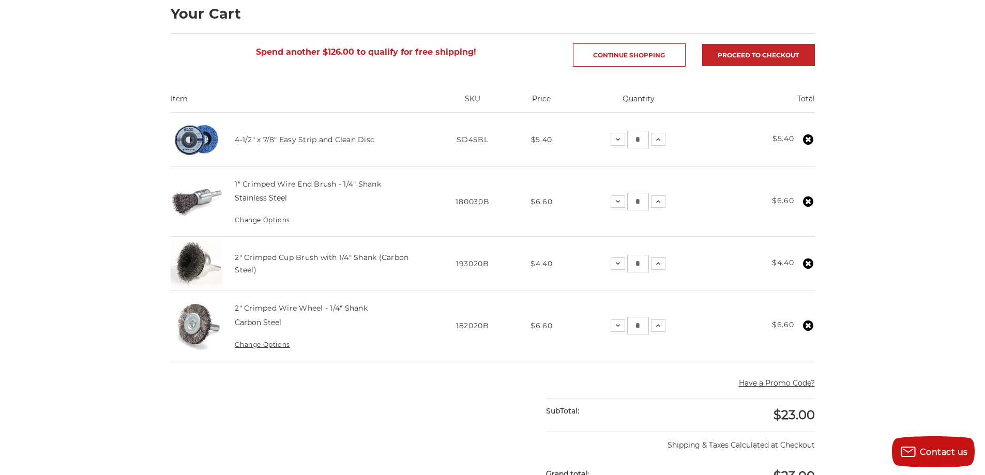
click at [277, 222] on link "Change Options" at bounding box center [262, 220] width 55 height 8
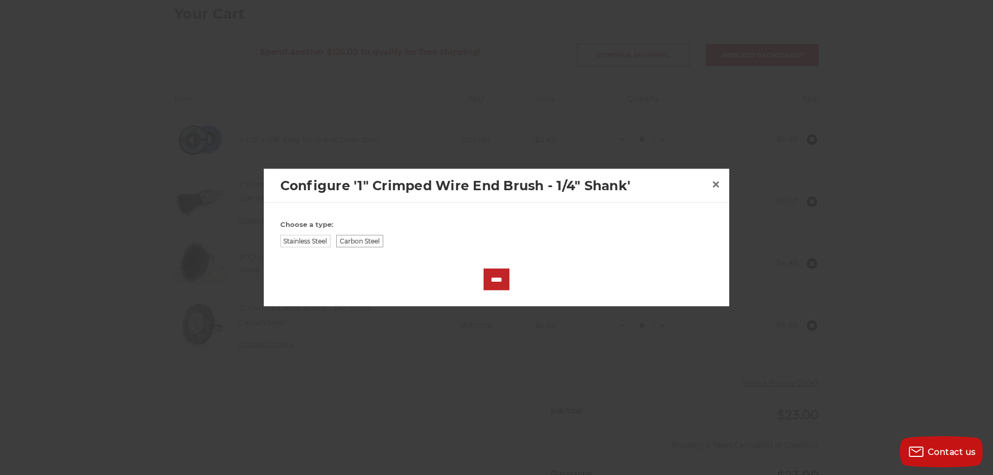
click at [363, 240] on label "Carbon Steel" at bounding box center [359, 241] width 47 height 12
click at [499, 278] on input "****" at bounding box center [496, 279] width 26 height 22
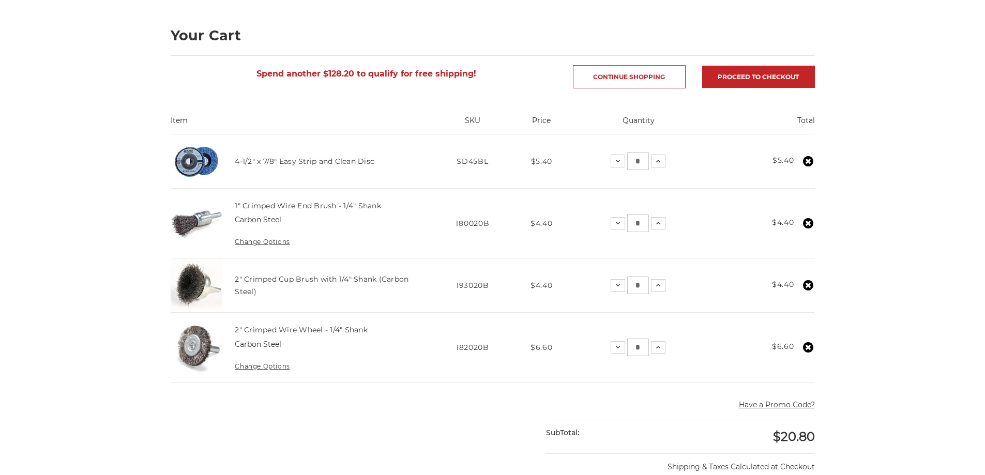
scroll to position [155, 0]
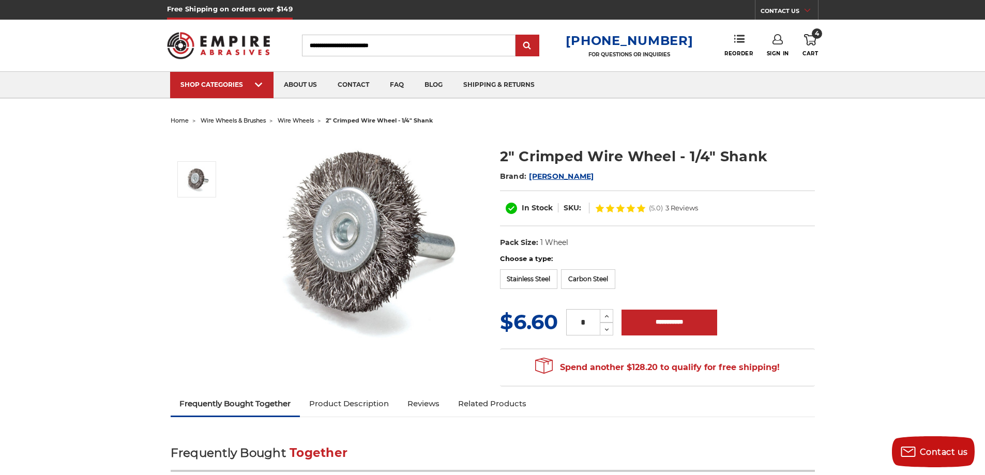
drag, startPoint x: 0, startPoint y: 0, endPoint x: 366, endPoint y: 342, distance: 500.7
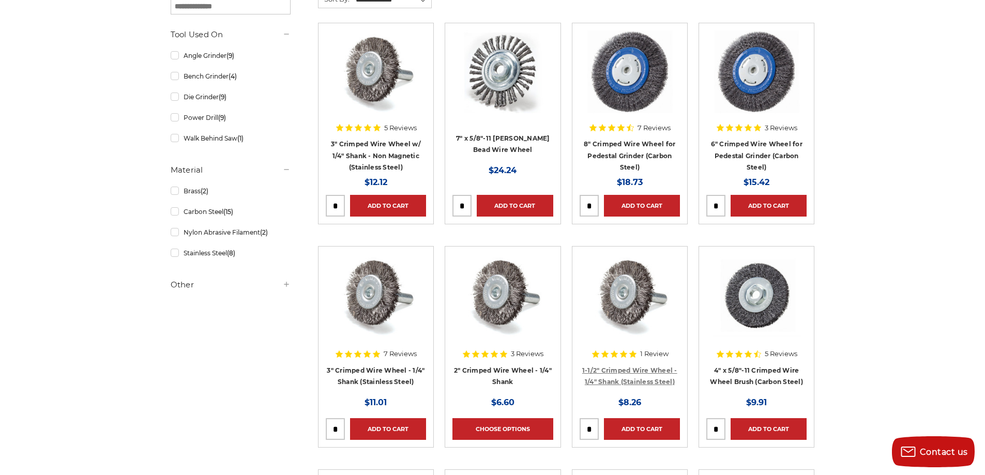
click at [614, 372] on link "1-1/2" Crimped Wire Wheel - 1/4" Shank (Stainless Steel)" at bounding box center [629, 377] width 95 height 20
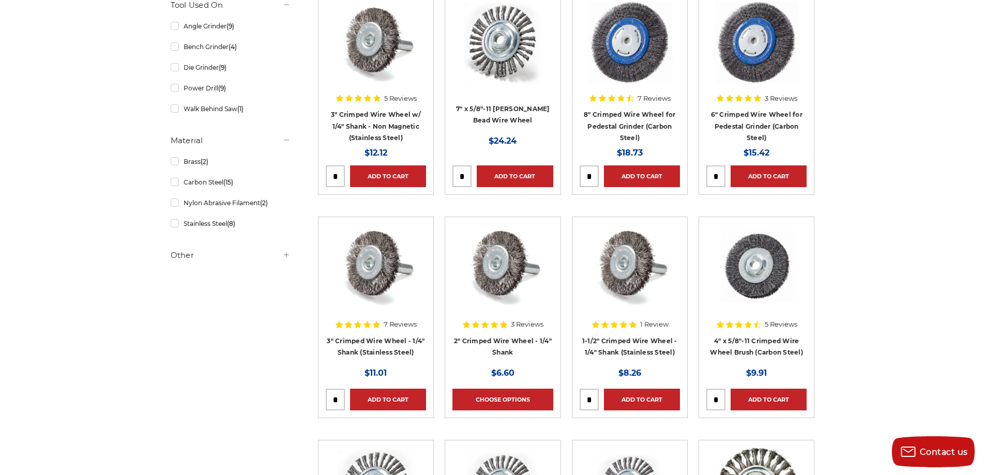
scroll to position [103, 0]
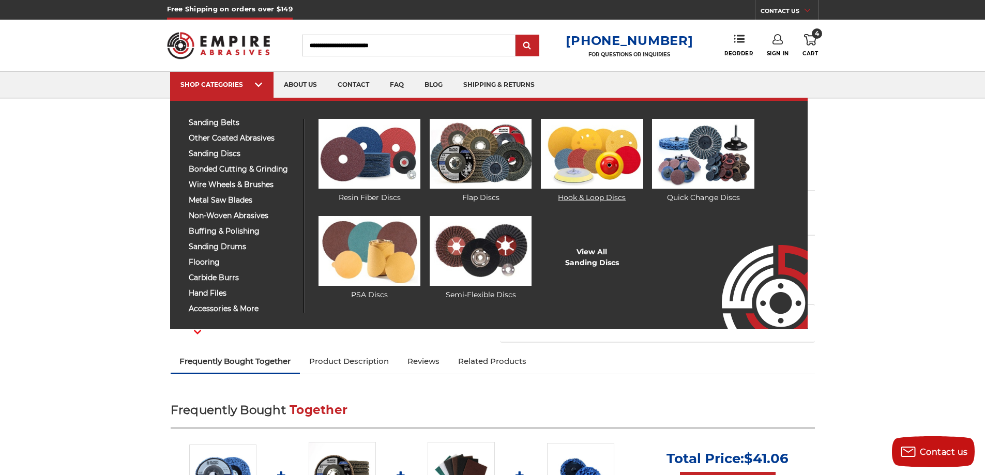
click at [574, 160] on img at bounding box center [592, 154] width 102 height 70
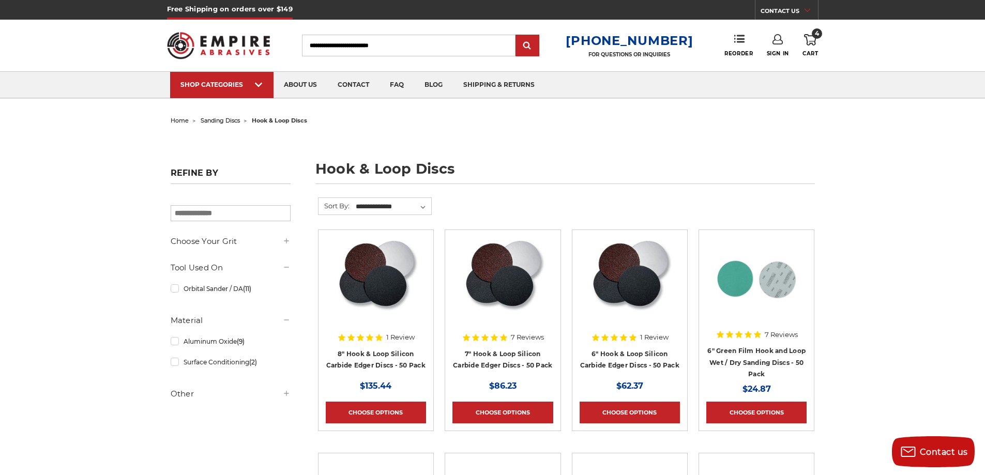
drag, startPoint x: 845, startPoint y: 298, endPoint x: 786, endPoint y: 301, distance: 59.0
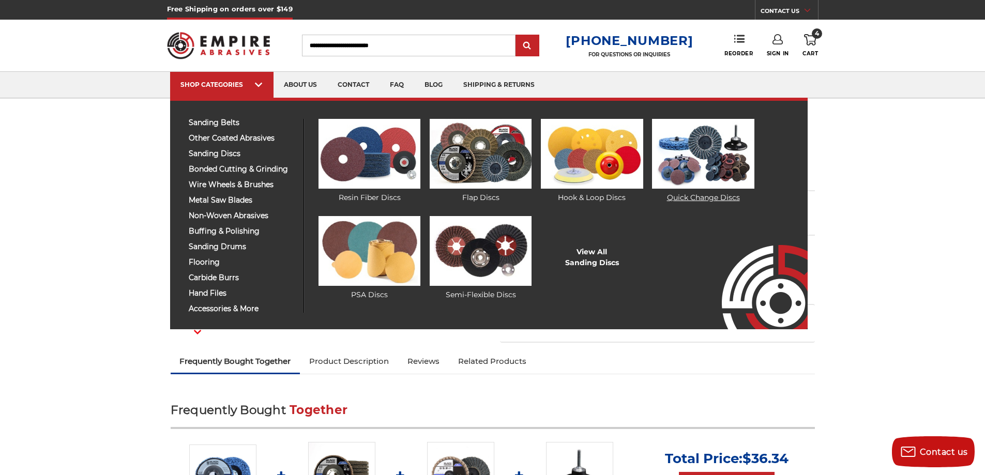
click at [727, 163] on img at bounding box center [703, 154] width 102 height 70
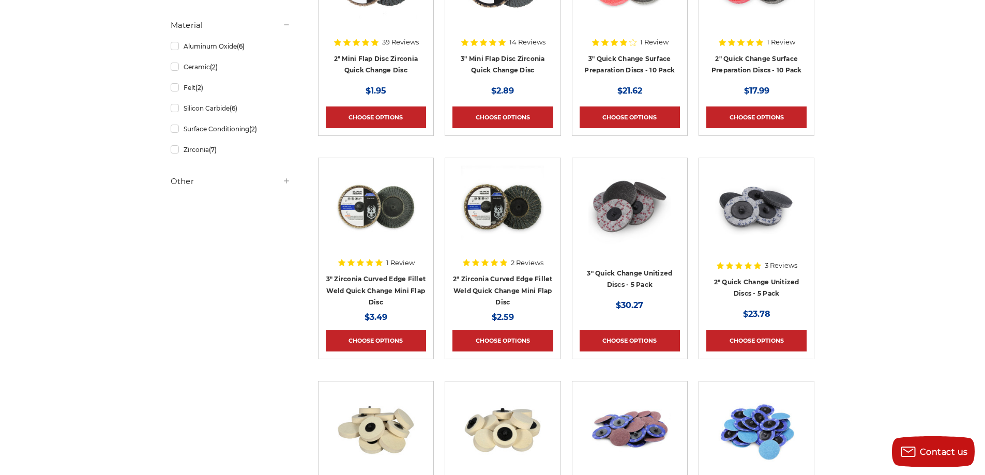
scroll to position [310, 0]
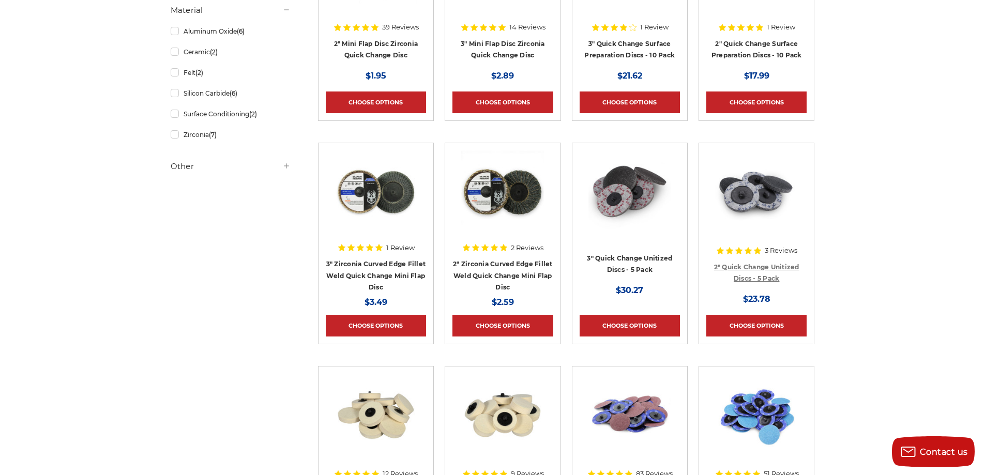
click at [784, 267] on link "2" Quick Change Unitized Discs - 5 Pack" at bounding box center [756, 273] width 85 height 20
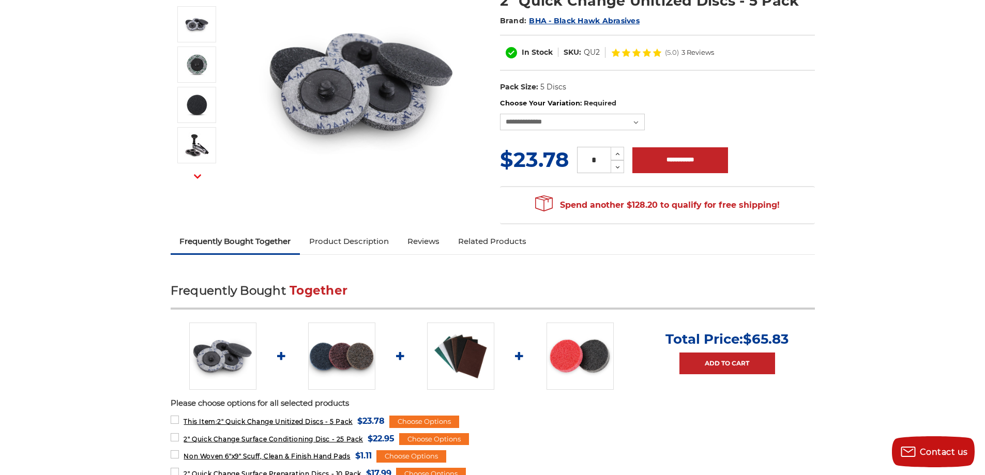
scroll to position [52, 0]
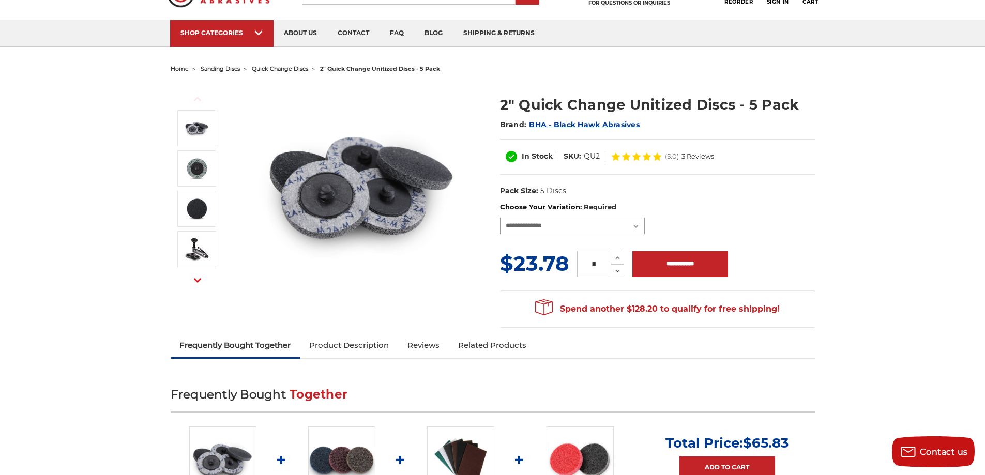
click at [529, 230] on select "**********" at bounding box center [572, 226] width 145 height 17
click at [478, 250] on div "Previous Next" at bounding box center [328, 187] width 315 height 207
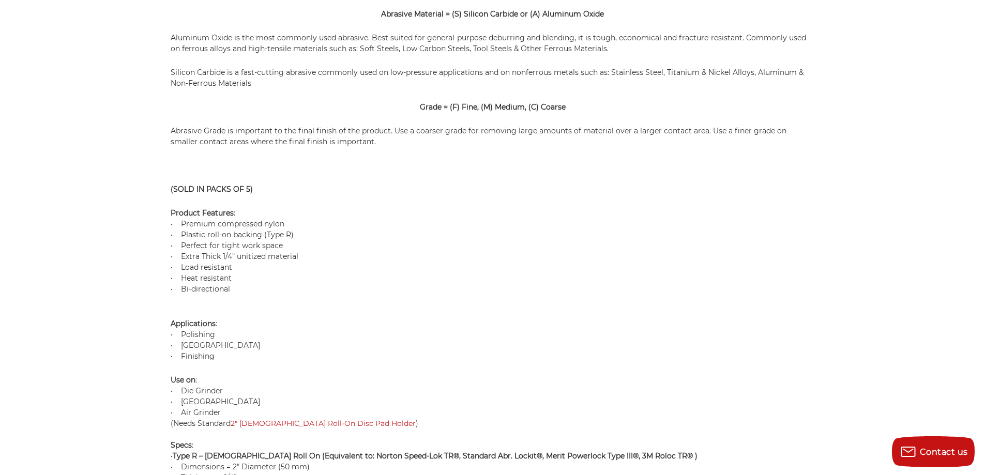
scroll to position [931, 0]
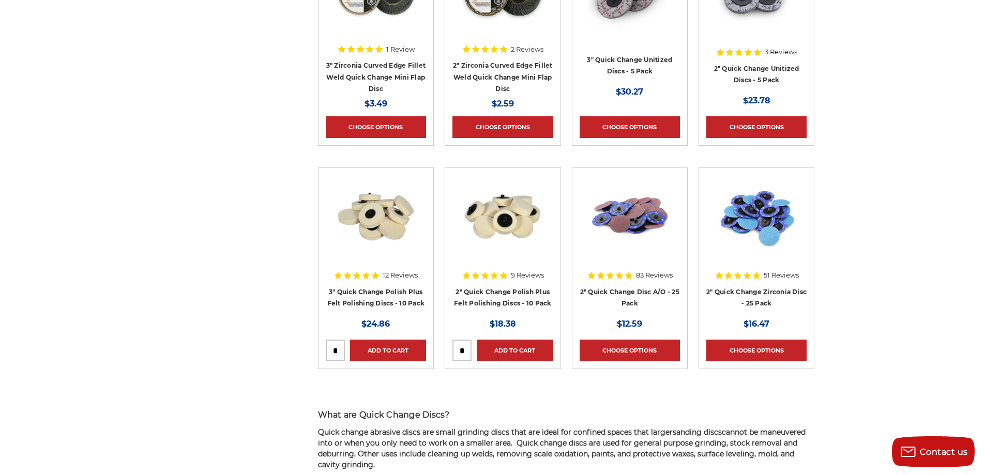
scroll to position [517, 0]
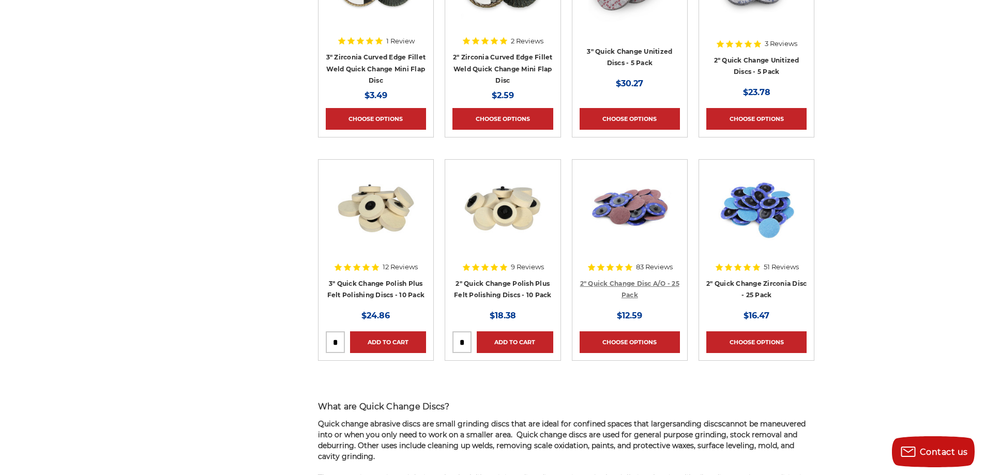
click at [641, 284] on link "2" Quick Change Disc A/O - 25 Pack" at bounding box center [629, 290] width 99 height 20
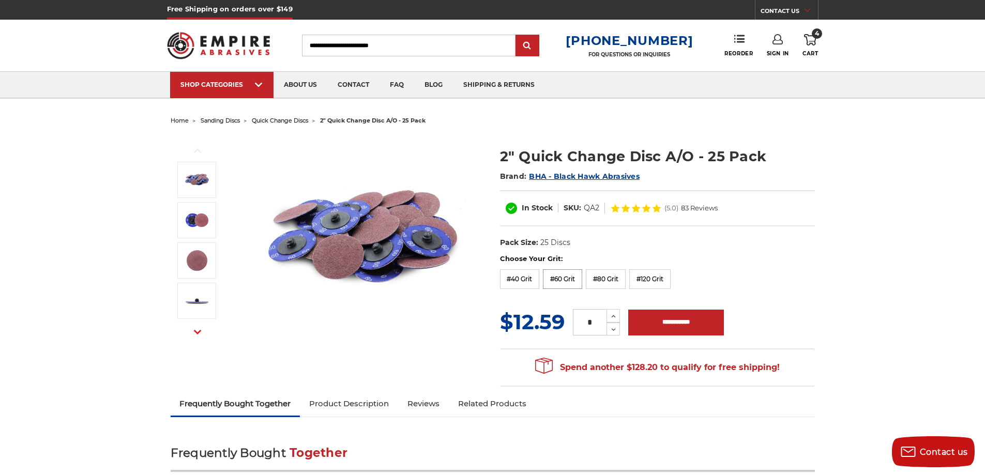
click at [553, 283] on label "#60 Grit" at bounding box center [562, 279] width 39 height 20
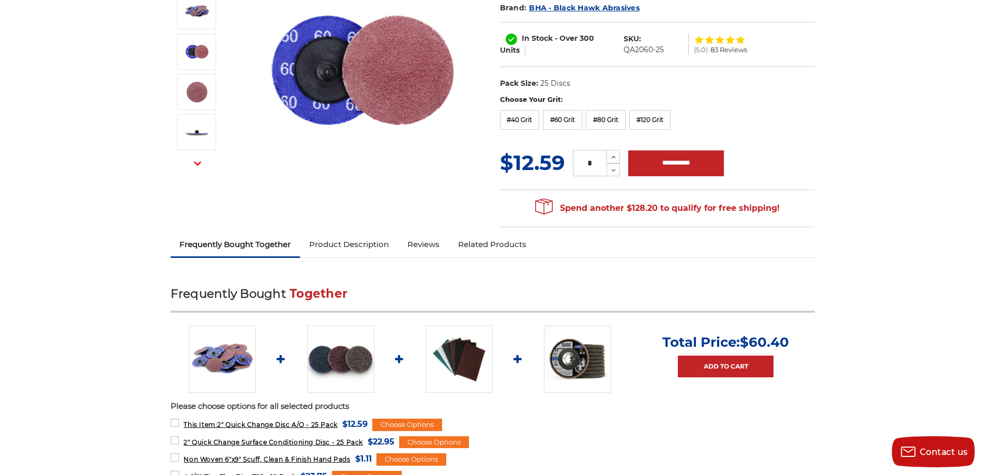
scroll to position [52, 0]
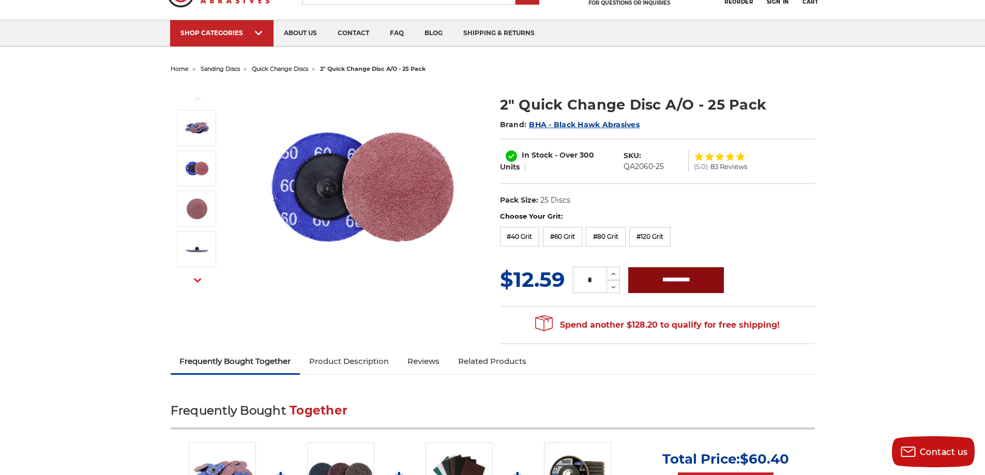
click at [670, 278] on input "**********" at bounding box center [676, 280] width 96 height 26
type input "**********"
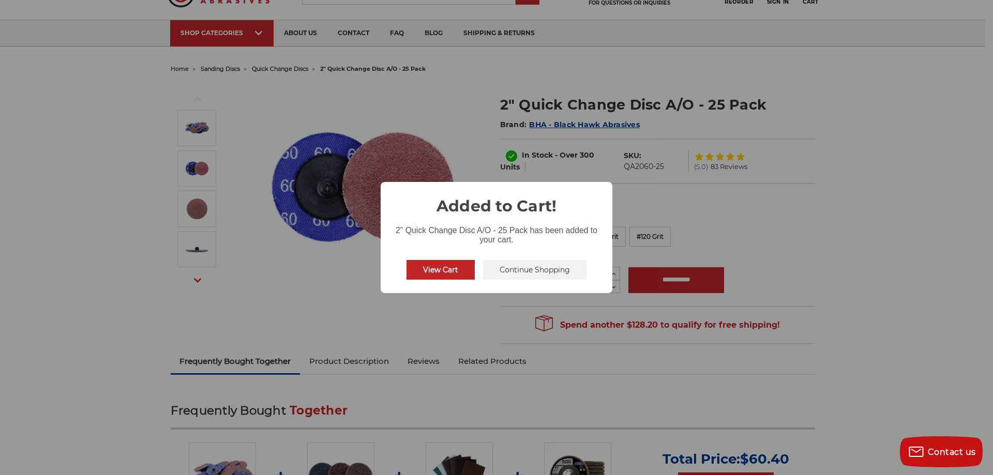
click at [471, 311] on div "× Added to Cart! 2" Quick Change Disc A/O - 25 Pack has been added to your cart…" at bounding box center [496, 237] width 993 height 475
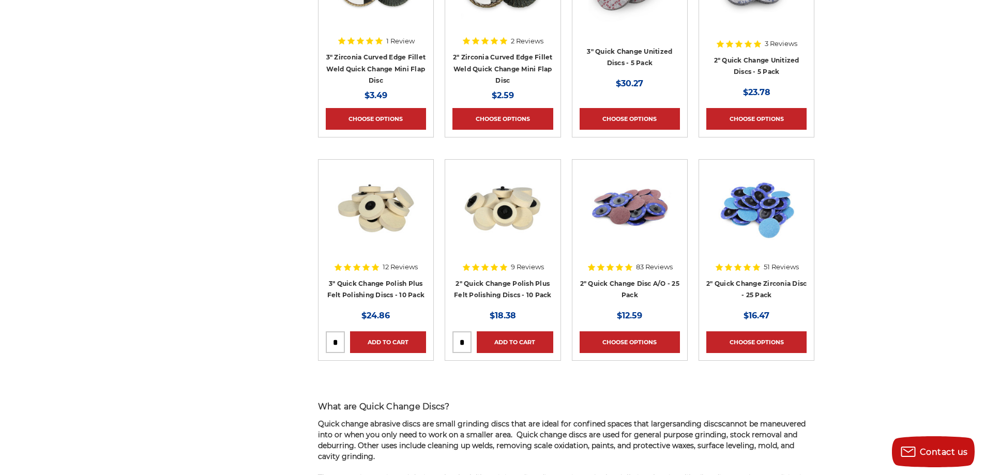
click at [749, 286] on h4 "2" Quick Change Zirconia Disc - 25 Pack" at bounding box center [756, 292] width 100 height 29
click at [750, 285] on link "2" Quick Change Zirconia Disc - 25 Pack" at bounding box center [756, 290] width 100 height 20
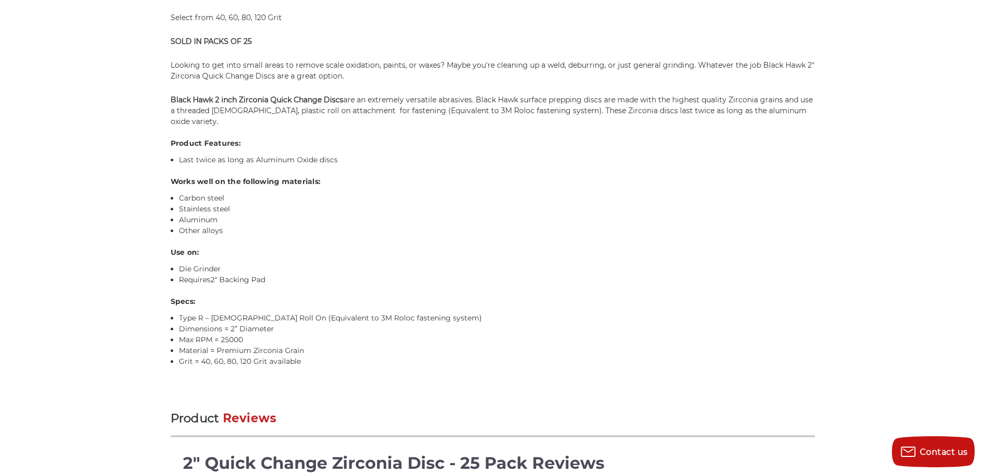
scroll to position [724, 0]
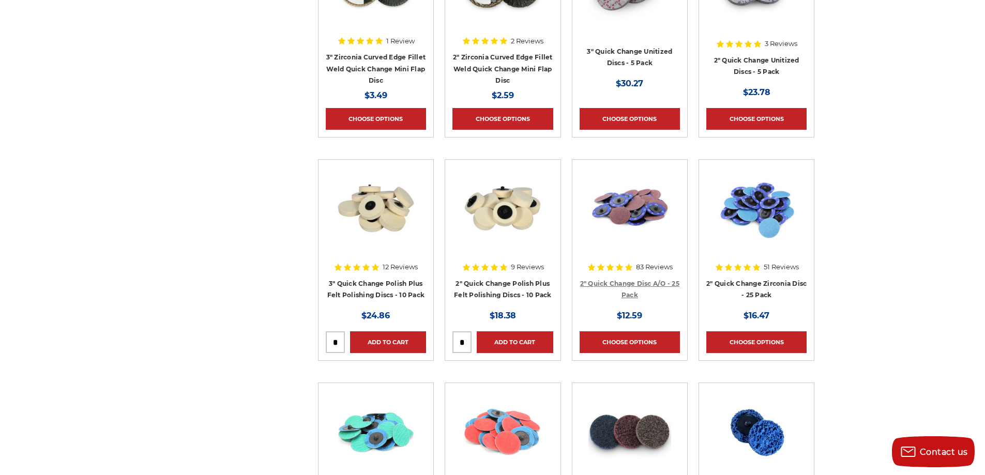
click at [612, 281] on link "2" Quick Change Disc A/O - 25 Pack" at bounding box center [629, 290] width 99 height 20
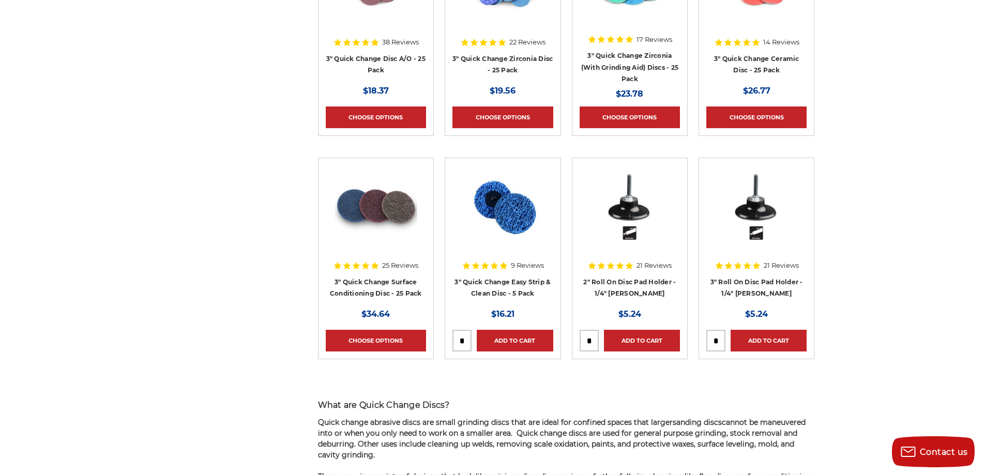
scroll to position [1189, 0]
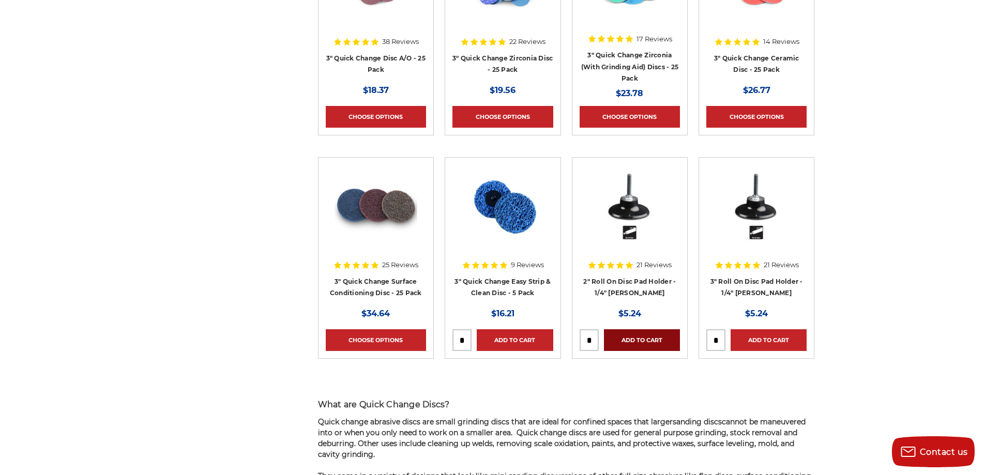
click at [639, 339] on link "Add to Cart" at bounding box center [642, 340] width 76 height 22
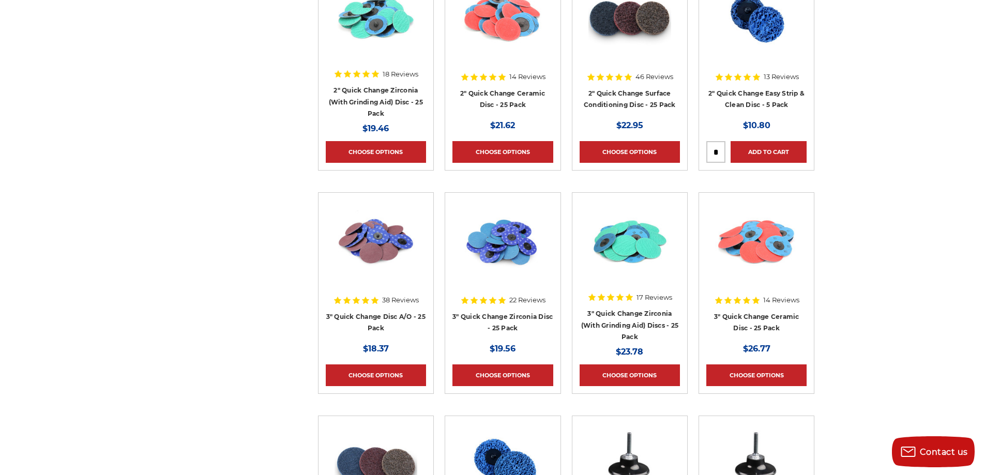
scroll to position [827, 0]
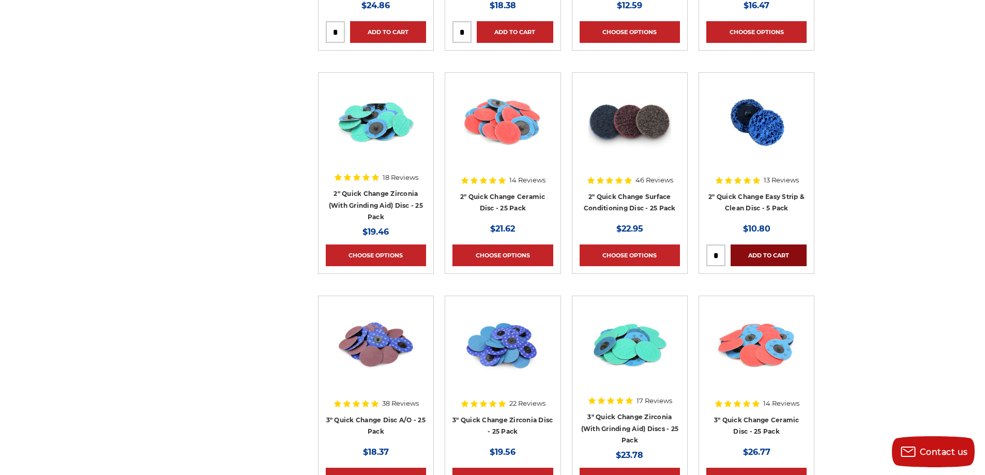
click at [783, 258] on link "Add to Cart" at bounding box center [768, 256] width 76 height 22
click at [749, 205] on link "2" Quick Change Easy Strip & Clean Disc - 5 Pack" at bounding box center [756, 203] width 96 height 20
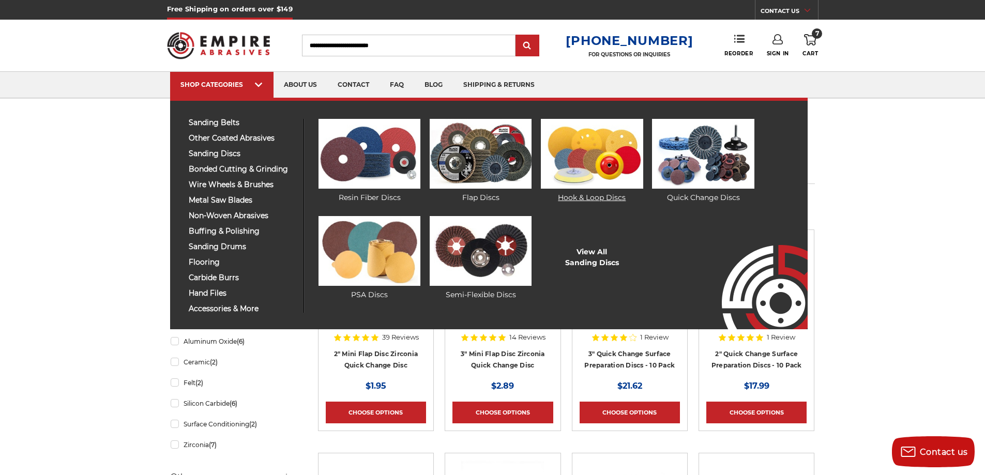
click at [566, 153] on img at bounding box center [592, 154] width 102 height 70
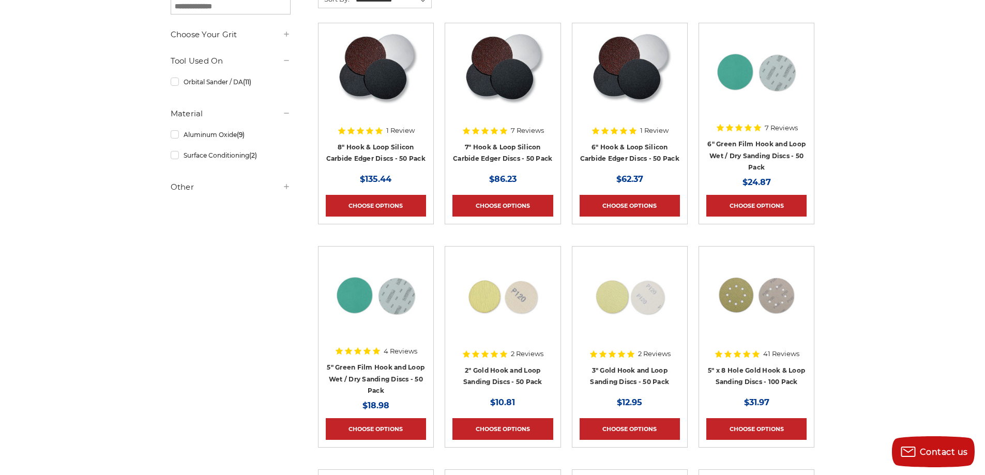
scroll to position [258, 0]
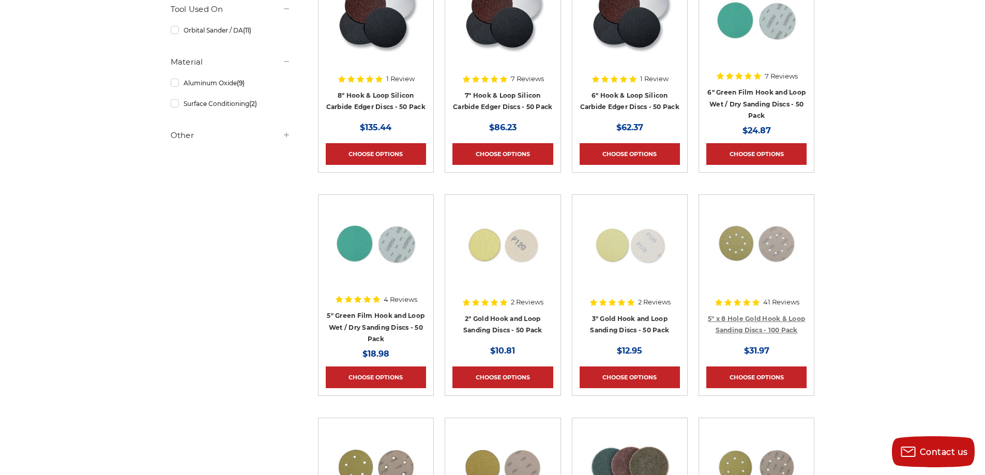
click at [739, 321] on link "5" x 8 Hole Gold Hook & Loop Sanding Discs - 100 Pack" at bounding box center [756, 325] width 97 height 20
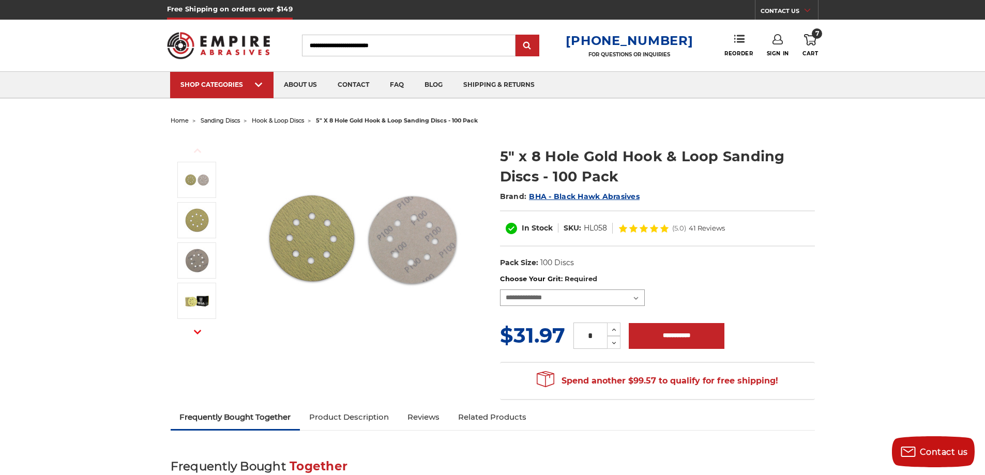
click at [600, 290] on select "**********" at bounding box center [572, 298] width 145 height 17
select select "***"
click at [500, 290] on select "**********" at bounding box center [572, 298] width 145 height 17
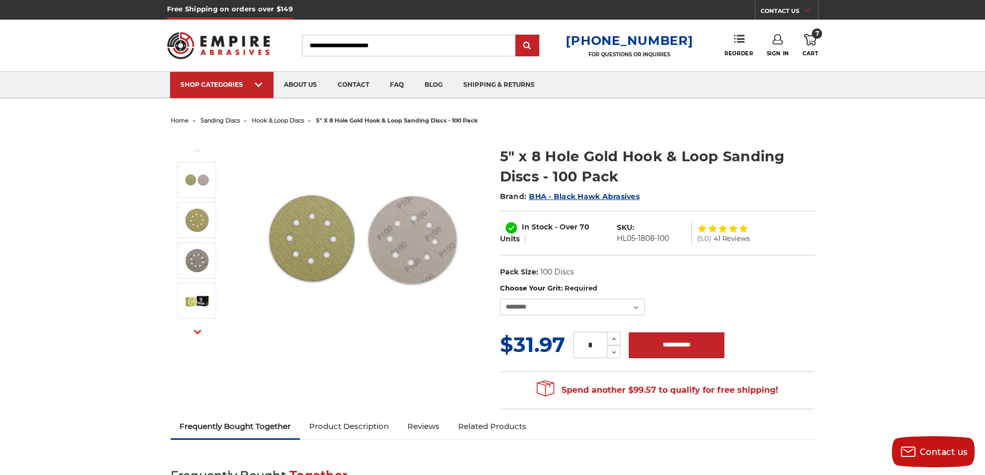
click at [786, 286] on label "Choose Your Grit: Required" at bounding box center [657, 288] width 315 height 10
click at [645, 299] on select "**********" at bounding box center [572, 307] width 145 height 17
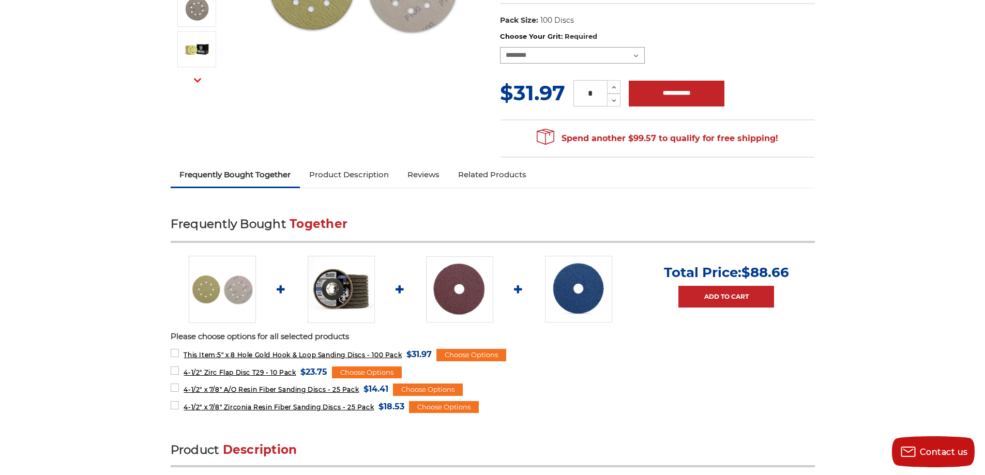
scroll to position [258, 0]
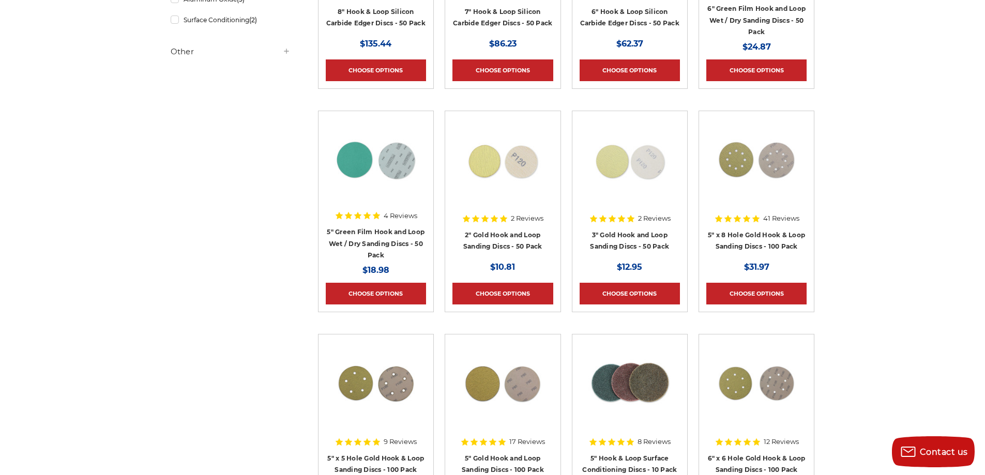
scroll to position [155, 0]
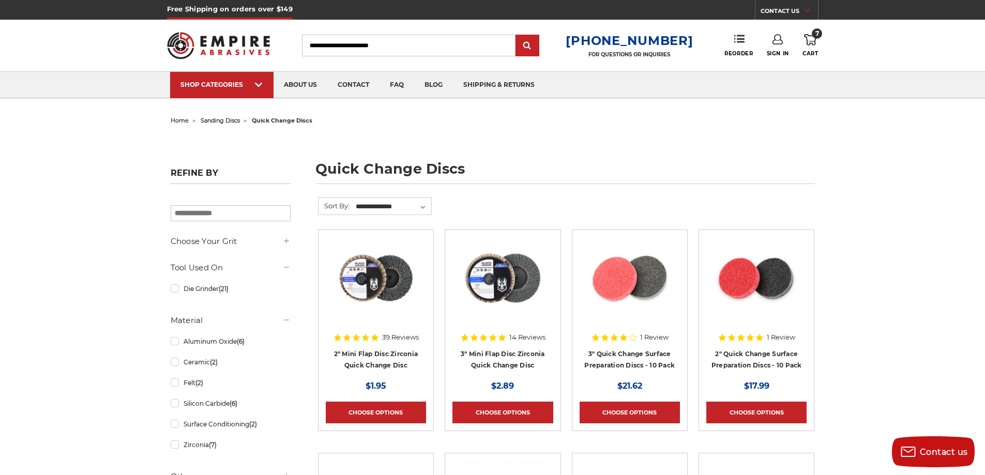
click at [810, 50] on link "7 Cart" at bounding box center [810, 45] width 16 height 23
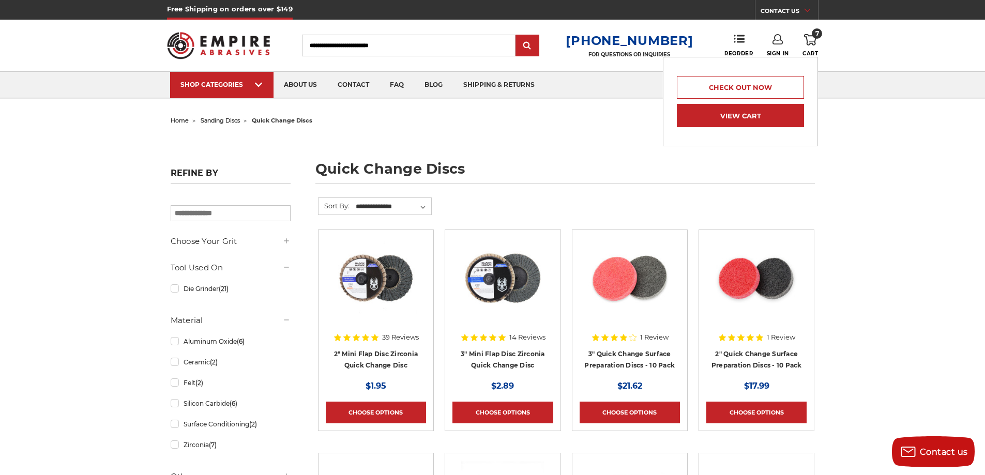
click at [698, 116] on link "View Cart" at bounding box center [740, 115] width 127 height 23
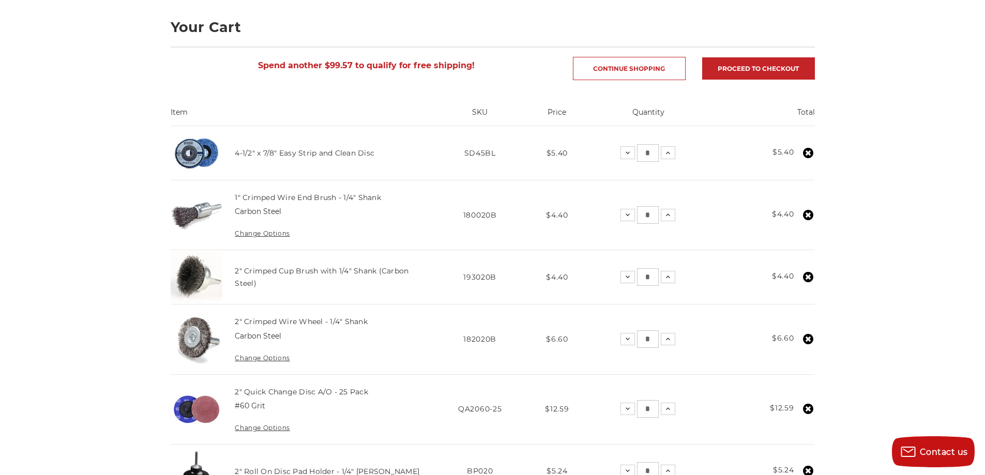
scroll to position [155, 0]
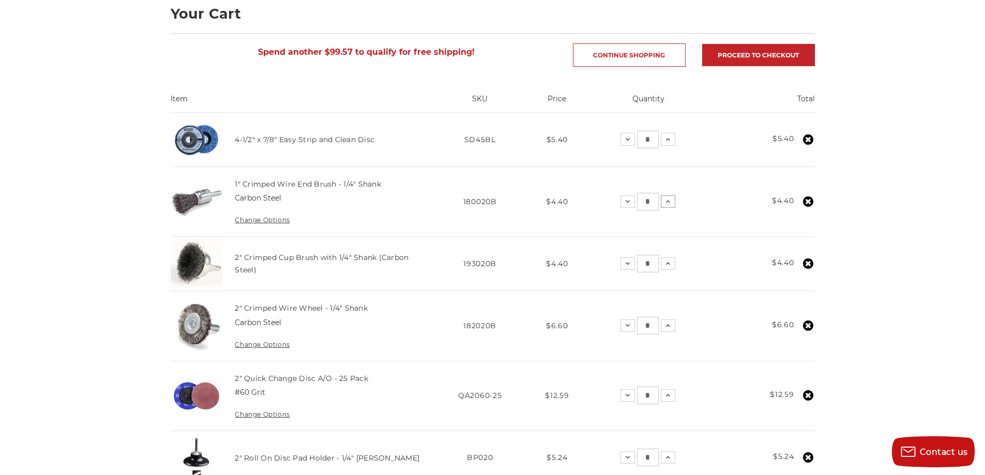
click at [666, 200] on icon at bounding box center [668, 201] width 8 height 8
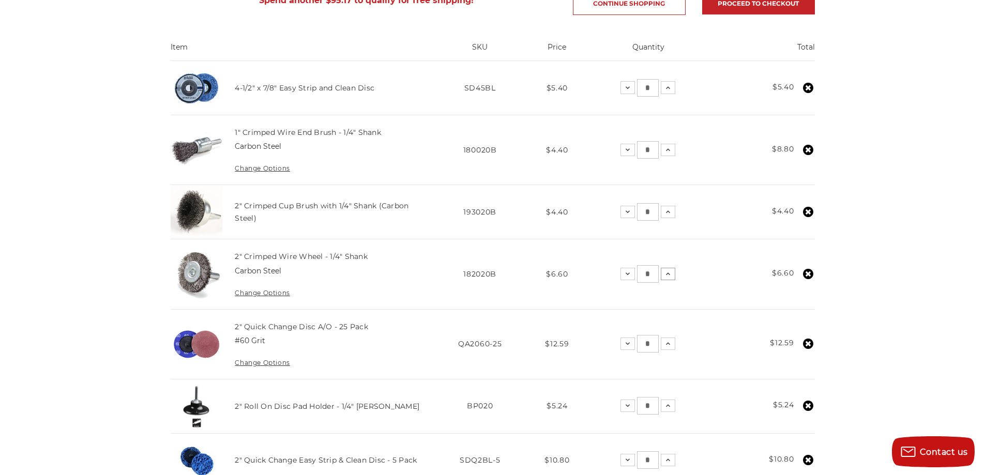
click at [671, 277] on icon at bounding box center [668, 274] width 8 height 8
click at [671, 210] on icon at bounding box center [668, 212] width 8 height 8
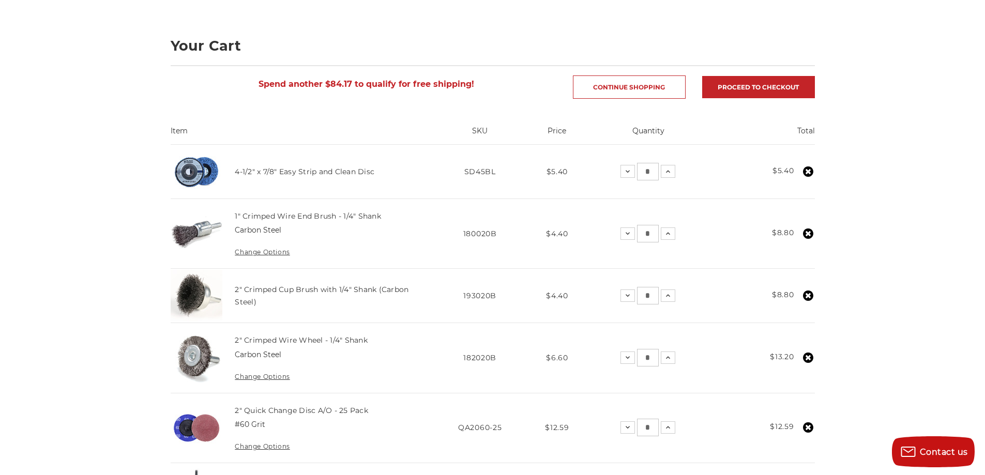
scroll to position [103, 0]
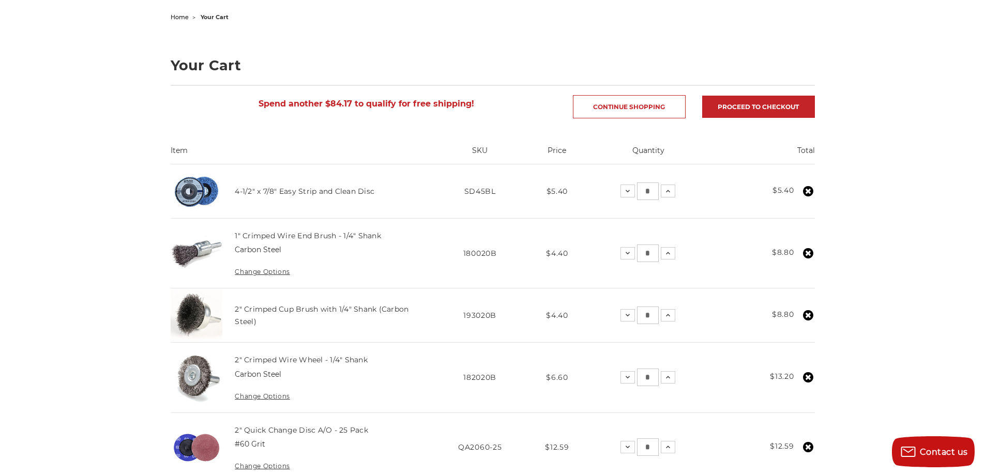
click at [655, 190] on input "*" at bounding box center [648, 191] width 22 height 18
type input "**"
click at [718, 245] on td "Total $8.80" at bounding box center [763, 254] width 103 height 70
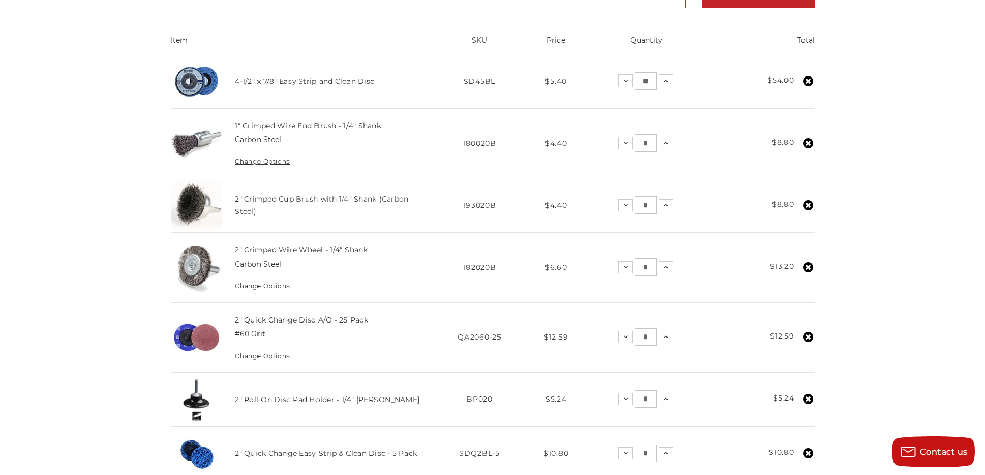
scroll to position [0, 0]
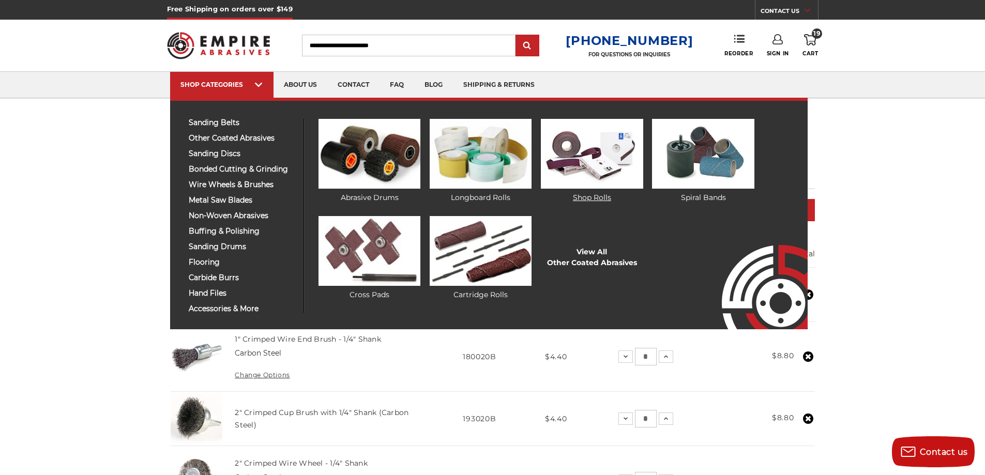
click at [558, 146] on img at bounding box center [592, 154] width 102 height 70
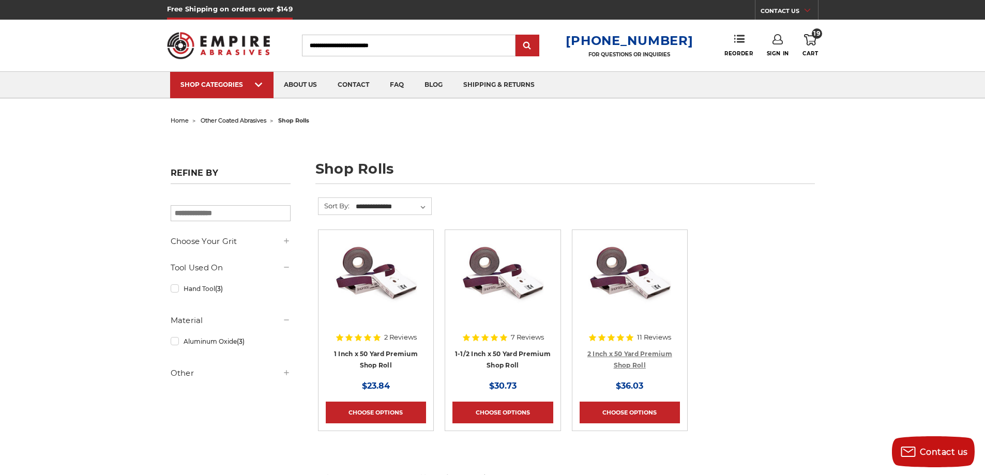
click at [638, 356] on link "2 Inch x 50 Yard Premium Shop Roll" at bounding box center [629, 360] width 85 height 20
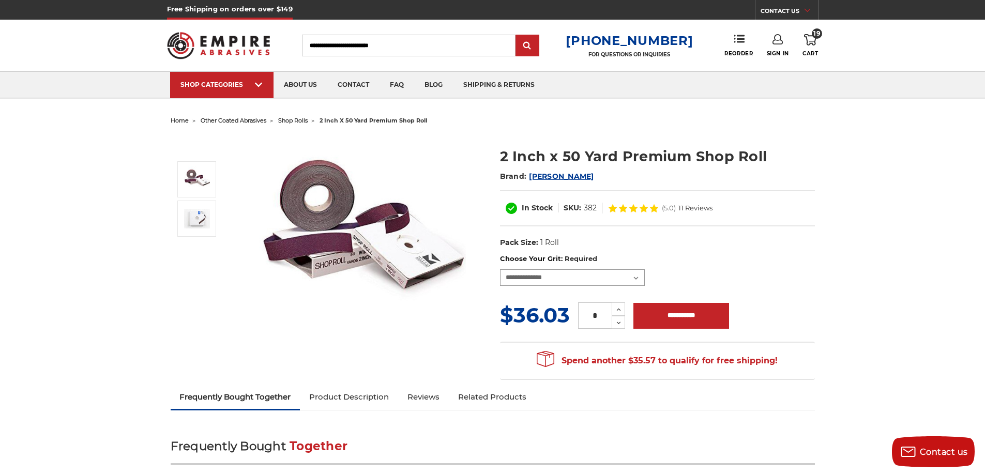
click at [573, 275] on select "**********" at bounding box center [572, 277] width 145 height 17
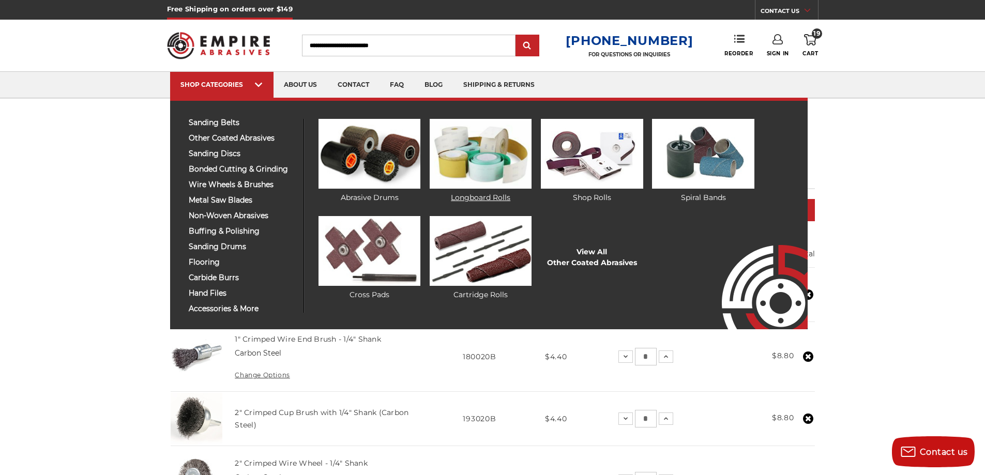
click at [492, 163] on img at bounding box center [481, 154] width 102 height 70
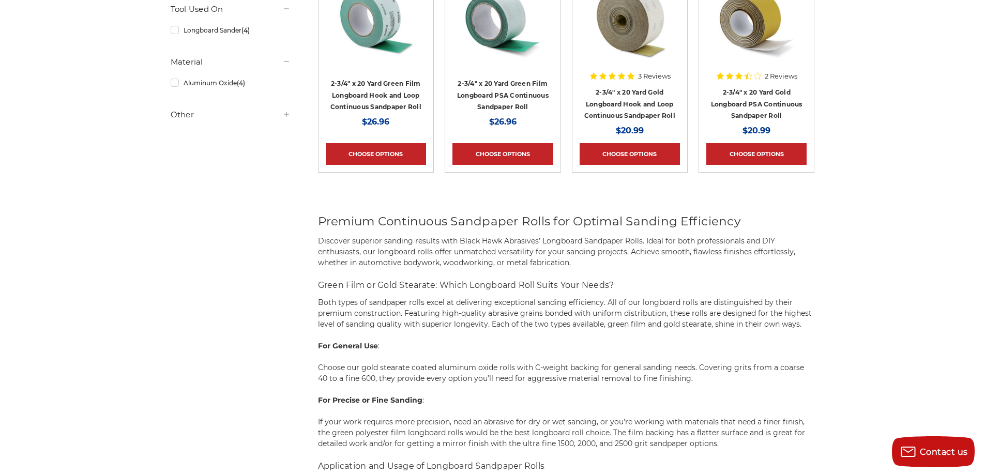
scroll to position [207, 0]
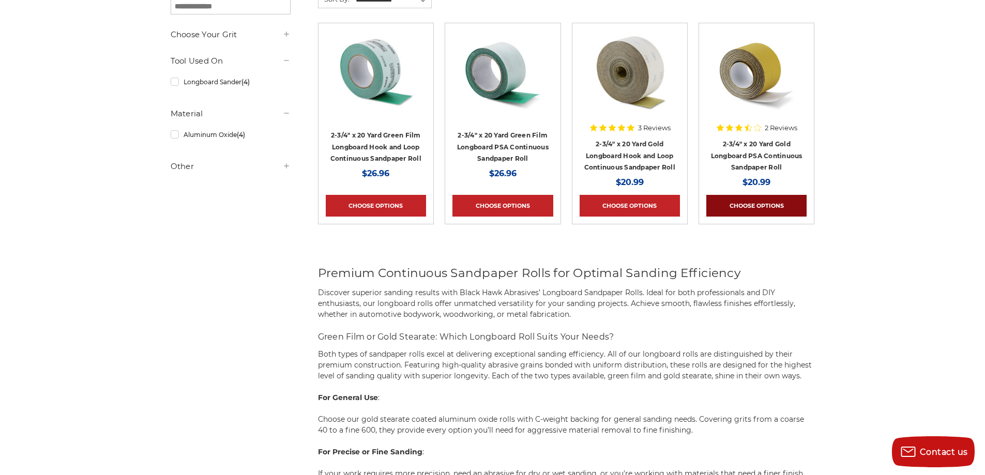
click at [727, 202] on link "Choose Options" at bounding box center [756, 206] width 100 height 22
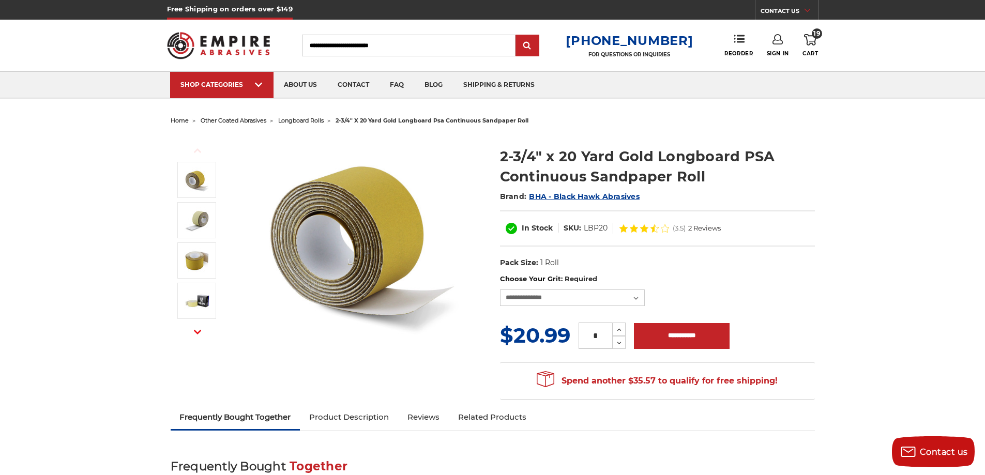
scroll to position [52, 0]
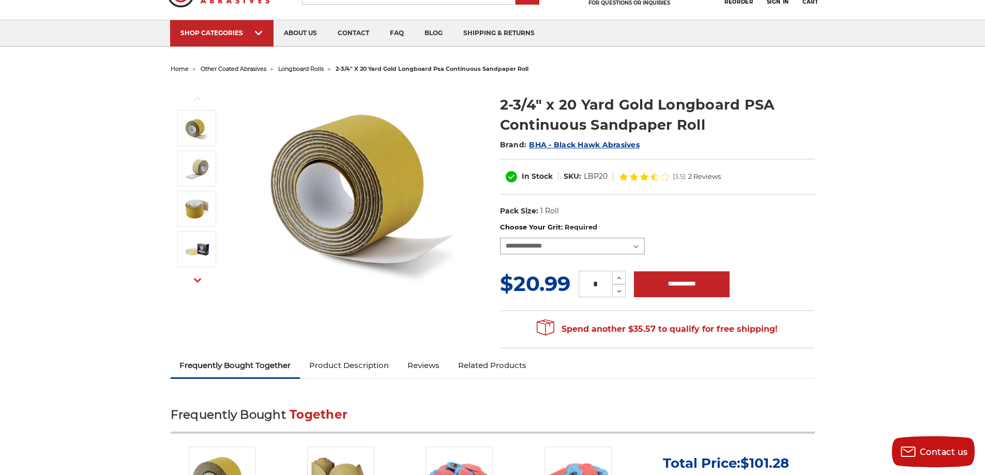
click at [587, 242] on select "**********" at bounding box center [572, 246] width 145 height 17
click at [691, 233] on div "**********" at bounding box center [657, 238] width 315 height 32
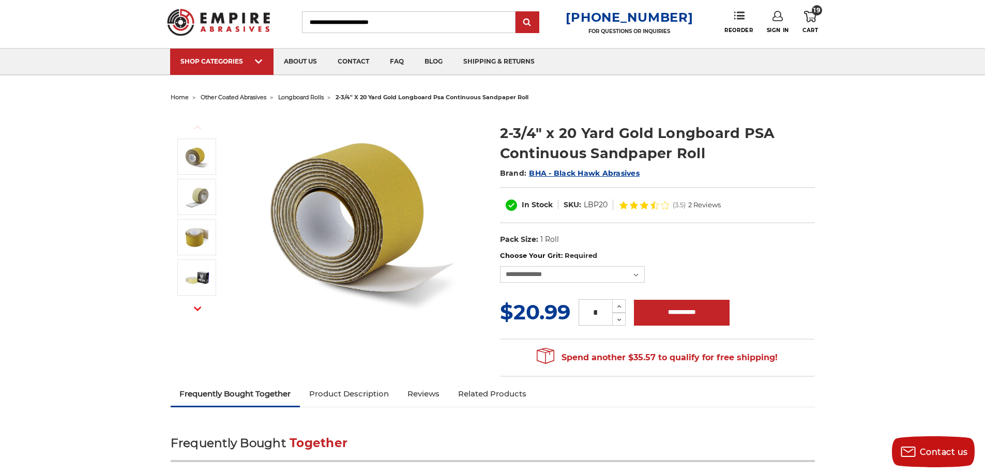
scroll to position [0, 0]
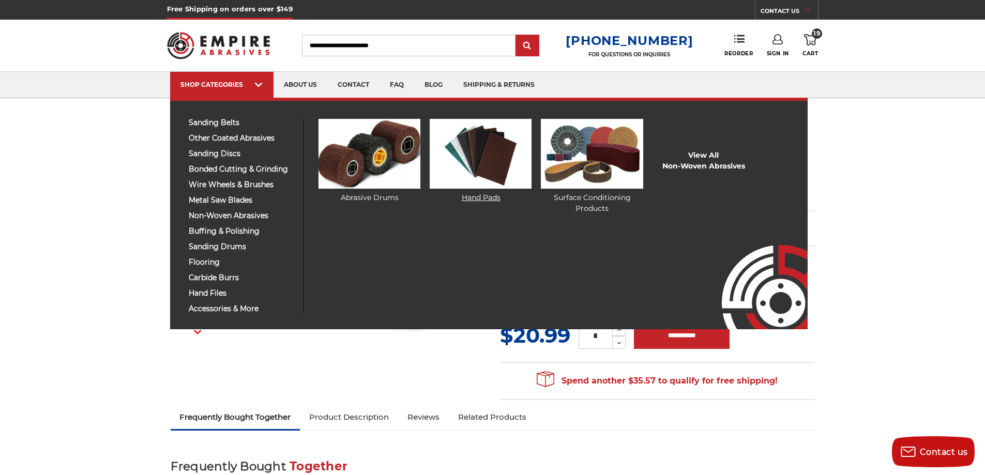
click at [498, 167] on img at bounding box center [481, 154] width 102 height 70
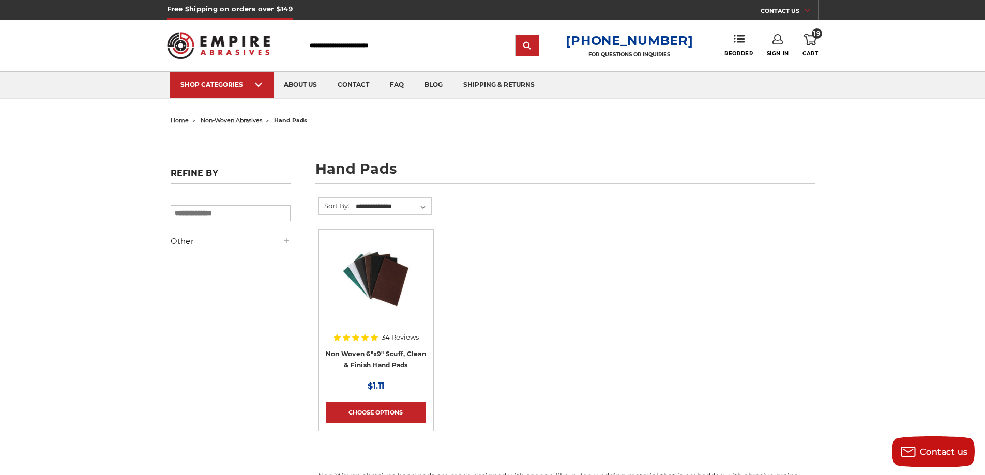
scroll to position [52, 0]
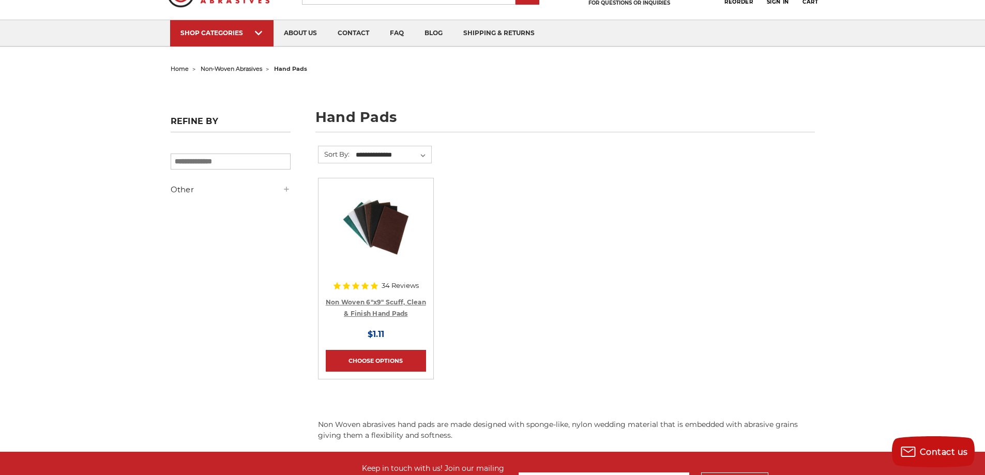
click at [381, 313] on link "Non Woven 6"x9" Scuff, Clean & Finish Hand Pads" at bounding box center [376, 308] width 100 height 20
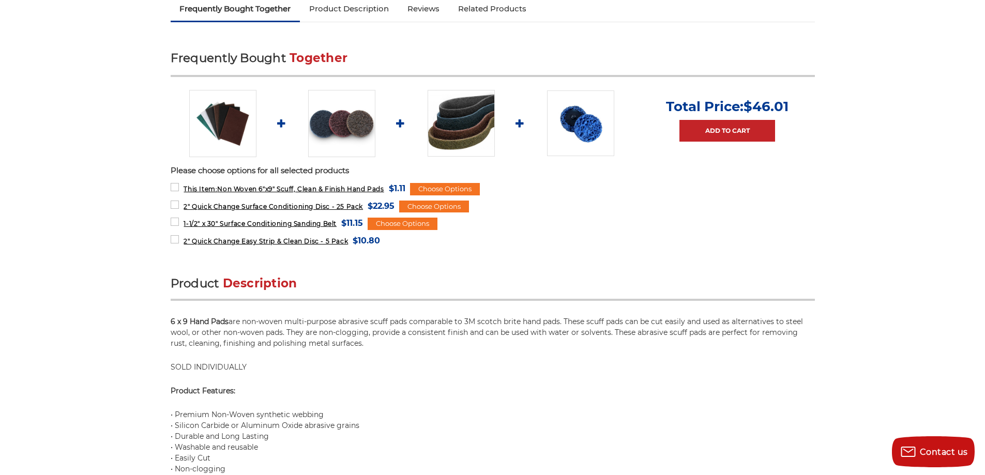
scroll to position [414, 0]
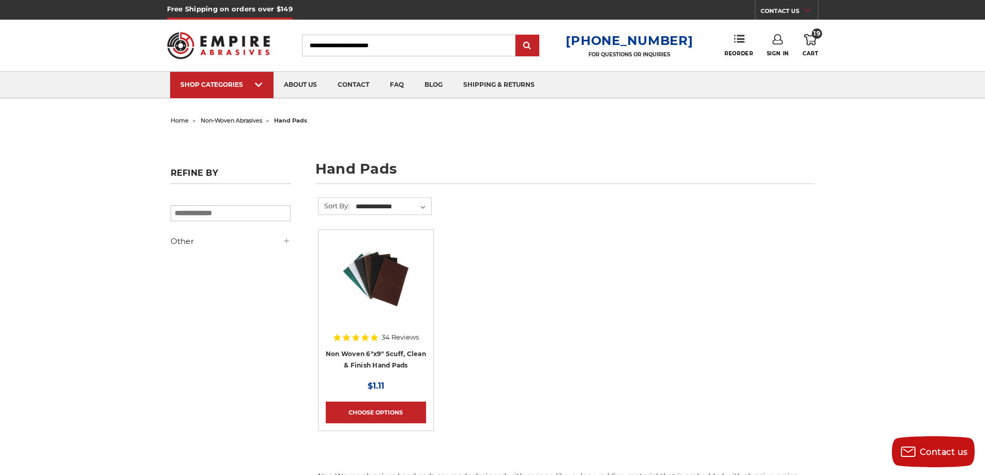
click at [811, 45] on icon at bounding box center [810, 39] width 12 height 11
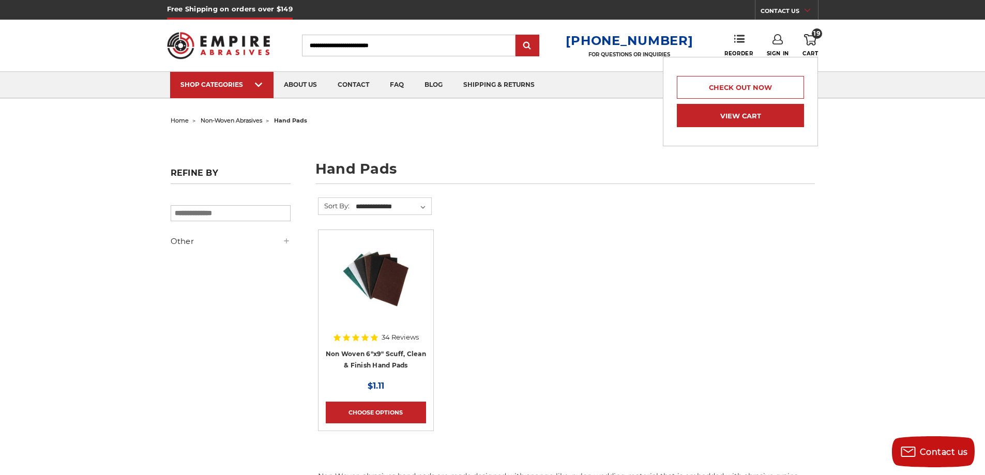
click at [704, 122] on link "View Cart" at bounding box center [740, 115] width 127 height 23
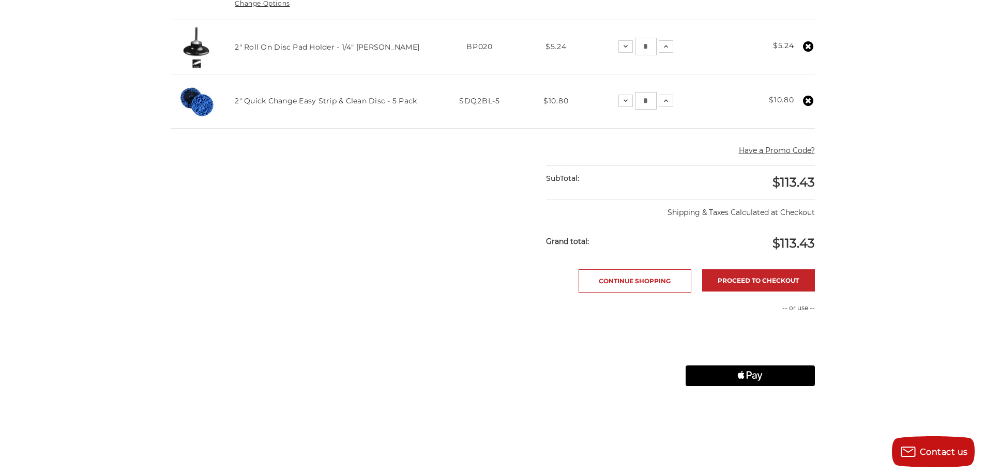
scroll to position [569, 0]
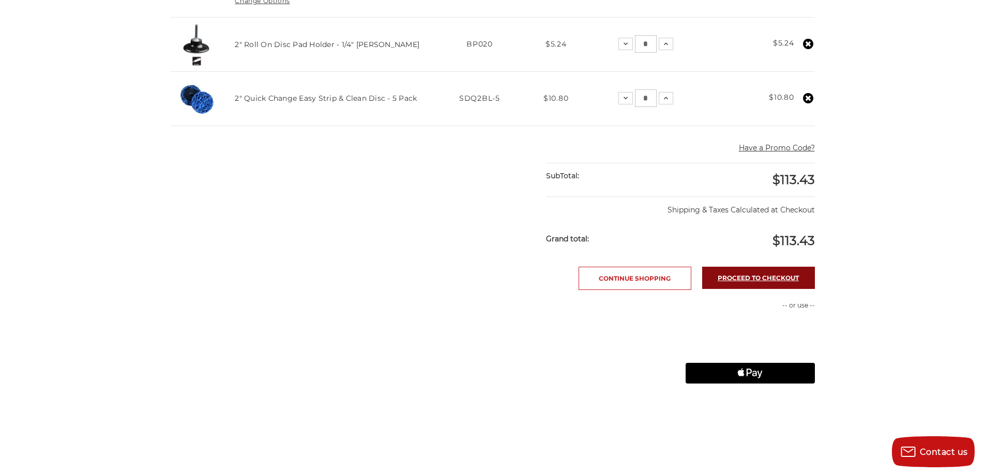
click at [726, 280] on link "Proceed to checkout" at bounding box center [758, 278] width 113 height 22
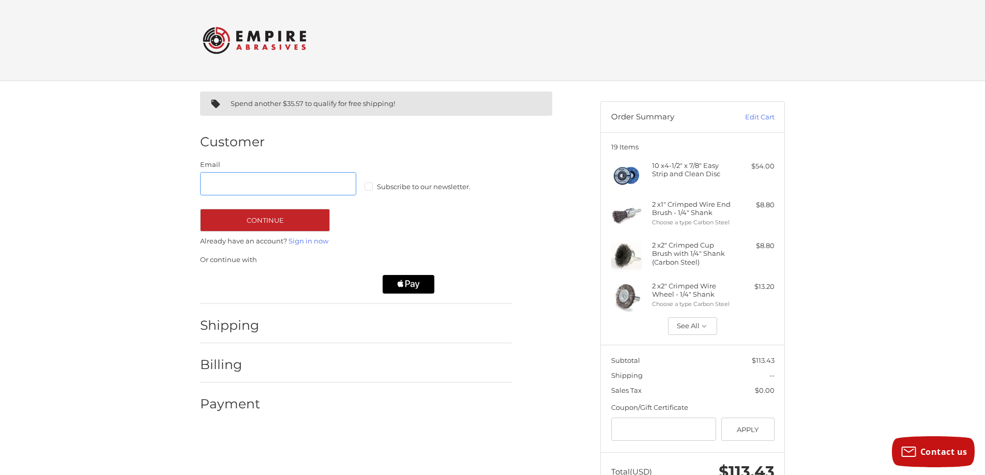
scroll to position [26, 0]
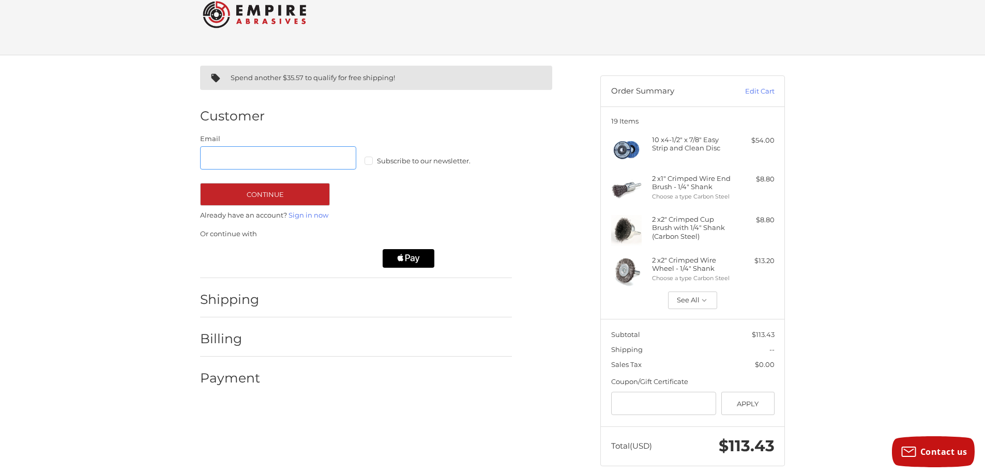
click at [323, 154] on input "Email" at bounding box center [278, 157] width 156 height 23
type input "**********"
click at [319, 202] on button "Continue" at bounding box center [265, 194] width 130 height 23
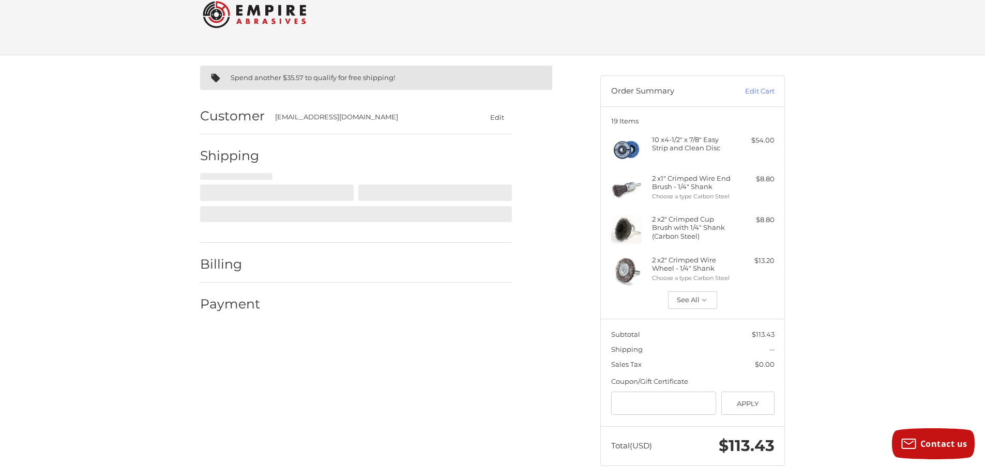
select select "**"
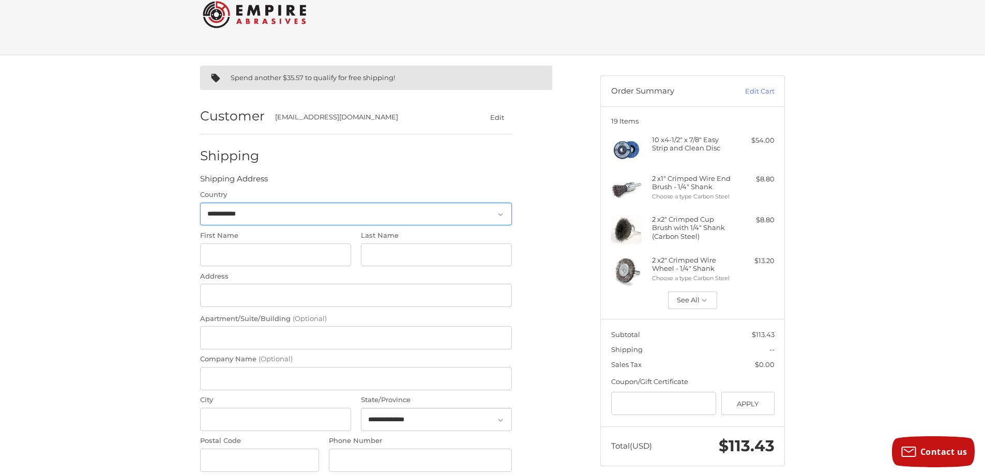
scroll to position [65, 0]
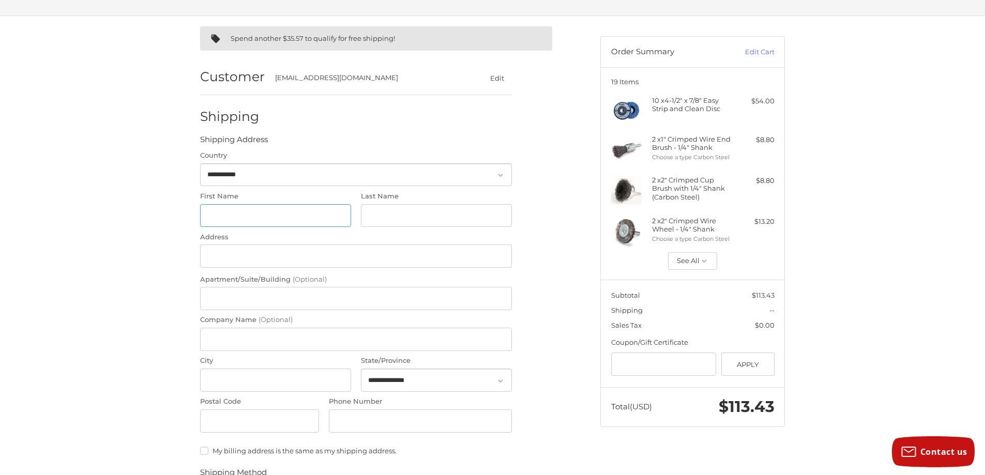
click at [291, 221] on input "First Name" at bounding box center [275, 215] width 151 height 23
type input "*****"
type input "*******"
type input "**********"
type input "*******"
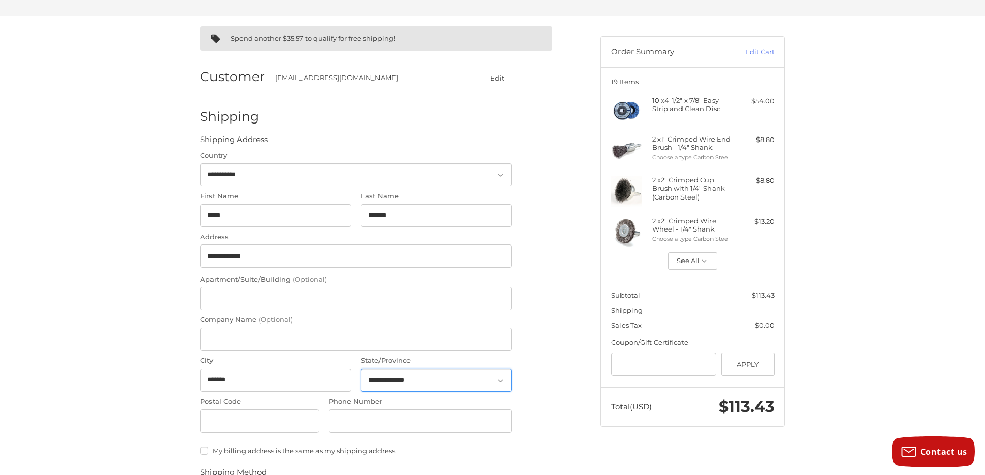
select select "**"
type input "*****"
type input "**********"
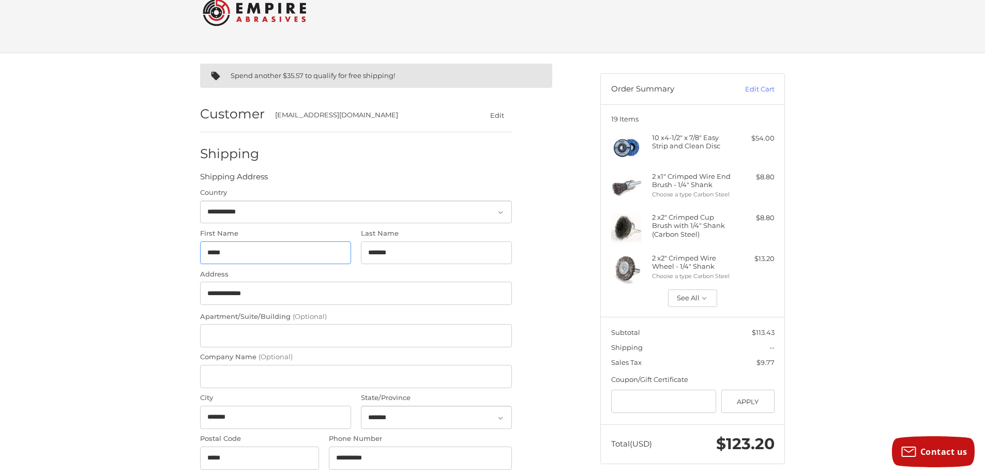
scroll to position [52, 0]
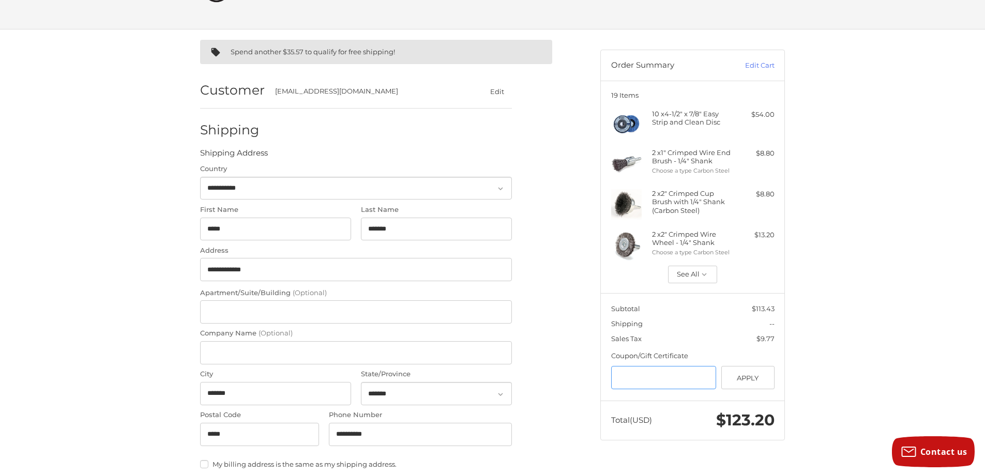
click at [672, 374] on input "Gift Certificate or Coupon Code" at bounding box center [663, 377] width 105 height 23
type input "*********"
click at [763, 376] on button "Apply" at bounding box center [747, 377] width 53 height 23
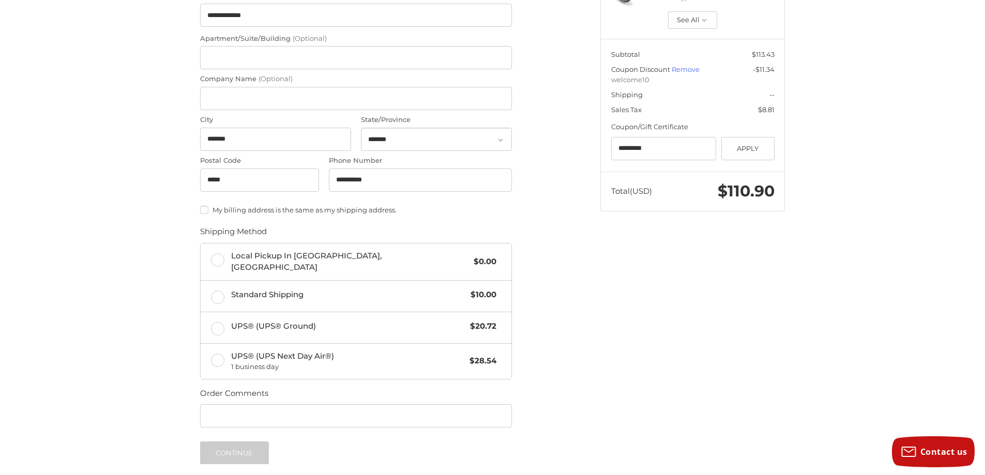
scroll to position [310, 0]
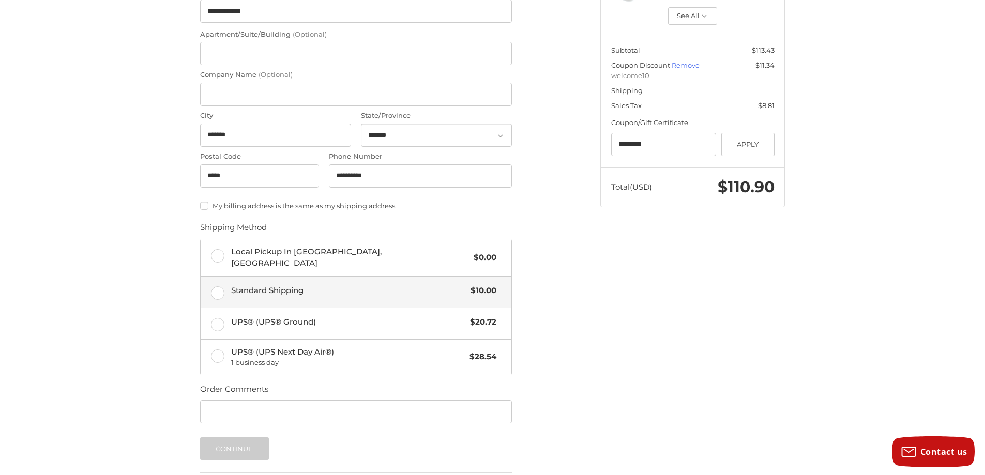
click at [343, 285] on span "Standard Shipping" at bounding box center [348, 291] width 235 height 12
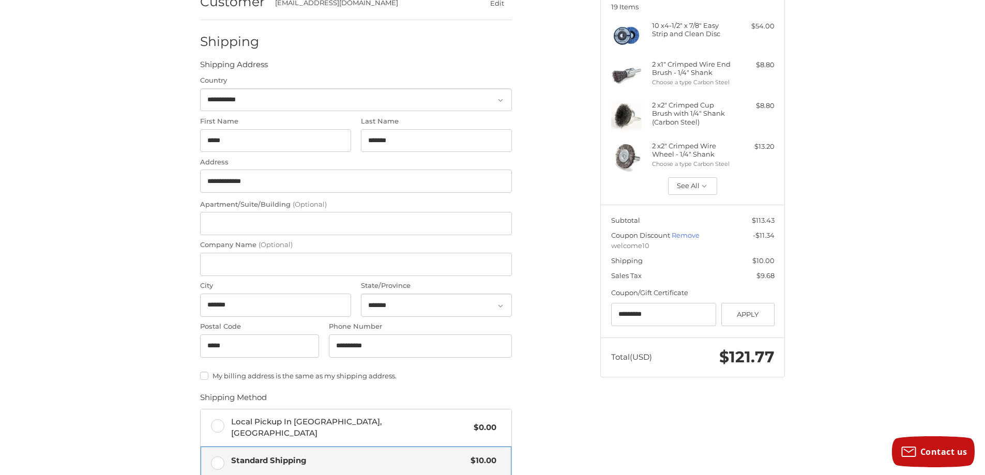
scroll to position [391, 0]
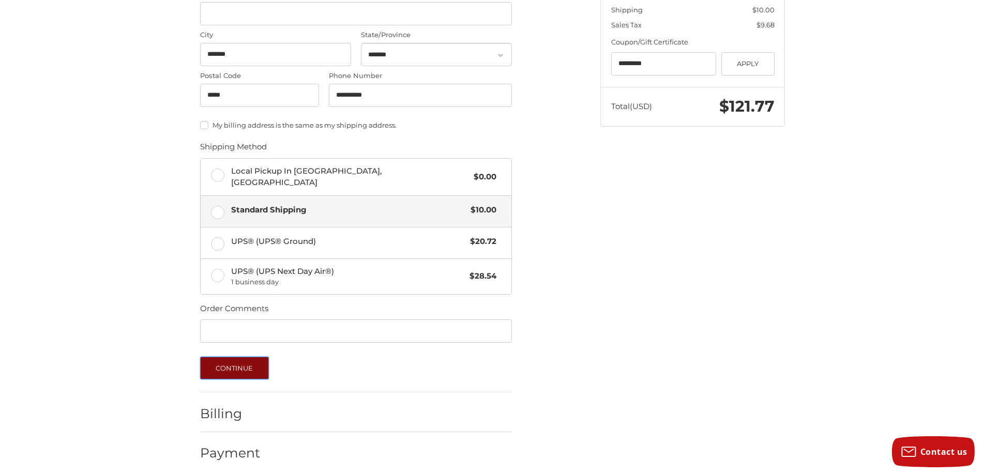
click at [246, 360] on button "Continue" at bounding box center [234, 368] width 69 height 23
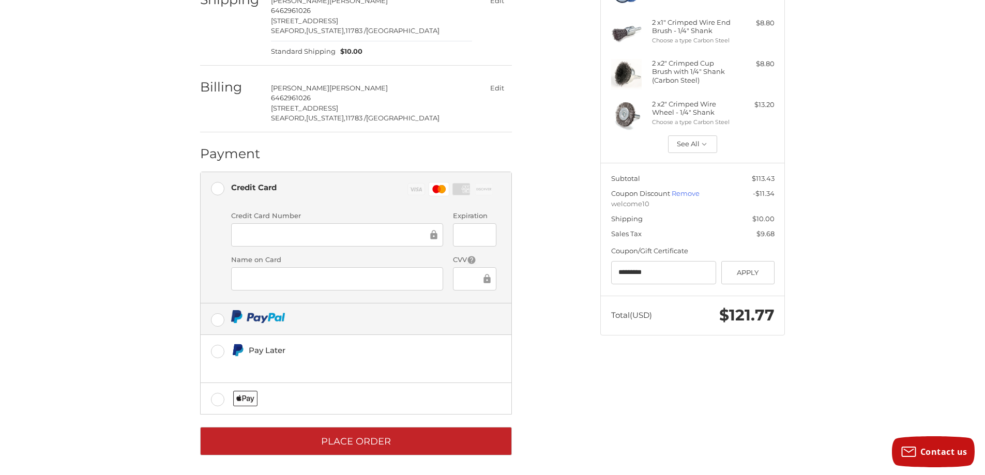
scroll to position [185, 0]
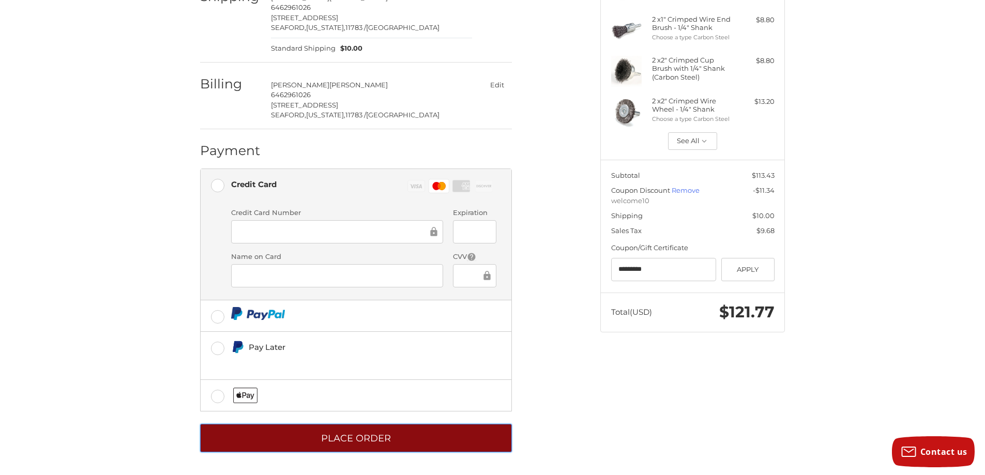
click at [363, 436] on button "Place Order" at bounding box center [356, 438] width 312 height 28
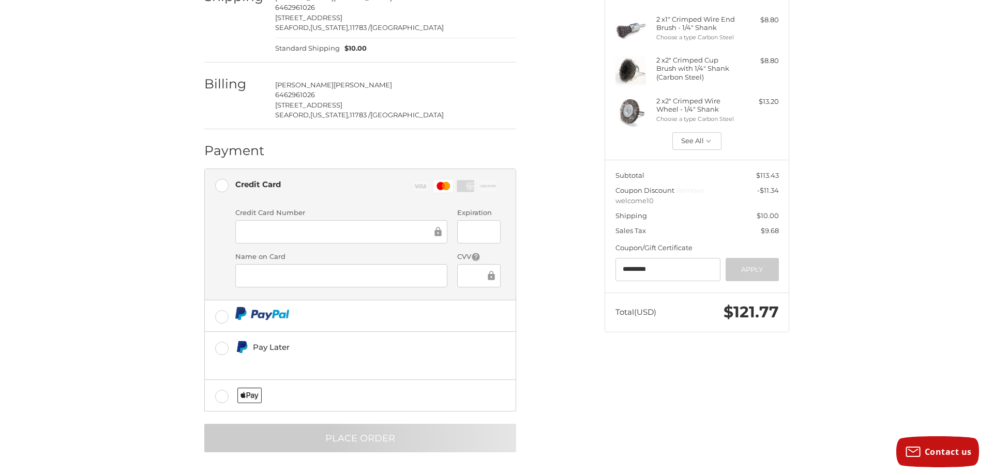
scroll to position [0, 0]
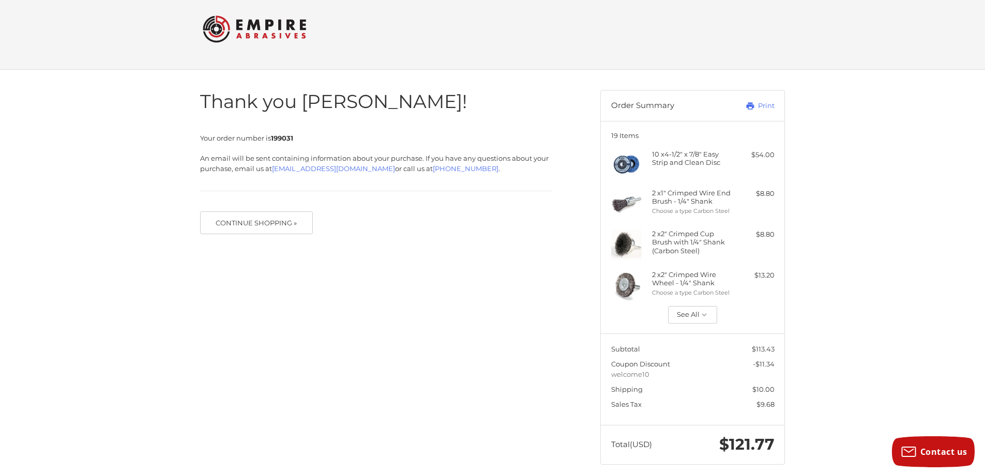
scroll to position [21, 0]
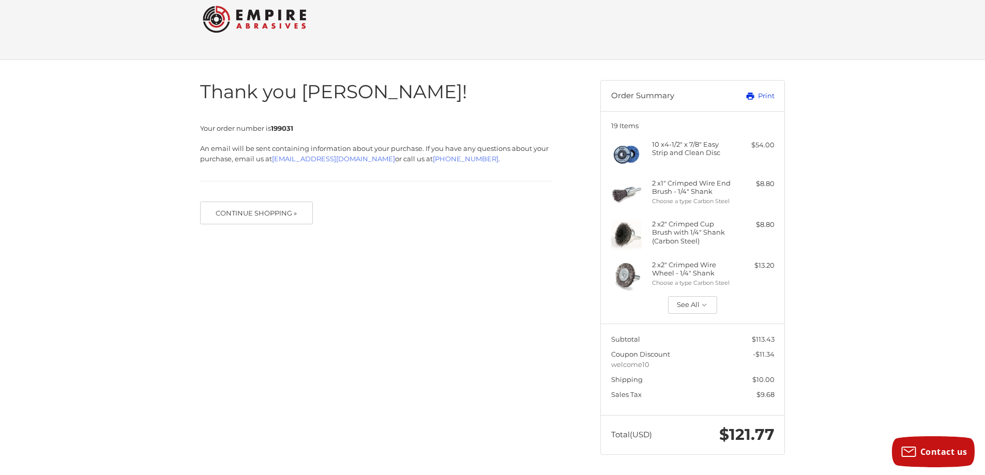
click at [767, 97] on link "Print" at bounding box center [748, 96] width 51 height 10
